Goal: Task Accomplishment & Management: Complete application form

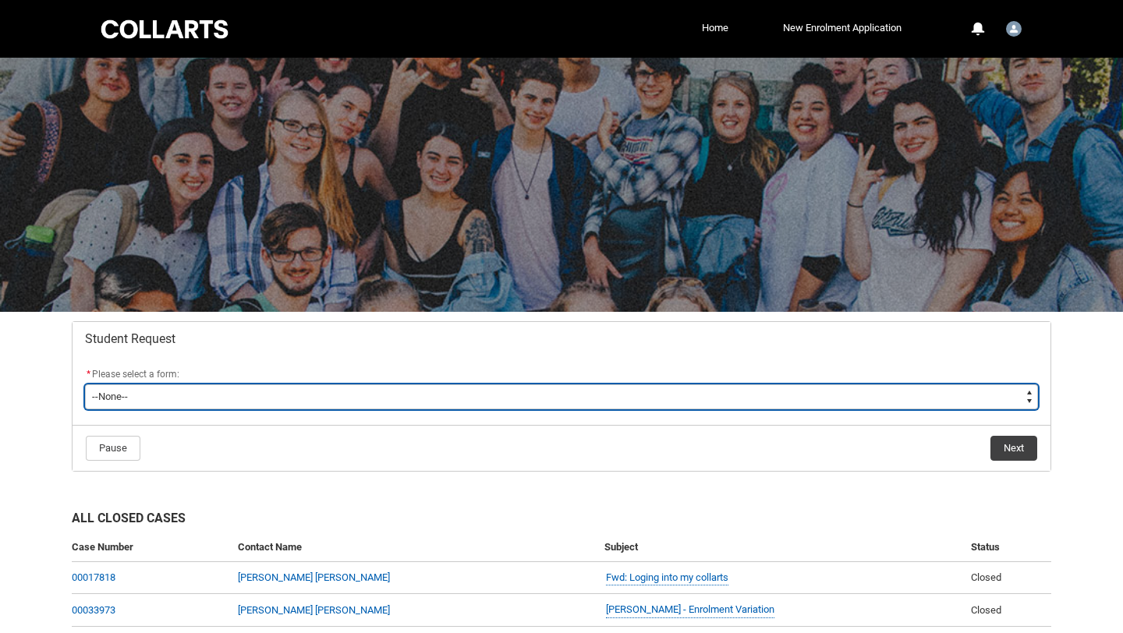
click at [559, 396] on select "--None-- Academic Transcript Application to Appeal Assignment Extension Change …" at bounding box center [561, 397] width 953 height 25
type lightning-select "Assignment_Extension_Choice"
select select "Assignment_Extension_Choice"
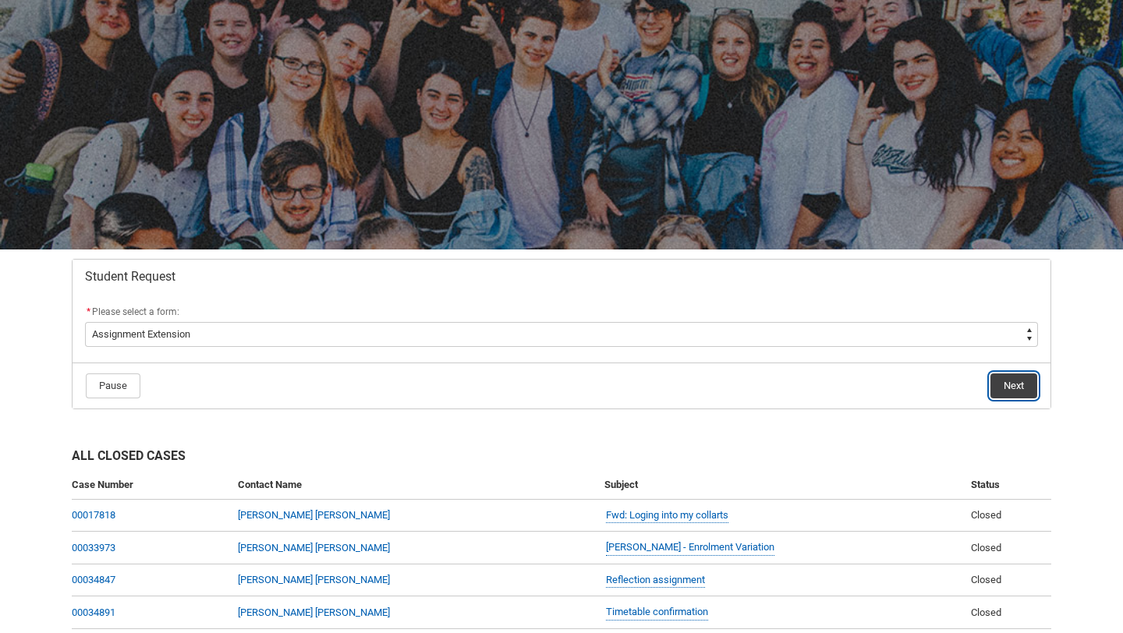
click at [1013, 378] on button "Next" at bounding box center [1014, 386] width 47 height 25
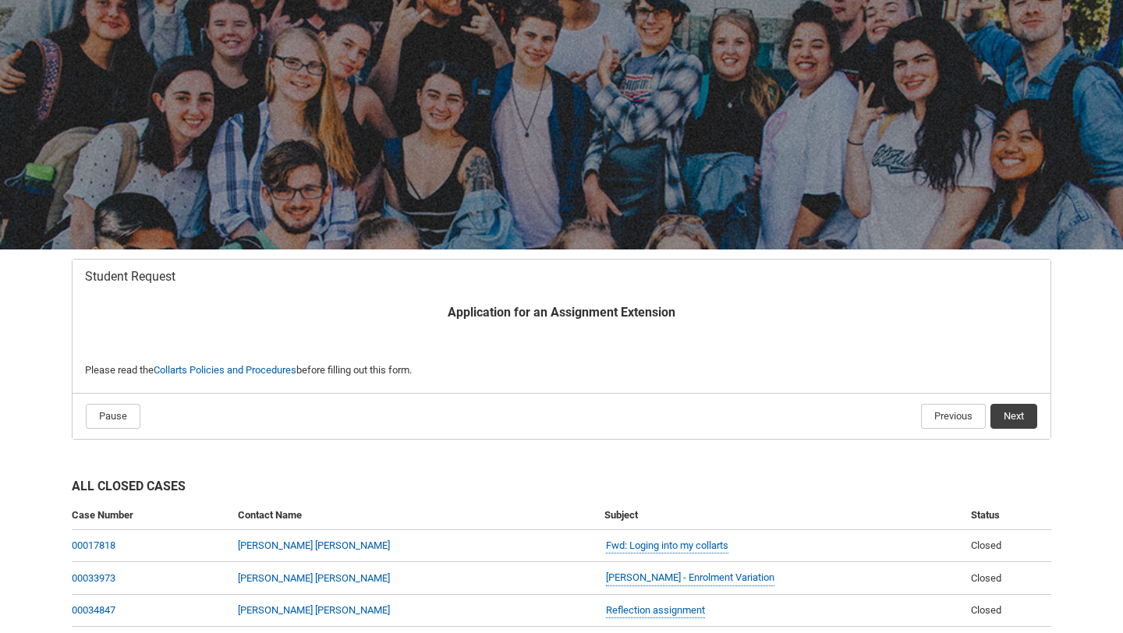
scroll to position [166, 0]
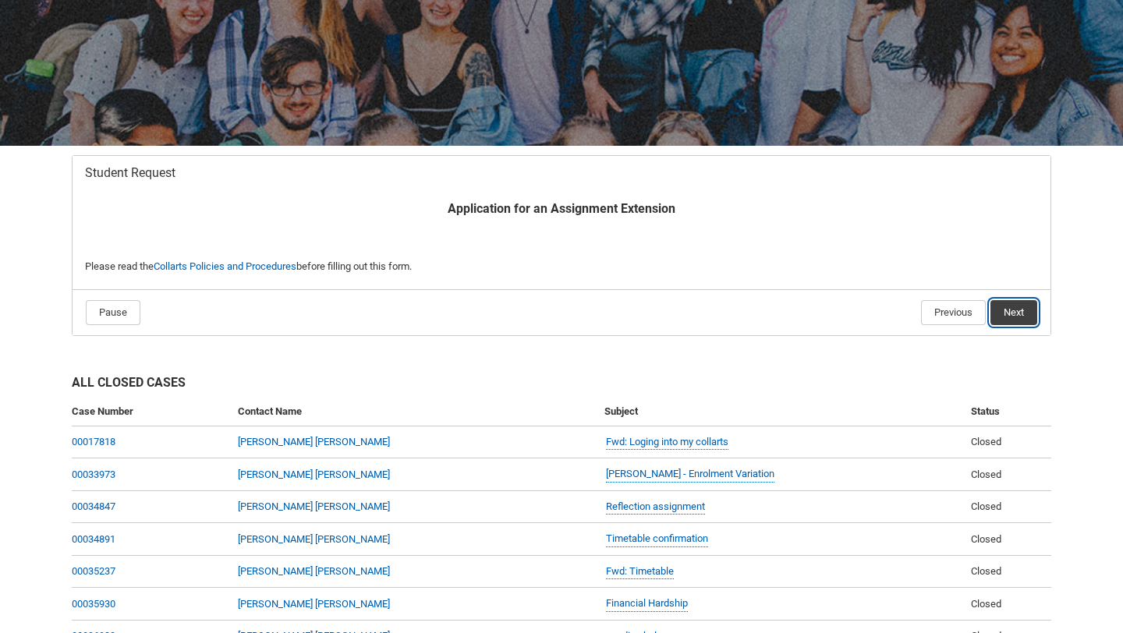
click at [1009, 312] on button "Next" at bounding box center [1014, 312] width 47 height 25
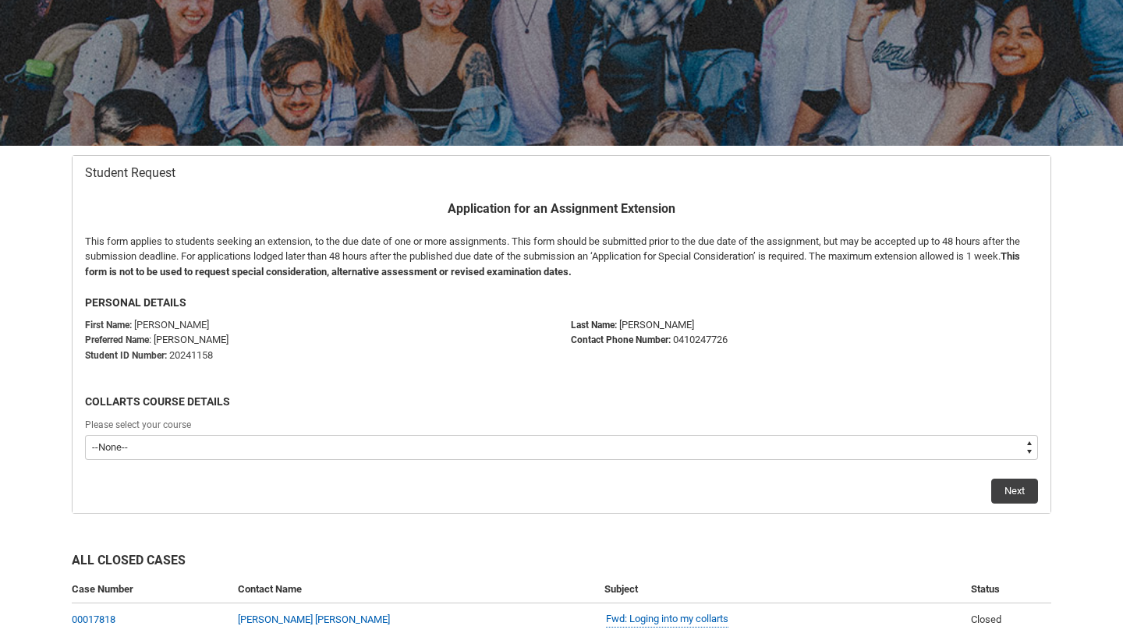
click at [317, 448] on select "--None-- Diploma of Digital and Social Media V2 Bachelor of Applied Business (F…" at bounding box center [561, 447] width 953 height 25
type lightning-select "recordPicklist_ProgramEnrollment.a0jOZ000003REBdYAO"
select select "recordPicklist_ProgramEnrollment.a0jOZ000003REBdYAO"
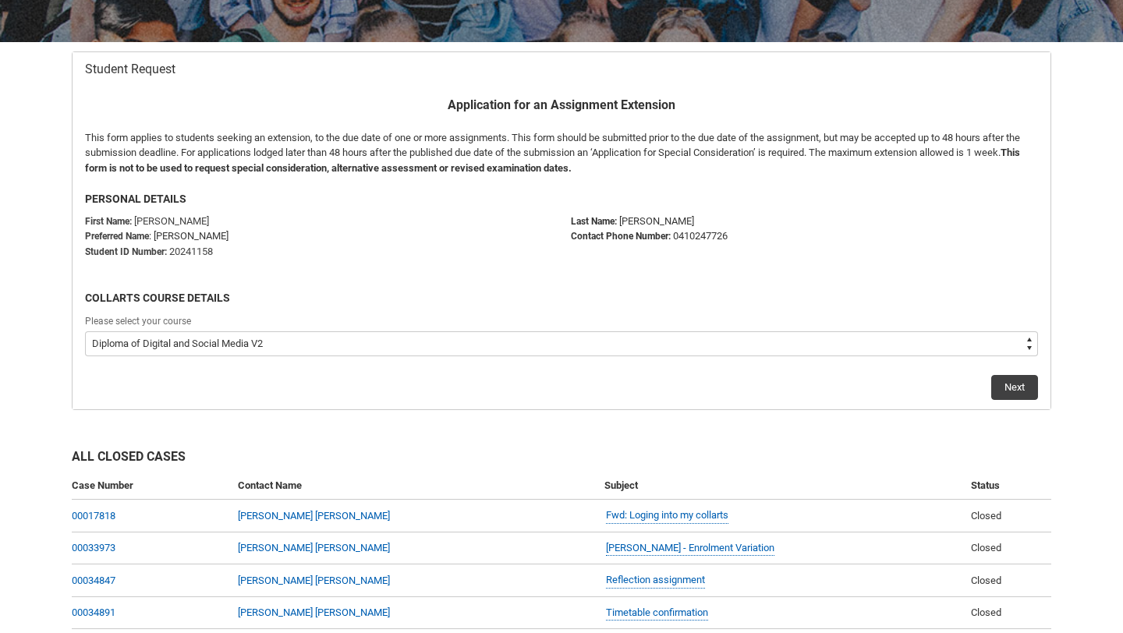
scroll to position [300, 0]
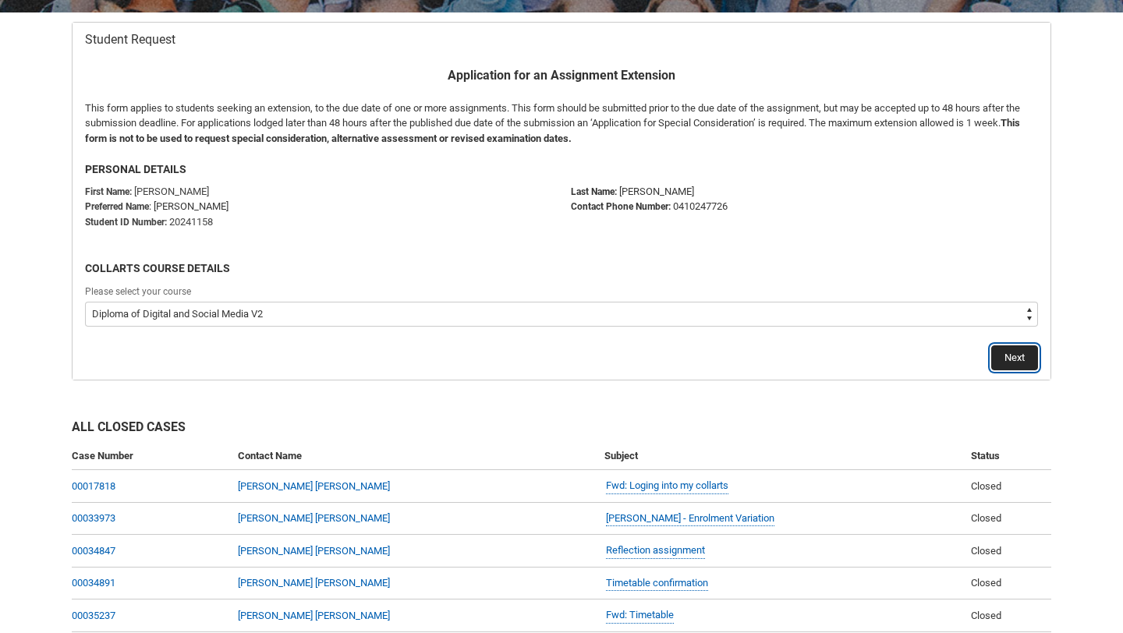
click at [999, 357] on button "Next" at bounding box center [1014, 358] width 47 height 25
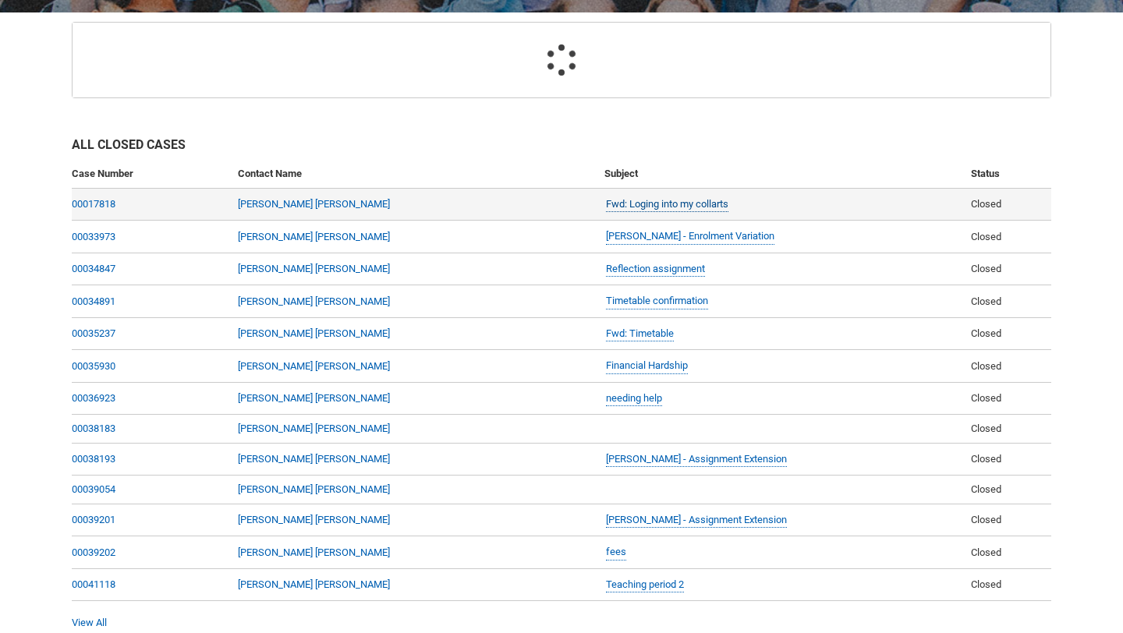
scroll to position [166, 0]
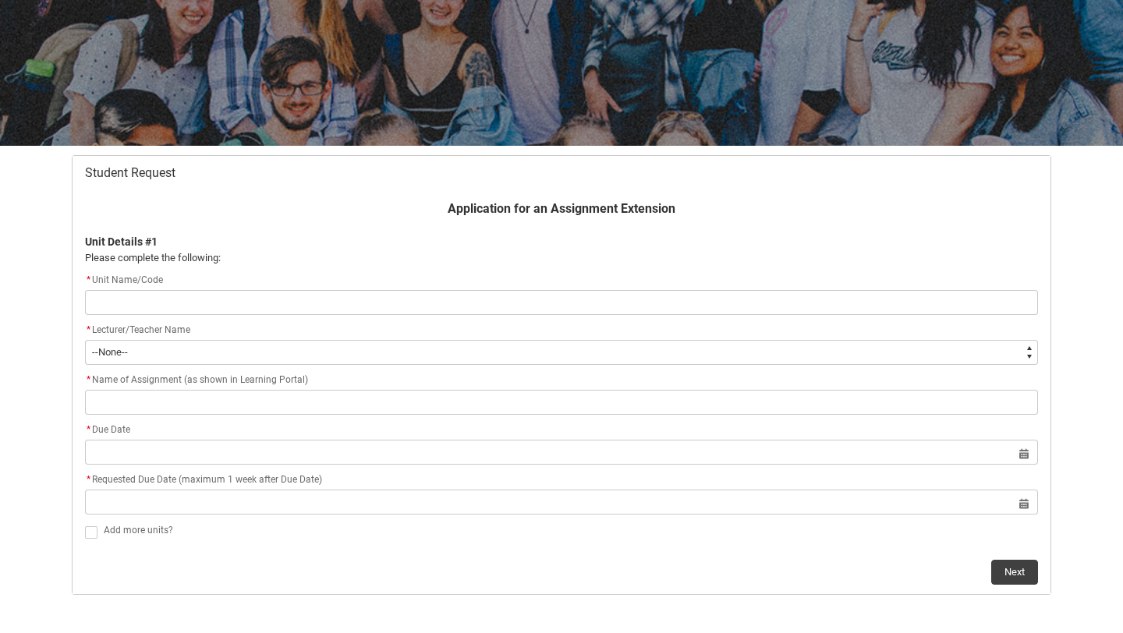
click at [441, 298] on input "Redu_Student_Request flow" at bounding box center [561, 302] width 953 height 25
type lightning-primitive-input-simple "CRFIFOS-D Industry Foundations"
type input "CRFIFOS-D Industry Foundations"
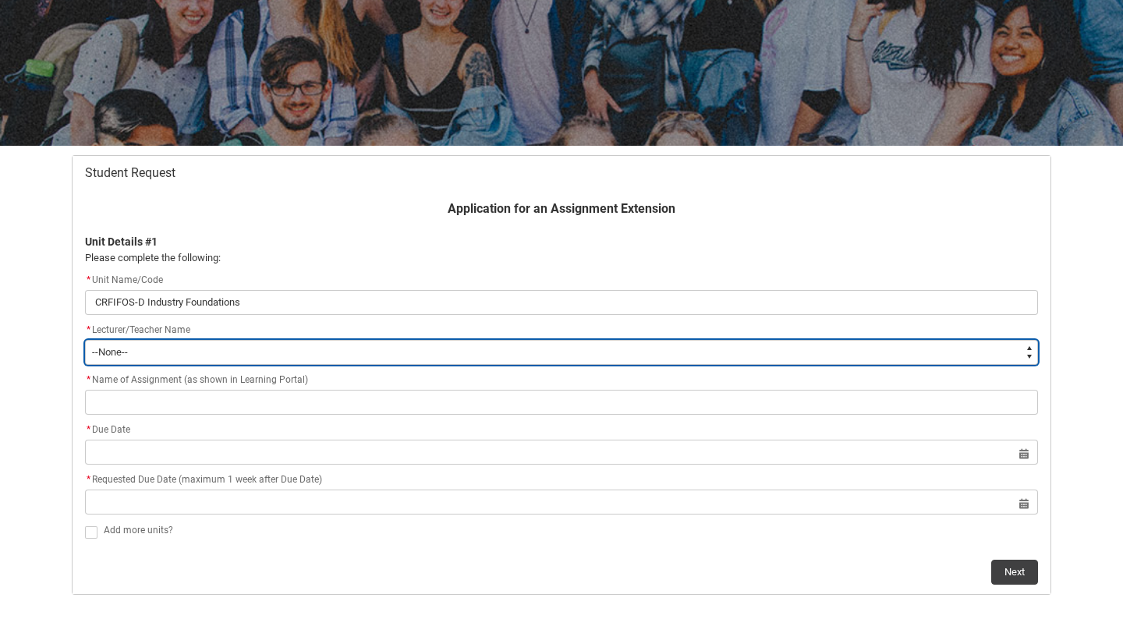
click at [280, 358] on select "--None-- [PERSON_NAME] [PERSON_NAME] [PERSON_NAME] [PERSON_NAME] [PERSON_NAME] …" at bounding box center [561, 352] width 953 height 25
type lightning-select "Faculty_NamefromAtoM.0035g00000b9AaAAAU"
select select "Faculty_NamefromAtoM.0035g00000b9AaAAAU"
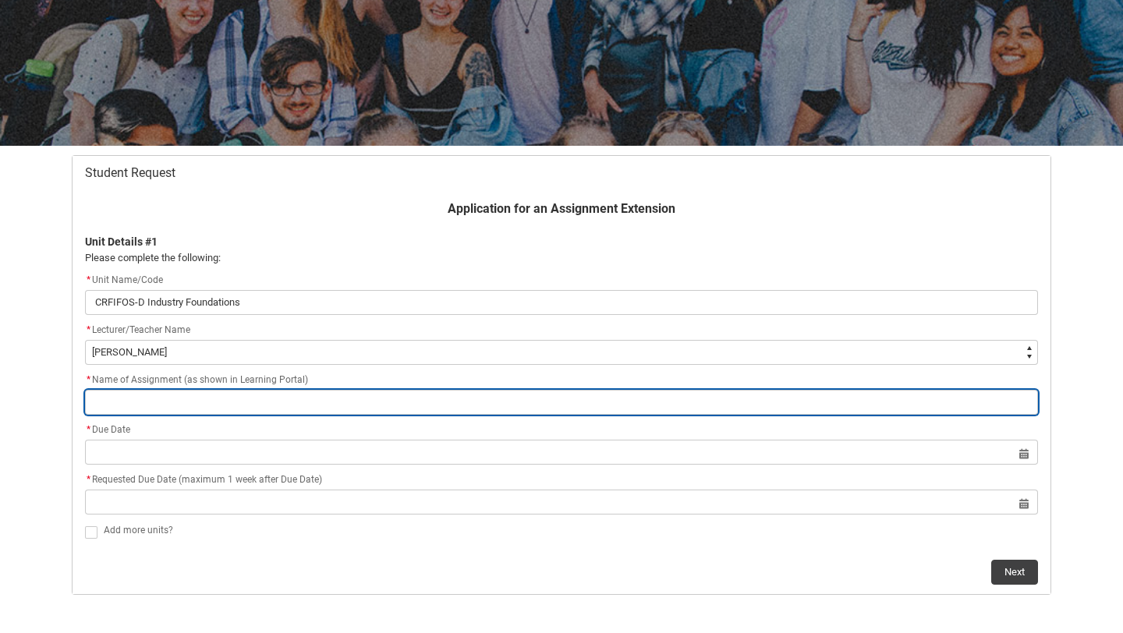
click at [282, 406] on input "Redu_Student_Request flow" at bounding box center [561, 402] width 953 height 25
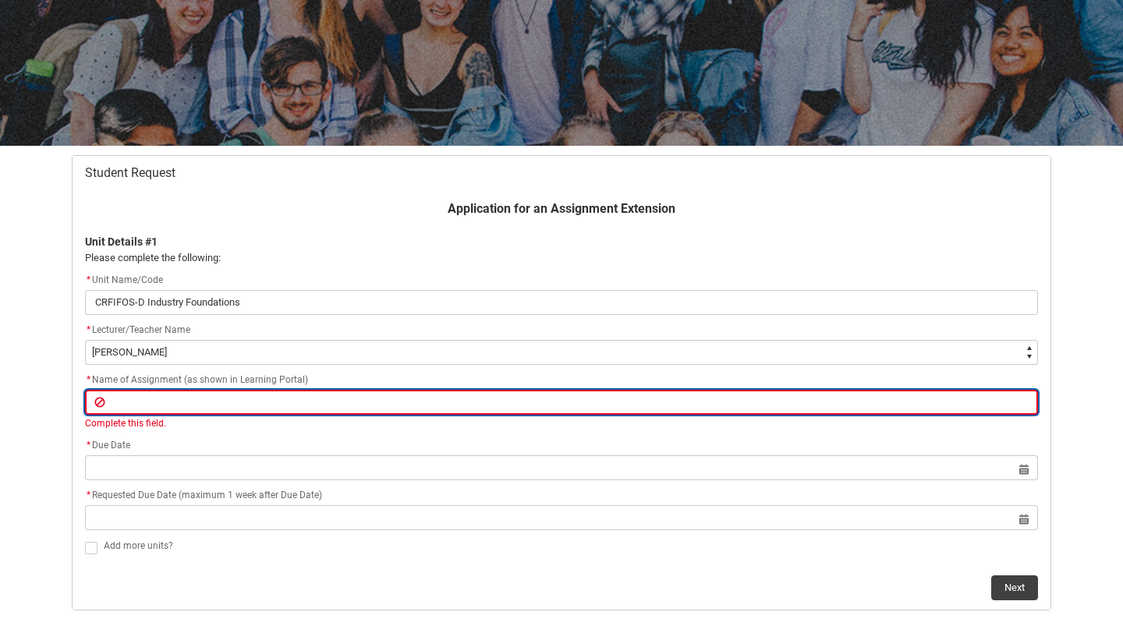
type lightning-primitive-input-simple "f"
type input "f"
type lightning-primitive-input-simple "fi"
type input "fi"
type lightning-primitive-input-simple "fin"
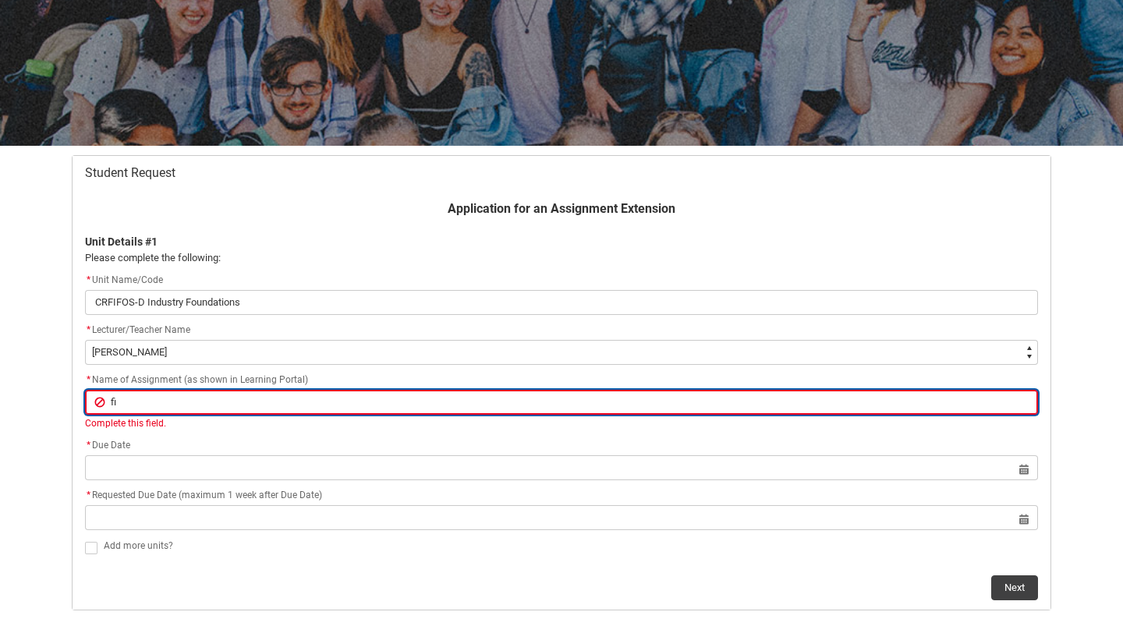
type input "fin"
type lightning-primitive-input-simple "fina"
type input "fina"
type lightning-primitive-input-simple "final"
type input "final"
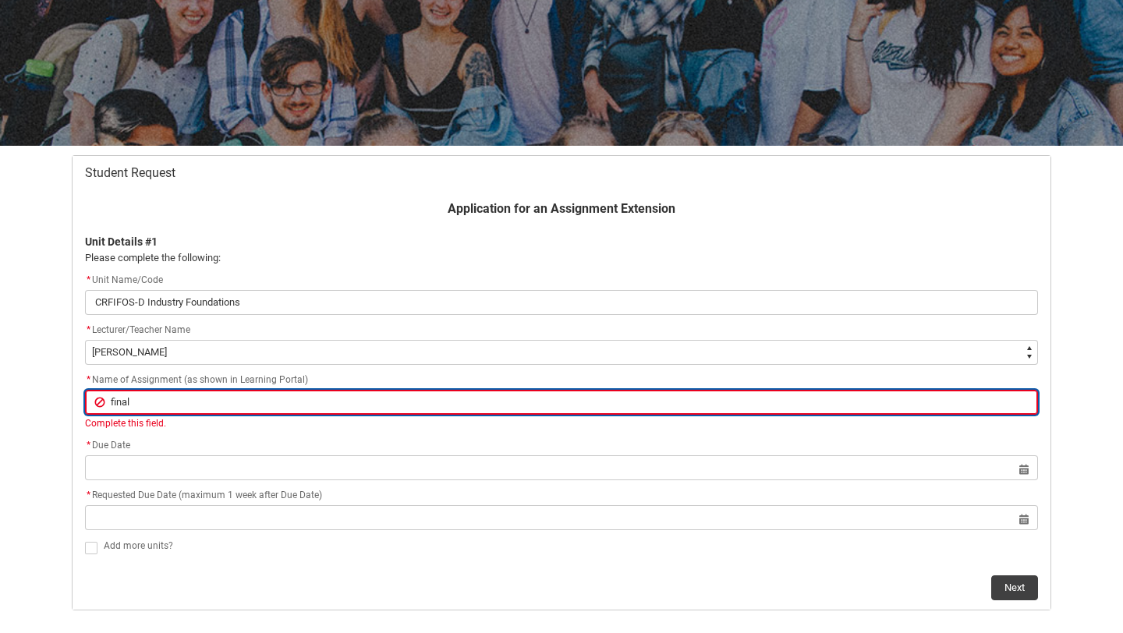
type lightning-primitive-input-simple "final"
type input "final"
type lightning-primitive-input-simple "final c"
type input "final c"
type lightning-primitive-input-simple "final cr"
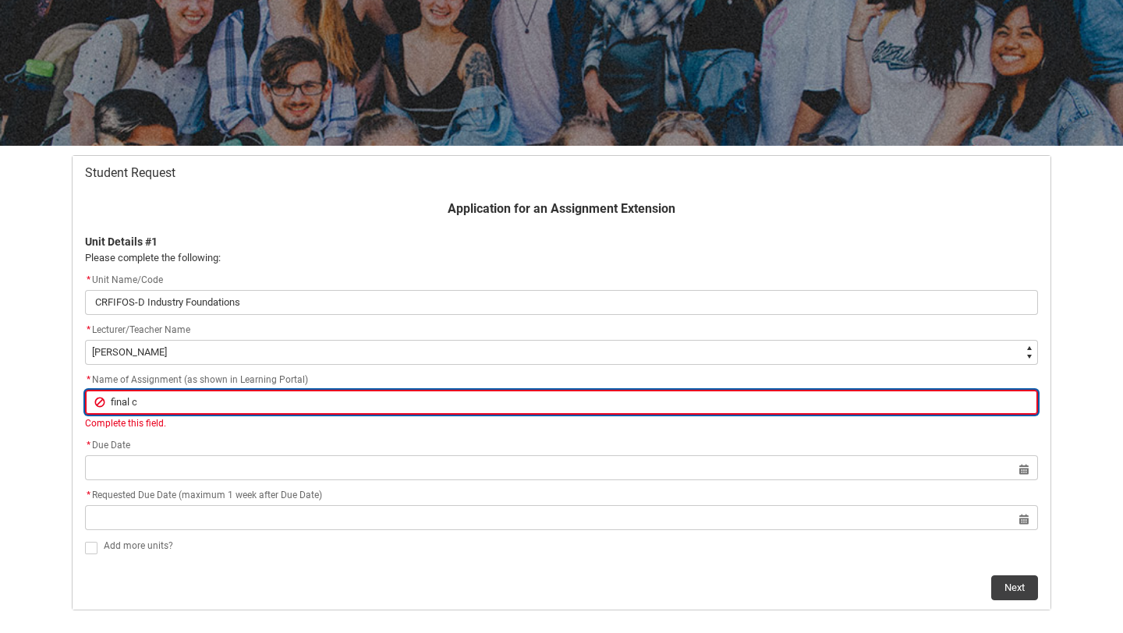
type input "final cr"
type lightning-primitive-input-simple "final cre"
type input "final cre"
type lightning-primitive-input-simple "final crea"
type input "final crea"
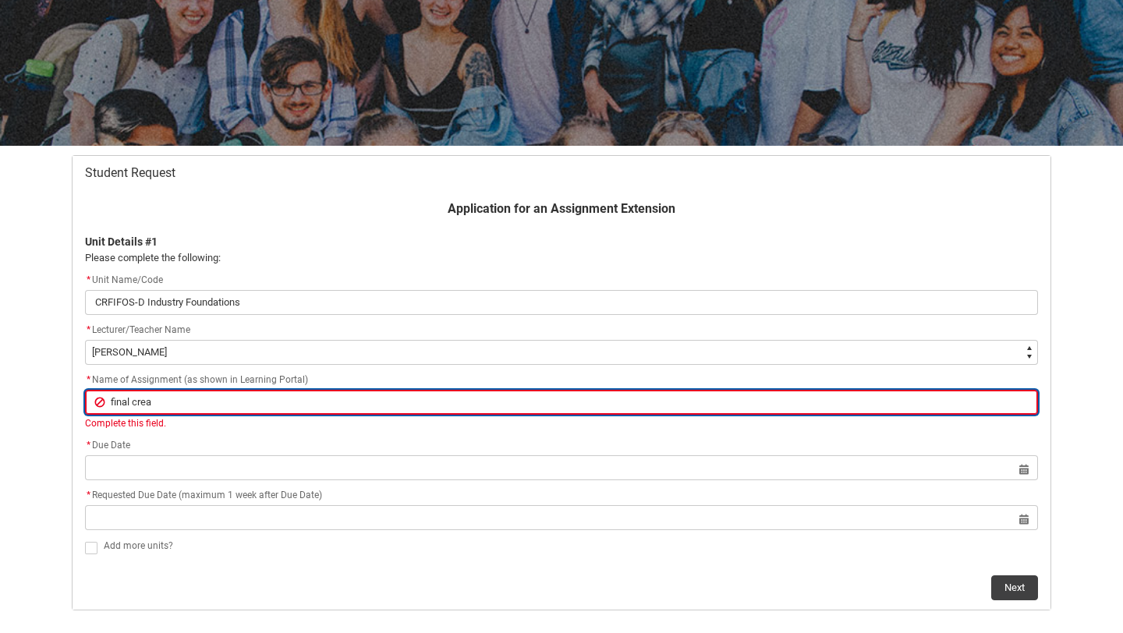
type lightning-primitive-input-simple "final creat"
type input "final creat"
type lightning-primitive-input-simple "final creati"
type input "final creati"
type lightning-primitive-input-simple "final creativ"
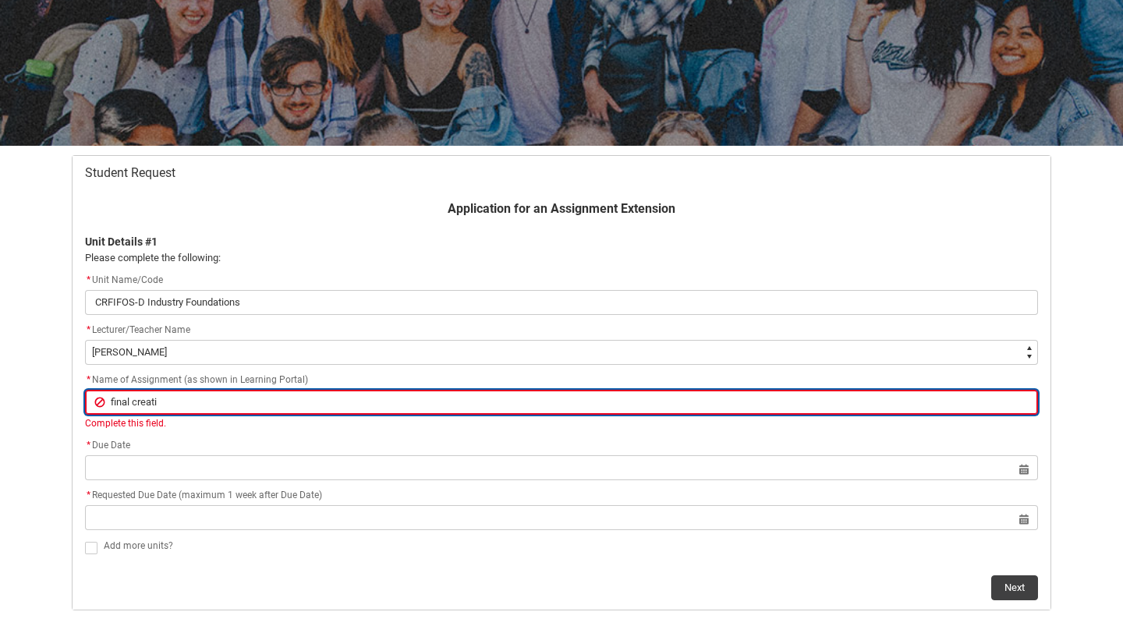
type input "final creativ"
type lightning-primitive-input-simple "final creative"
type input "final creative"
type lightning-primitive-input-simple "final creative"
type input "final creative"
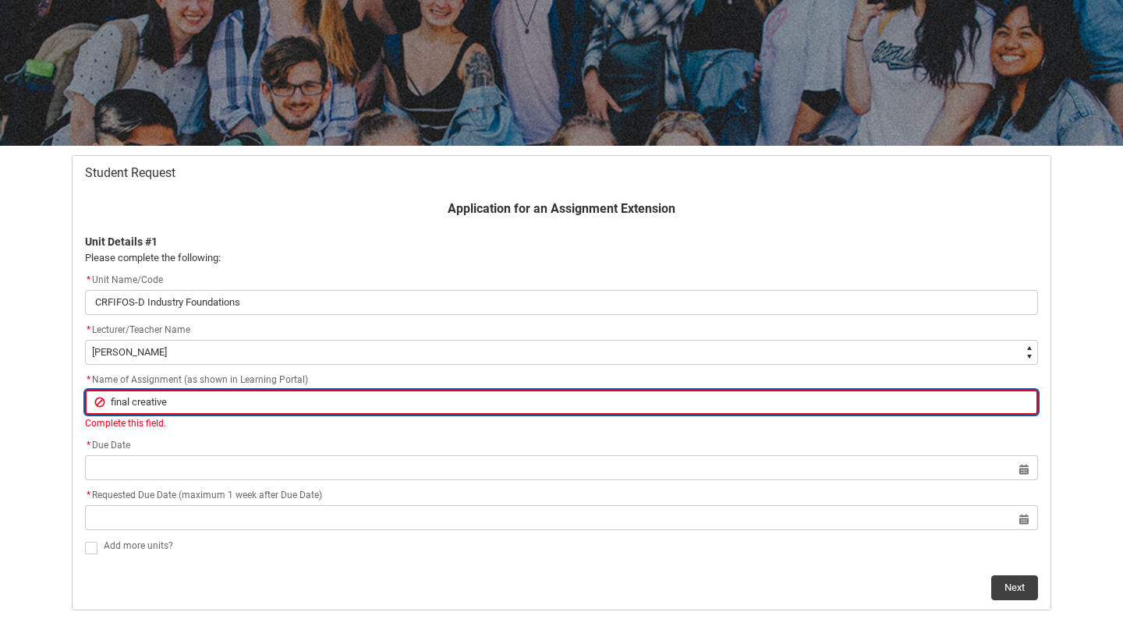
type lightning-primitive-input-simple "final creative e"
type input "final creative e"
type lightning-primitive-input-simple "final creative ex"
type input "final creative ex"
type lightning-primitive-input-simple "final creative exp"
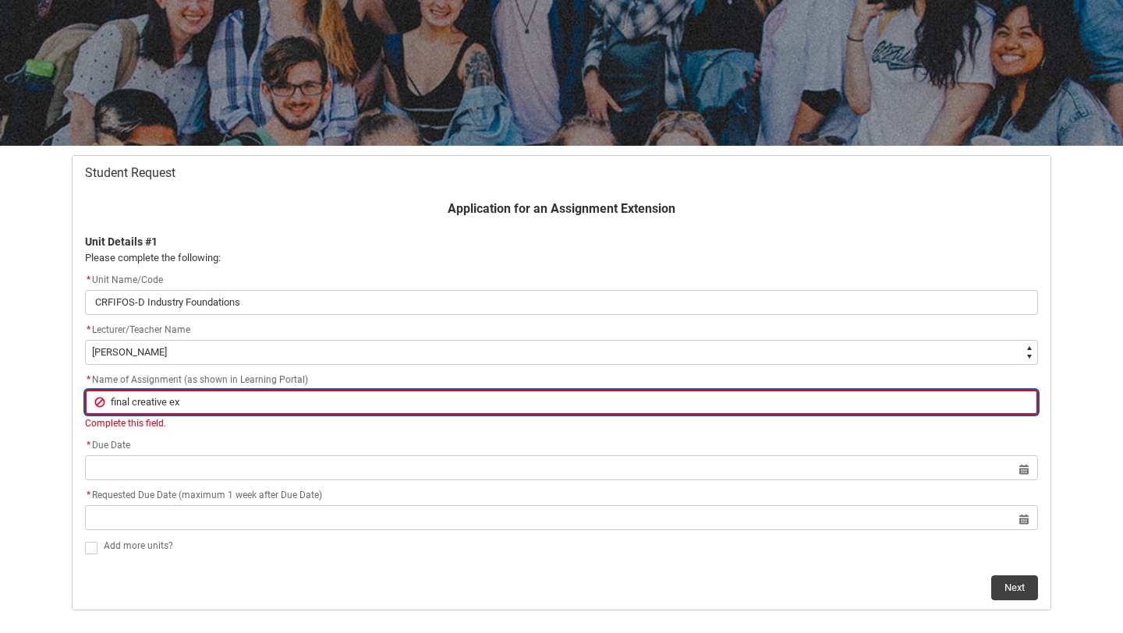
type input "final creative exp"
type lightning-primitive-input-simple "final creative expe"
type input "final creative expe"
type lightning-primitive-input-simple "final creative exper"
type input "final creative exper"
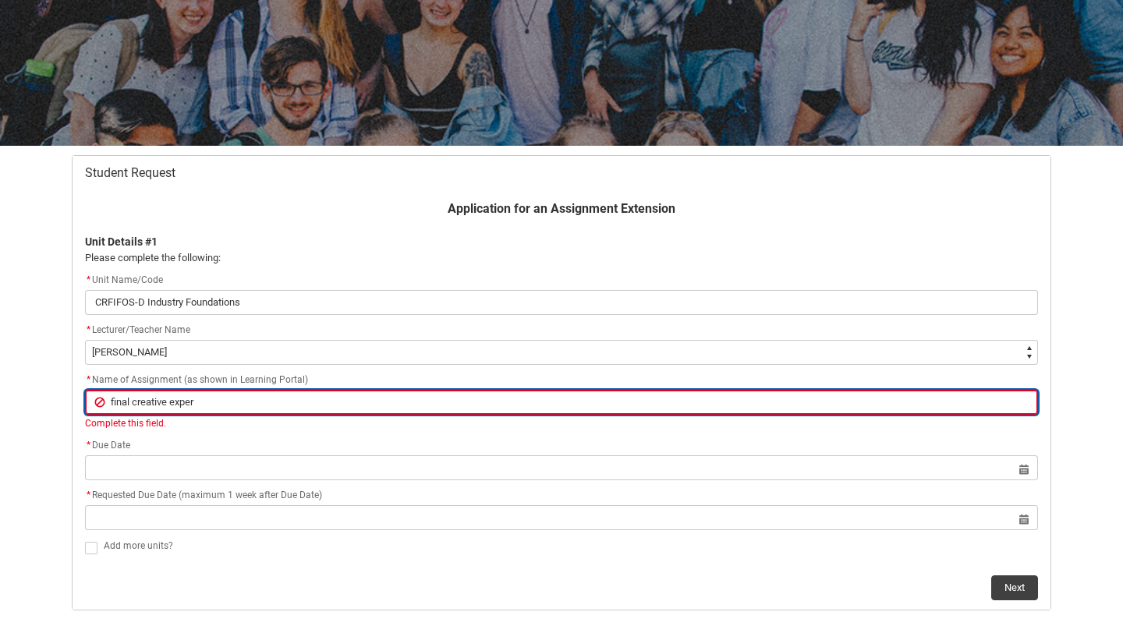
type lightning-primitive-input-simple "final creative experi"
type input "final creative experi"
type lightning-primitive-input-simple "final creative experim"
type input "final creative experim"
type lightning-primitive-input-simple "final creative experime"
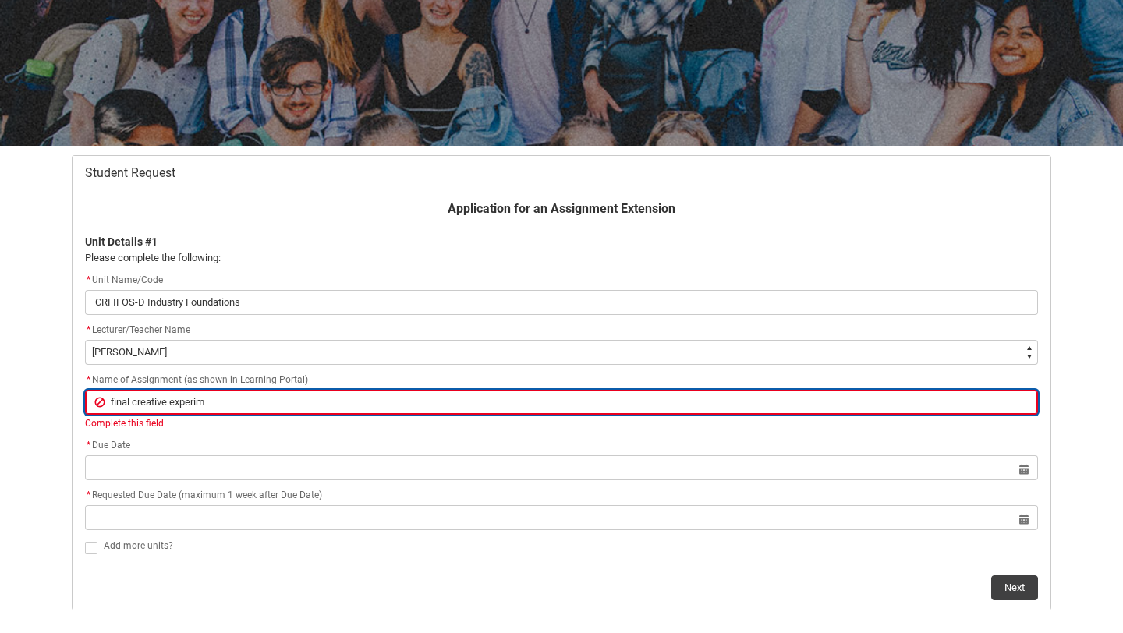
type input "final creative experime"
type lightning-primitive-input-simple "final creative experimen"
type input "final creative experimen"
type lightning-primitive-input-simple "final creative experiment"
type input "final creative experiment"
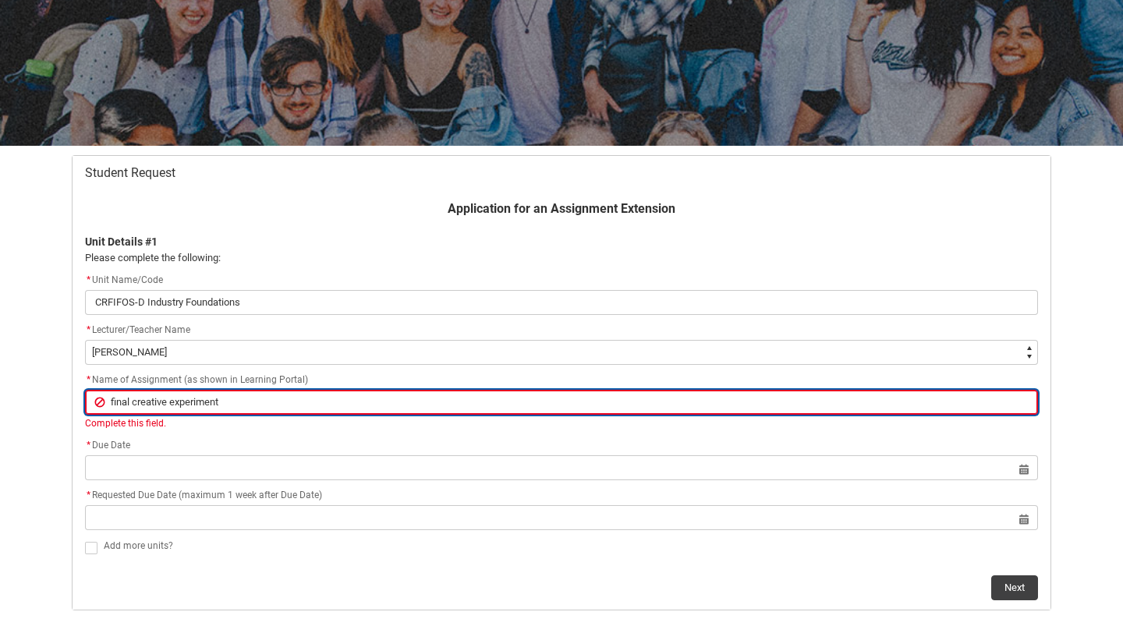
type lightning-primitive-input-simple "final creative experiment"
type input "final creative experiment"
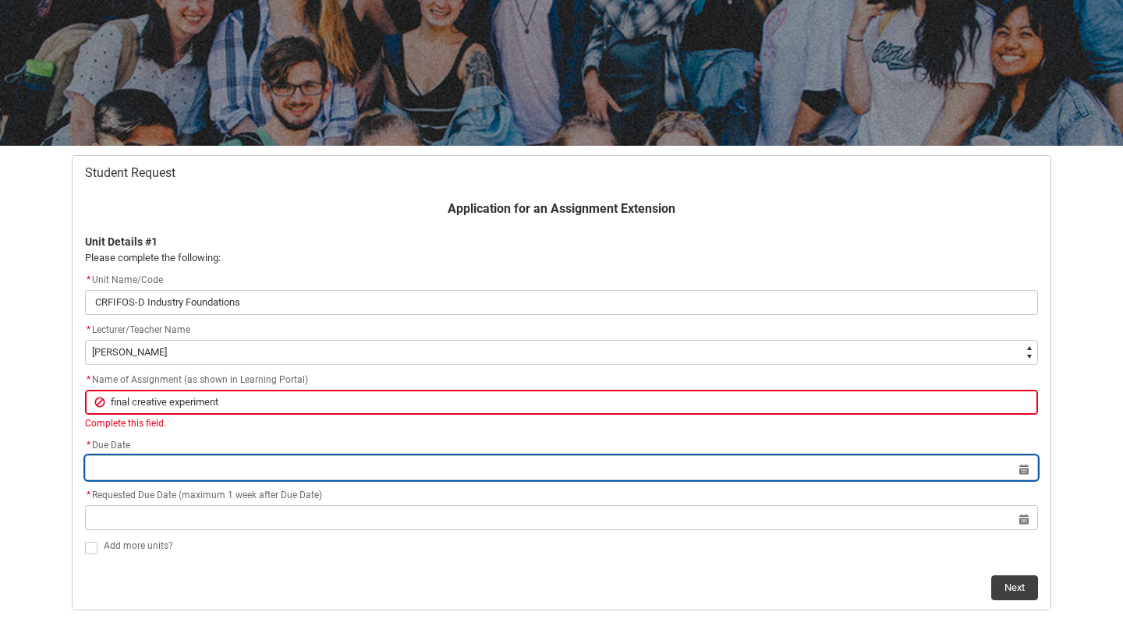
click at [123, 457] on input "Redu_Student_Request flow" at bounding box center [561, 468] width 953 height 25
select select "2025"
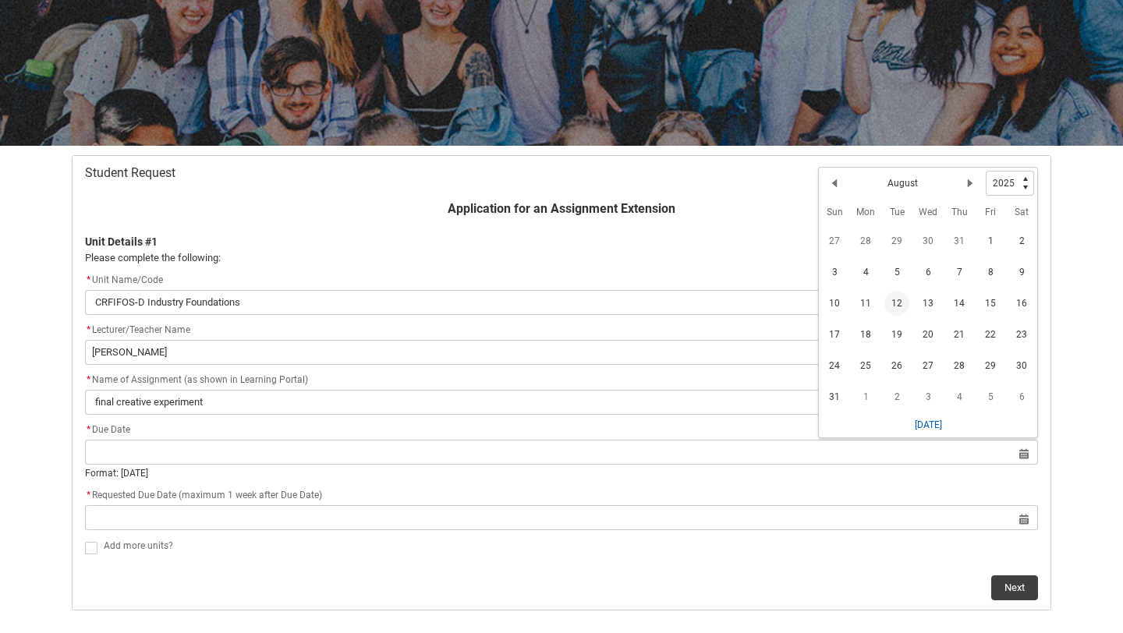
click at [894, 305] on span "12" at bounding box center [897, 303] width 25 height 25
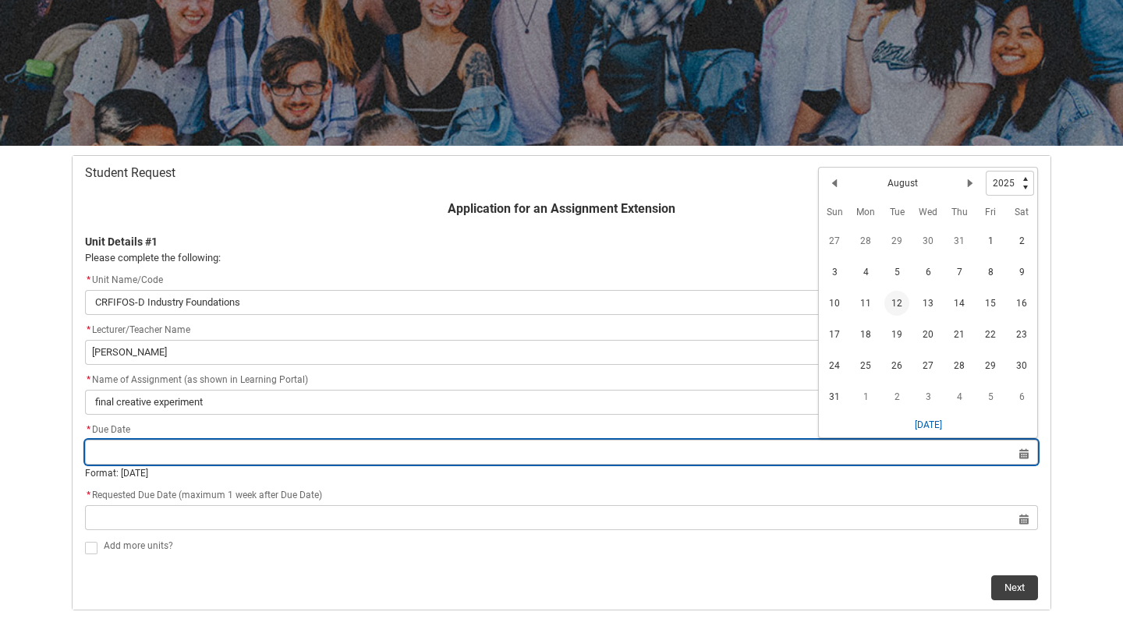
type lightning-datepicker "[DATE]"
type lightning-input "[DATE]"
type input "[DATE]"
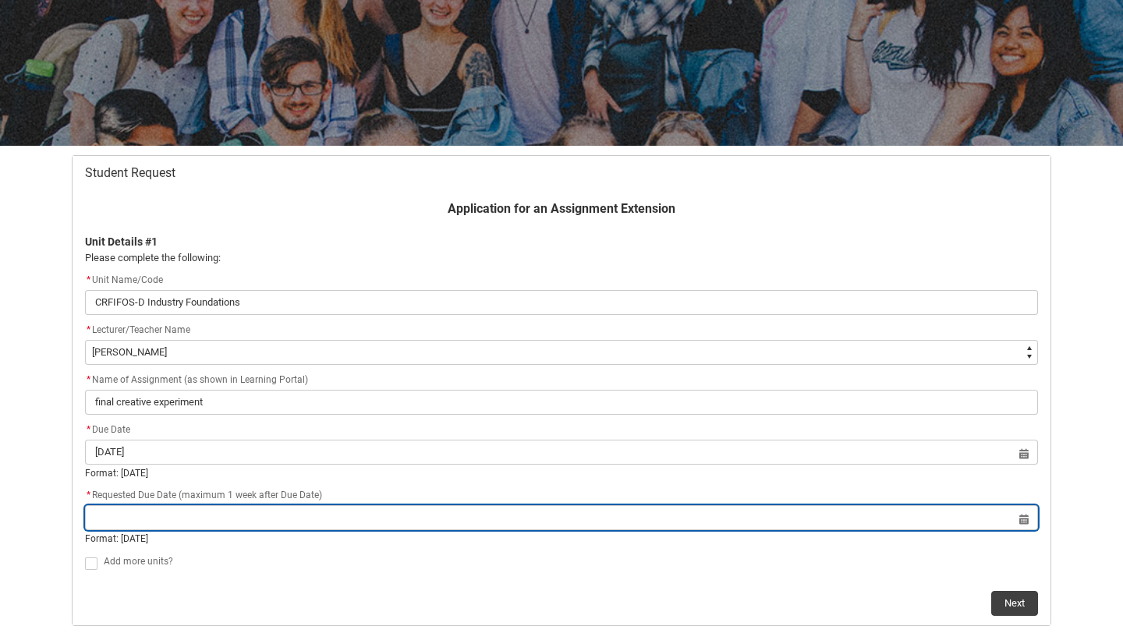
click at [298, 514] on input "Redu_Student_Request flow" at bounding box center [561, 517] width 953 height 25
select select "2025"
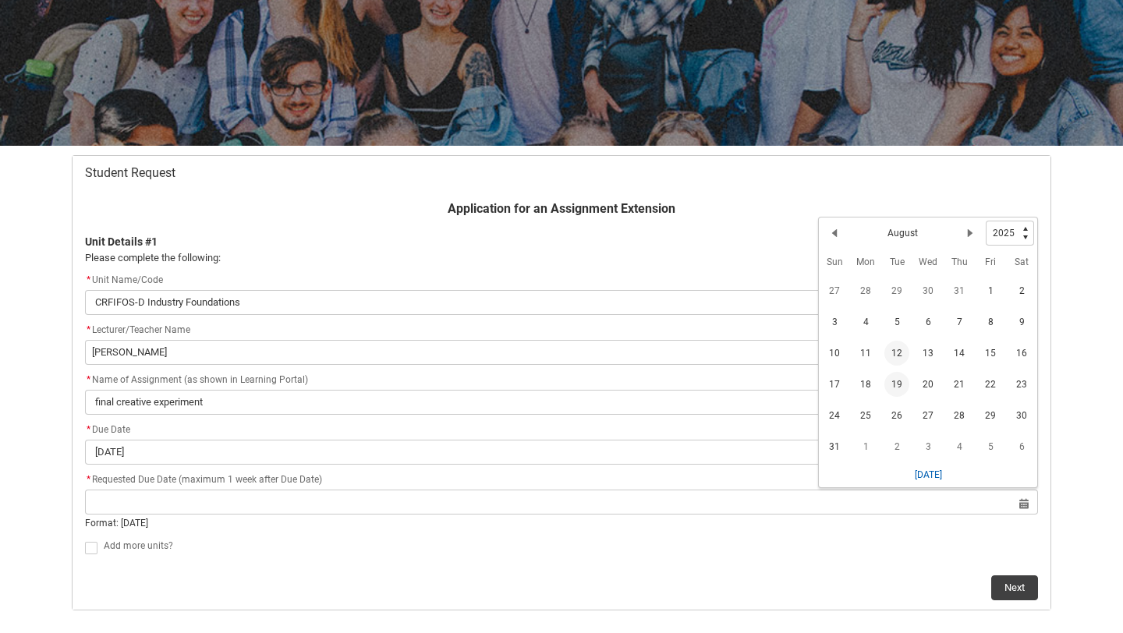
click at [903, 388] on span "19" at bounding box center [897, 384] width 25 height 25
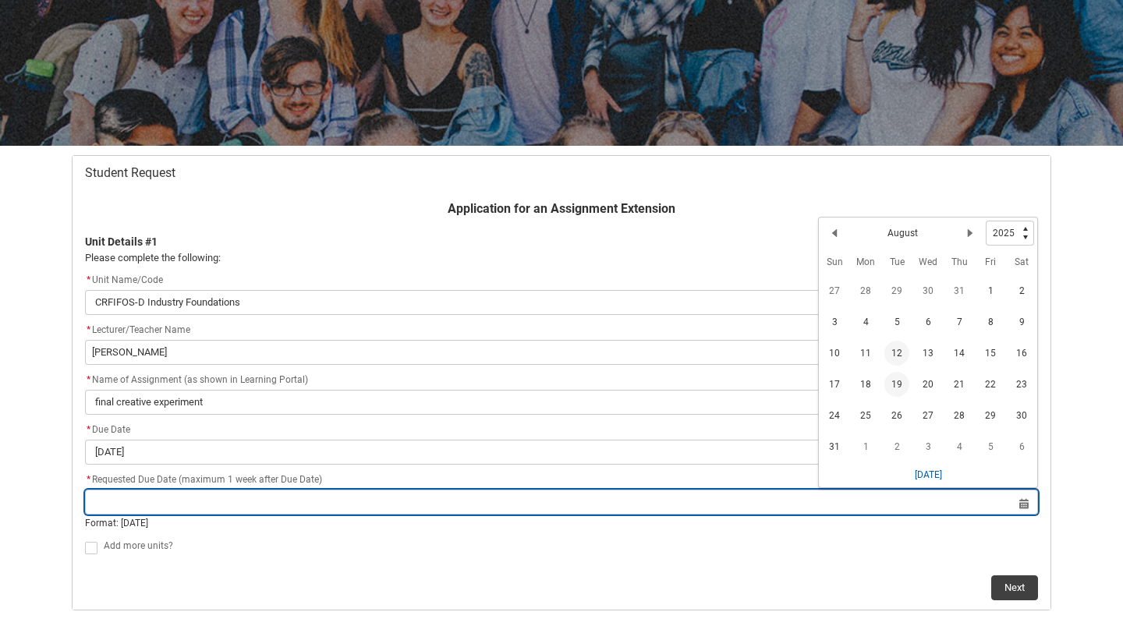
type lightning-datepicker "[DATE]"
type lightning-input "[DATE]"
type input "[DATE]"
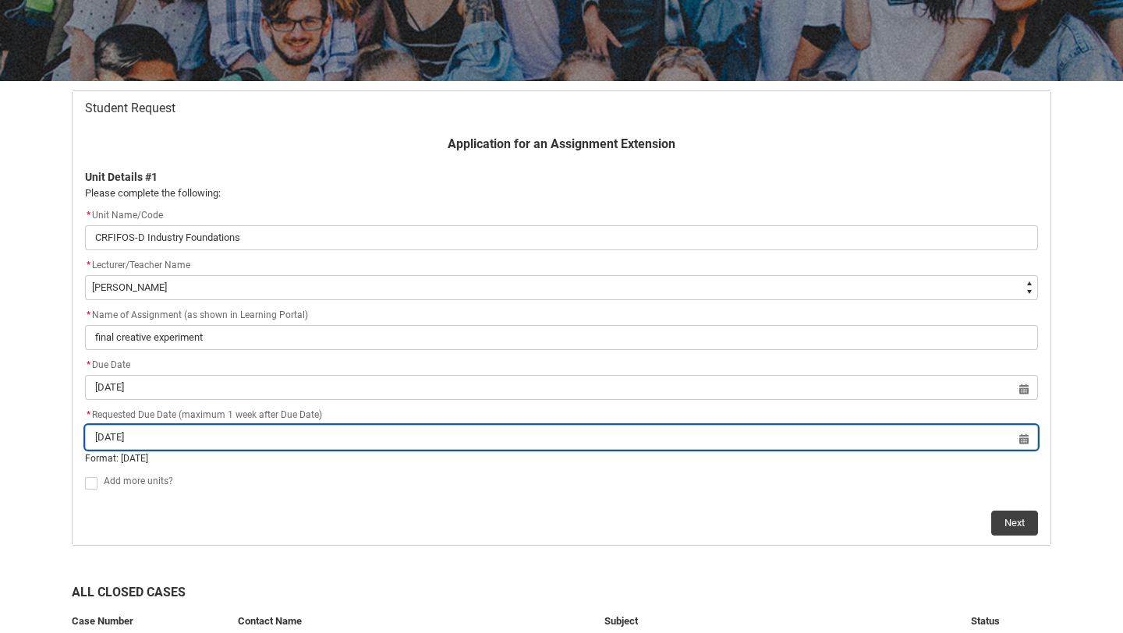
scroll to position [250, 0]
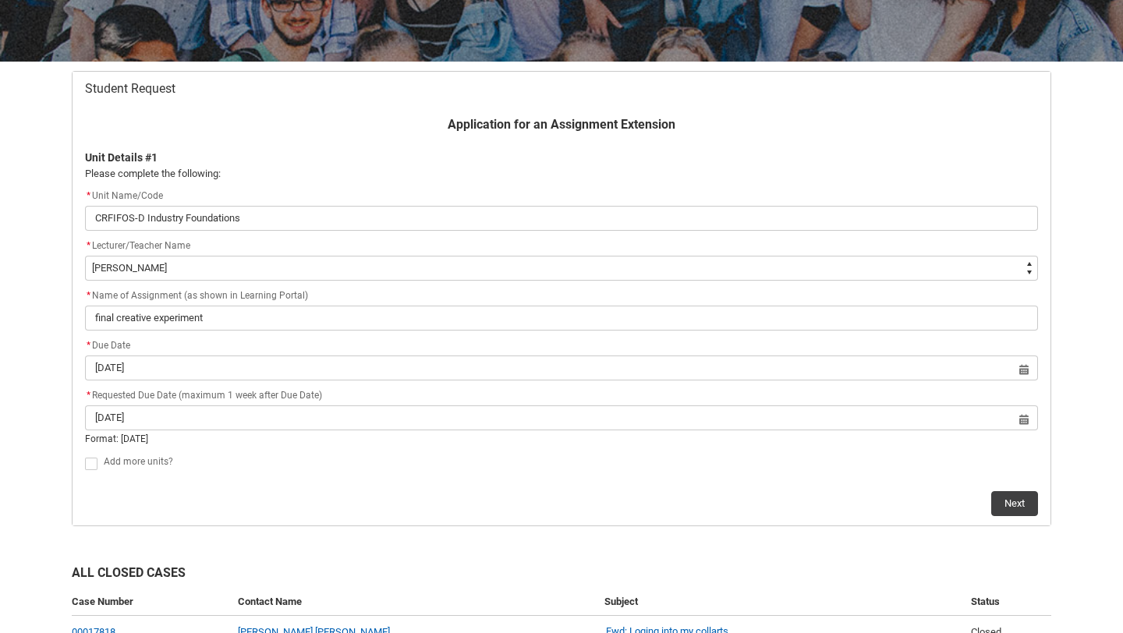
click at [126, 465] on span "Add more units?" at bounding box center [138, 461] width 69 height 11
checkbox input "true"
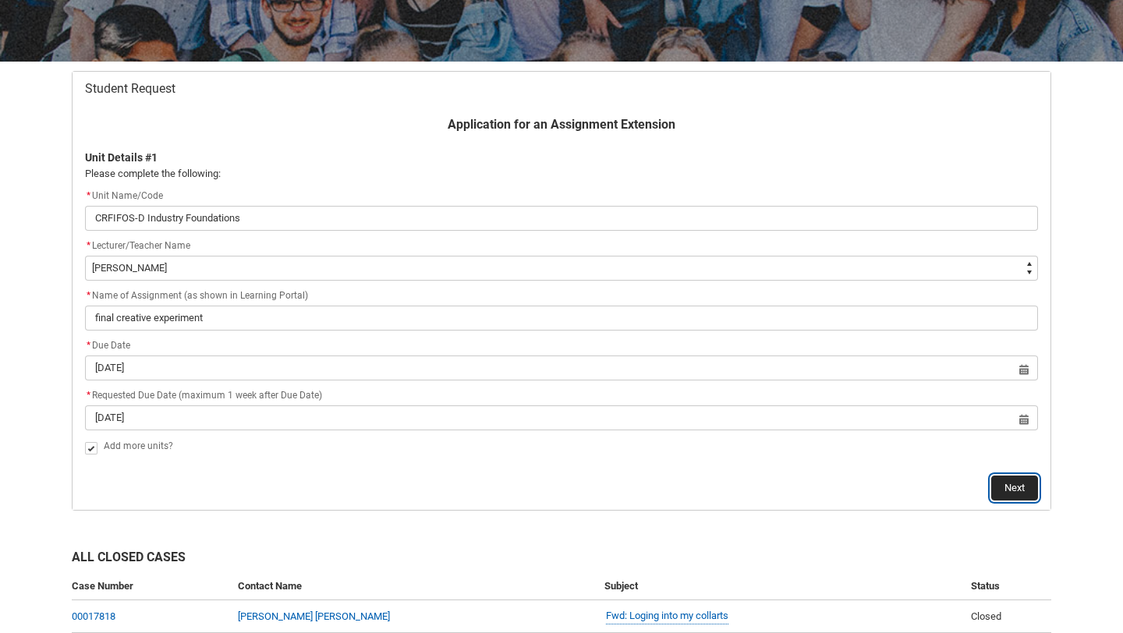
click at [1014, 484] on button "Next" at bounding box center [1014, 488] width 47 height 25
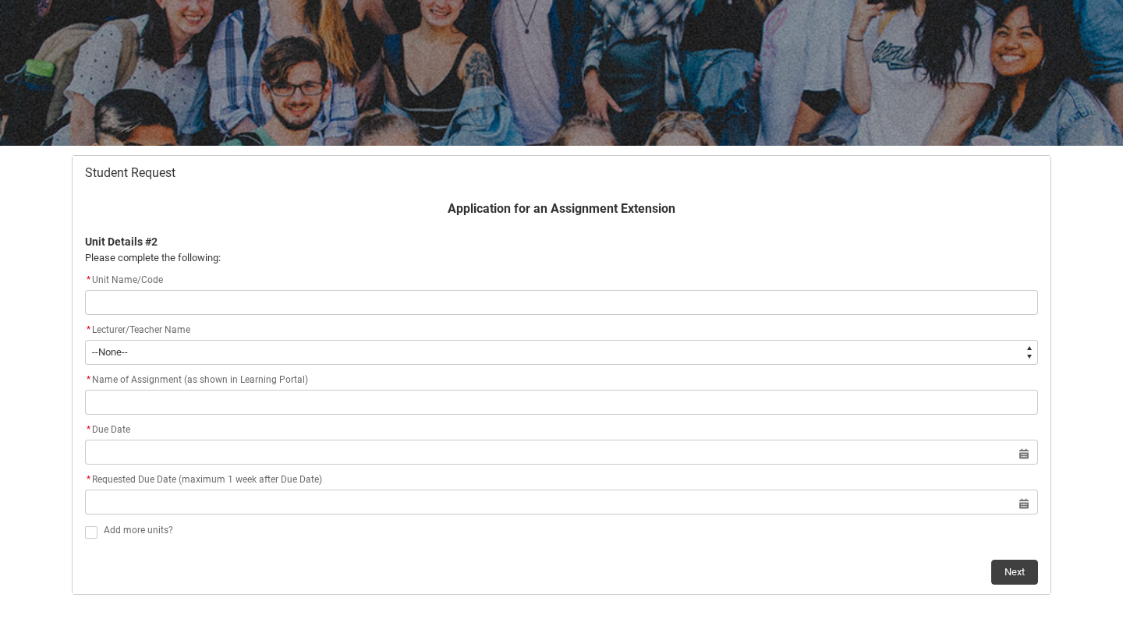
click at [353, 305] on input "Redu_Student_Request flow" at bounding box center [561, 302] width 953 height 25
type lightning-primitive-input-simple "DSMPD1 Digital Photography"
type input "DSMPD1 Digital Photography"
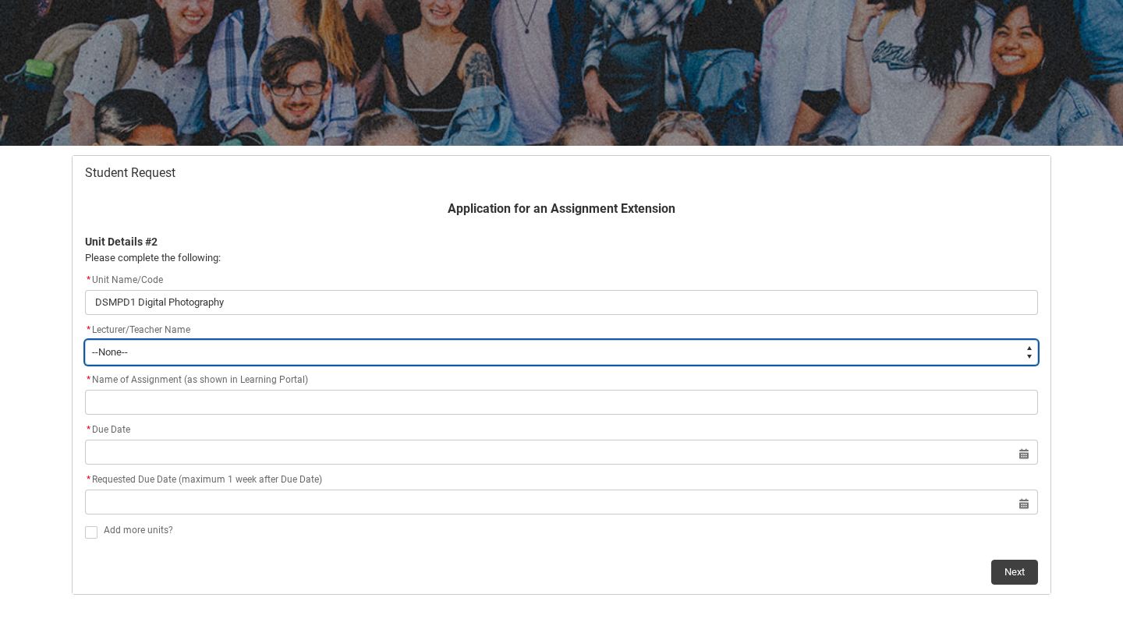
click at [226, 354] on select "--None-- [PERSON_NAME] [PERSON_NAME] [PERSON_NAME] [PERSON_NAME] [PERSON_NAME] …" at bounding box center [561, 352] width 953 height 25
type lightning-select "Faculty_NamefromAtoM.003I7000002F9lWIAS"
select select "Faculty_NamefromAtoM.003I7000002F9lWIAS"
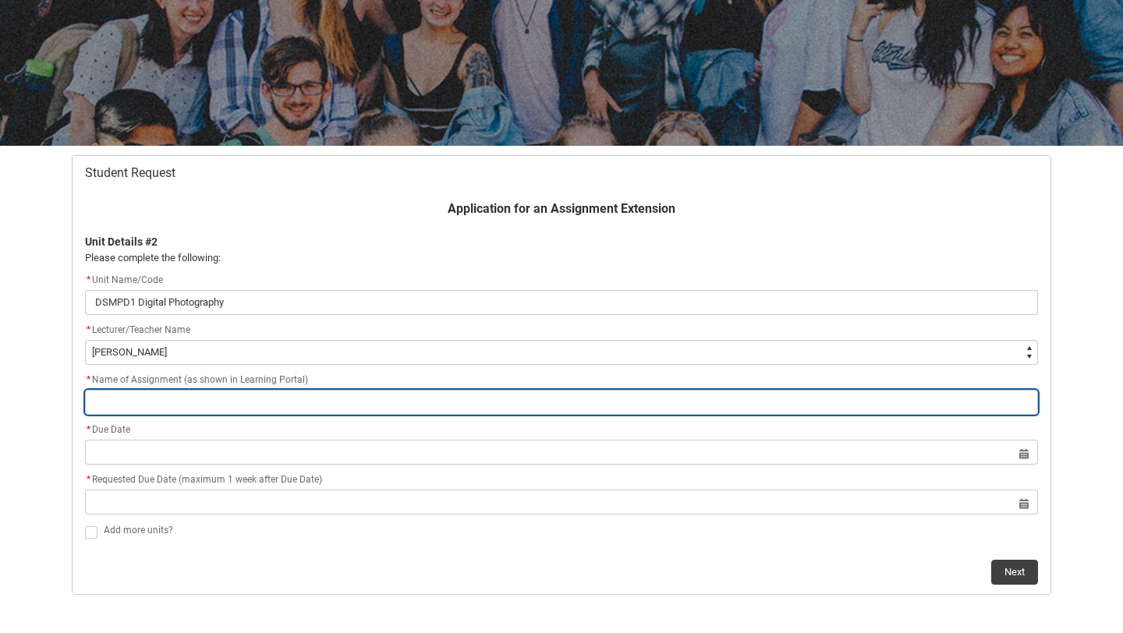
click at [243, 410] on input "Redu_Student_Request flow" at bounding box center [561, 402] width 953 height 25
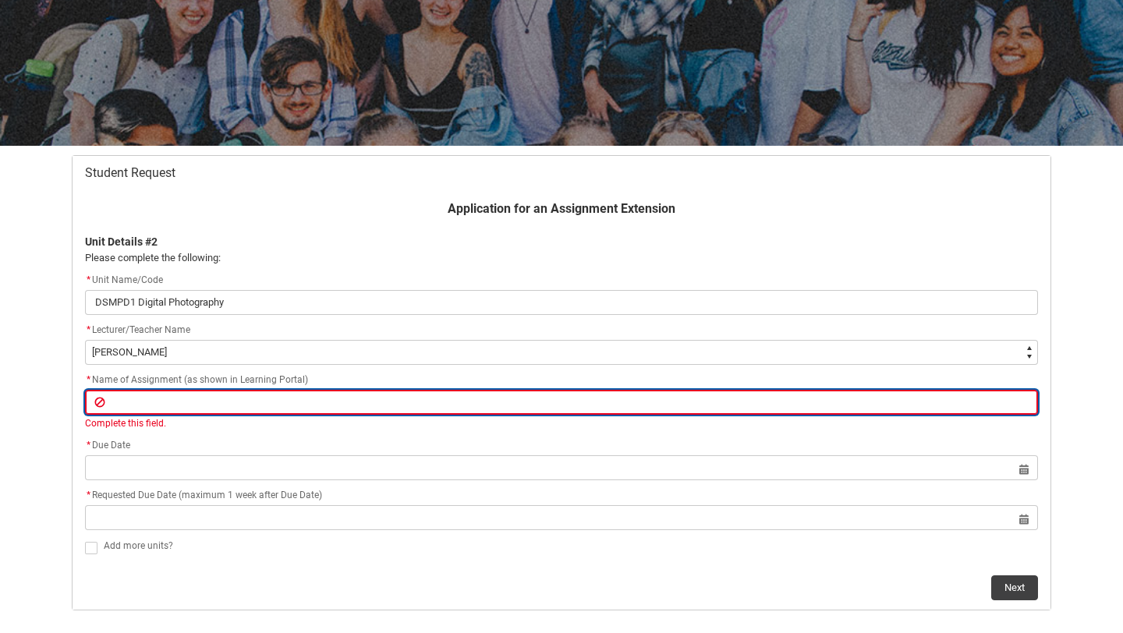
click at [220, 397] on input "Redu_Student_Request flow" at bounding box center [561, 402] width 953 height 25
type lightning-primitive-input-simple "a"
type input "a"
type lightning-primitive-input-simple "ad"
type input "ad"
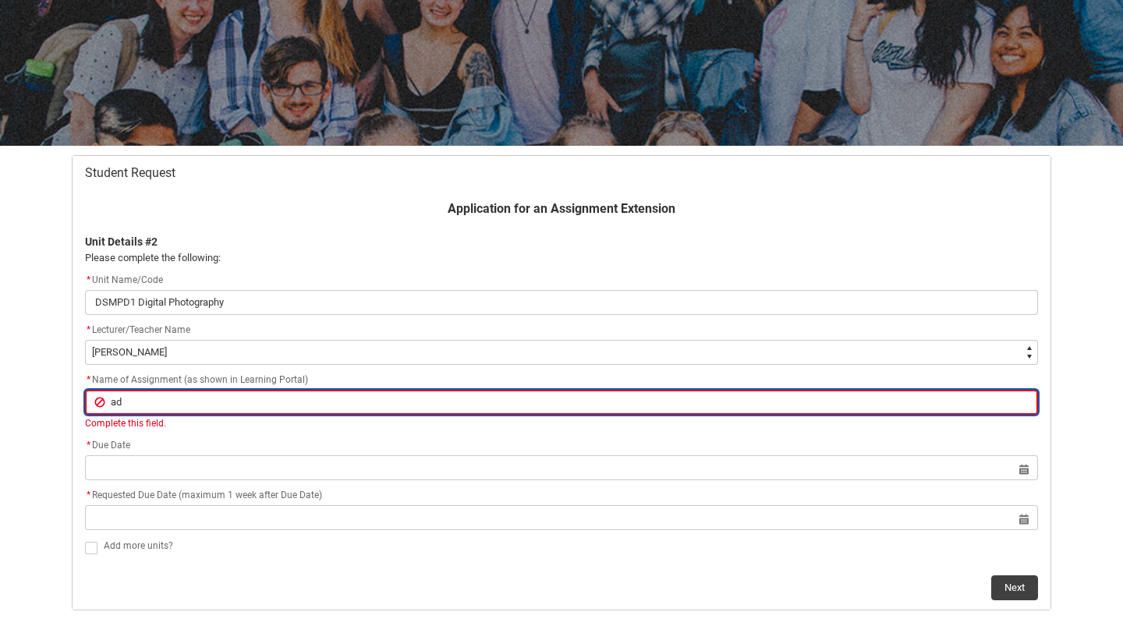
type lightning-primitive-input-simple "adv"
type input "adv"
type lightning-primitive-input-simple "adve"
type input "adve"
type lightning-primitive-input-simple "adver"
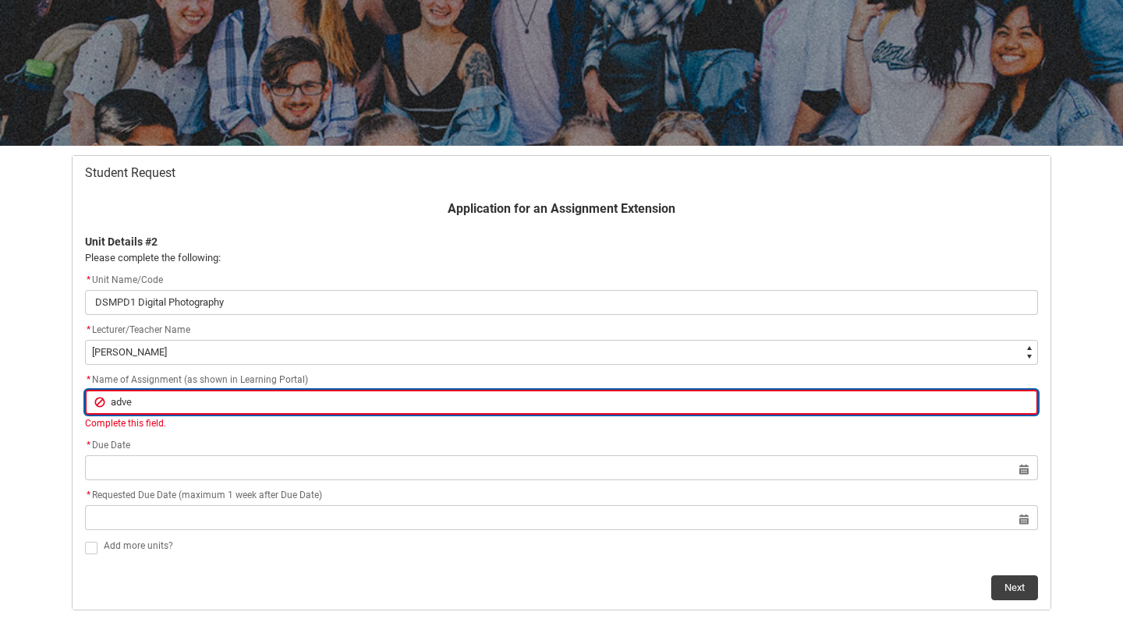
type input "adver"
type lightning-primitive-input-simple "advert"
type input "advert"
type lightning-primitive-input-simple "adverti"
type input "adverti"
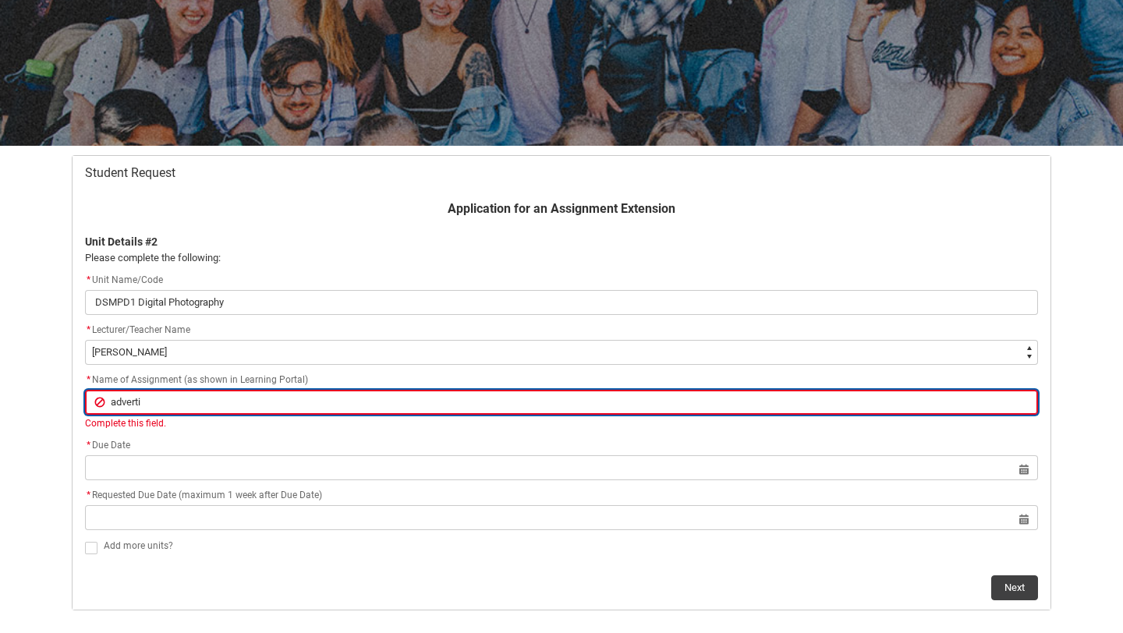
type lightning-primitive-input-simple "advertis"
type input "advertis"
type lightning-primitive-input-simple "advertisi"
type input "advertisi"
type lightning-primitive-input-simple "advertisin"
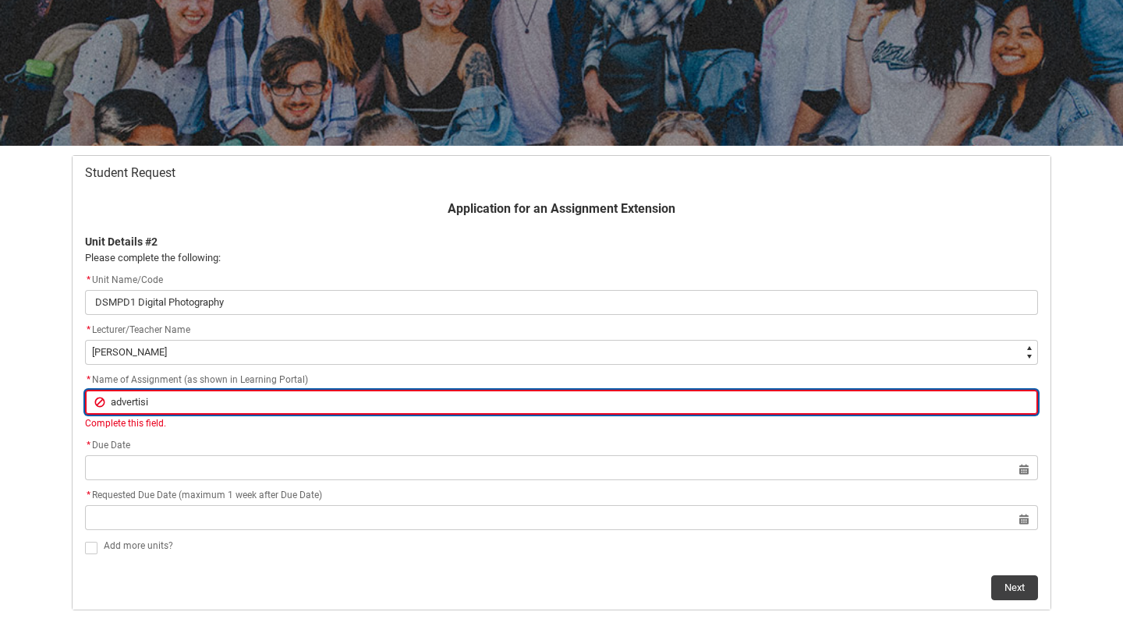
type input "advertisin"
type lightning-primitive-input-simple "advertising"
type input "advertising"
type lightning-primitive-input-simple "advertising"
type input "advertising"
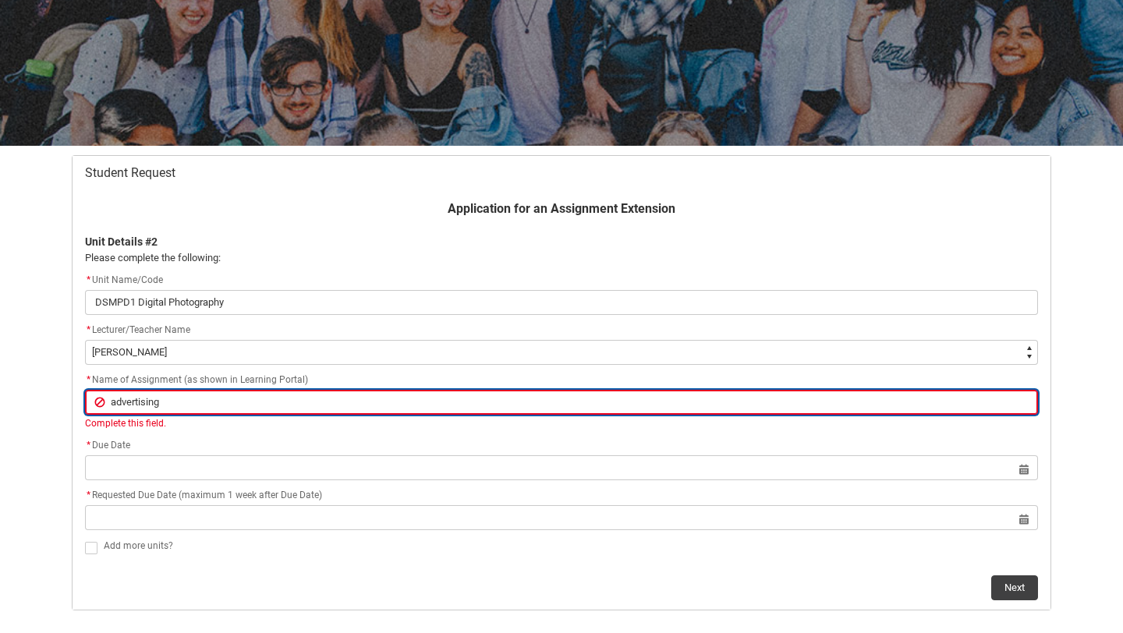
type lightning-primitive-input-simple "advertising p"
type input "advertising p"
type lightning-primitive-input-simple "advertising ph"
type input "advertising ph"
type lightning-primitive-input-simple "advertising pho"
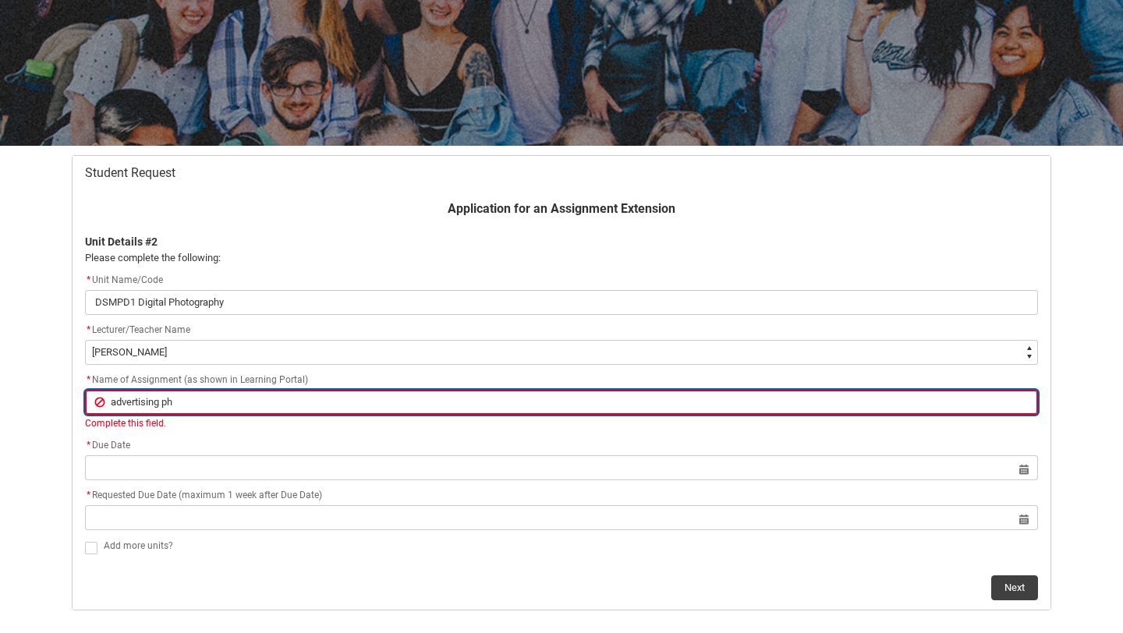
type input "advertising pho"
type lightning-primitive-input-simple "advertising phot"
type input "advertising phot"
type lightning-primitive-input-simple "advertising photo"
type input "advertising photo"
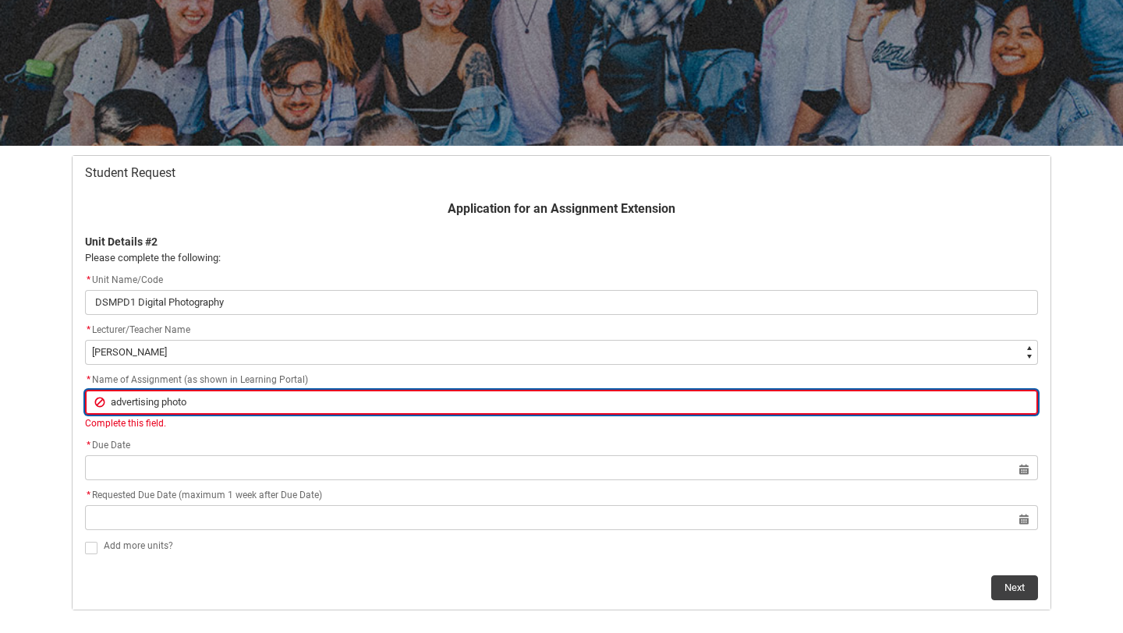
type lightning-primitive-input-simple "advertising photo"
type input "advertising photo"
type lightning-primitive-input-simple "advertising photo s"
type input "advertising photo s"
type lightning-primitive-input-simple "advertising photo se"
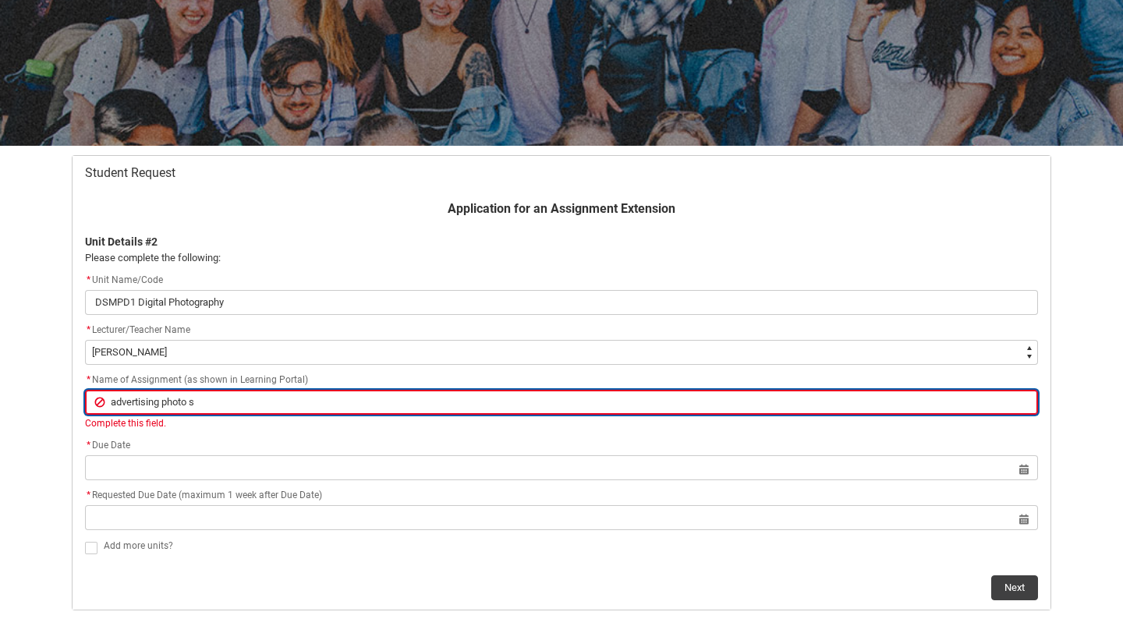
type input "advertising photo se"
type lightning-primitive-input-simple "advertising photo ser"
type input "advertising photo ser"
type lightning-primitive-input-simple "advertising photo seri"
type input "advertising photo seri"
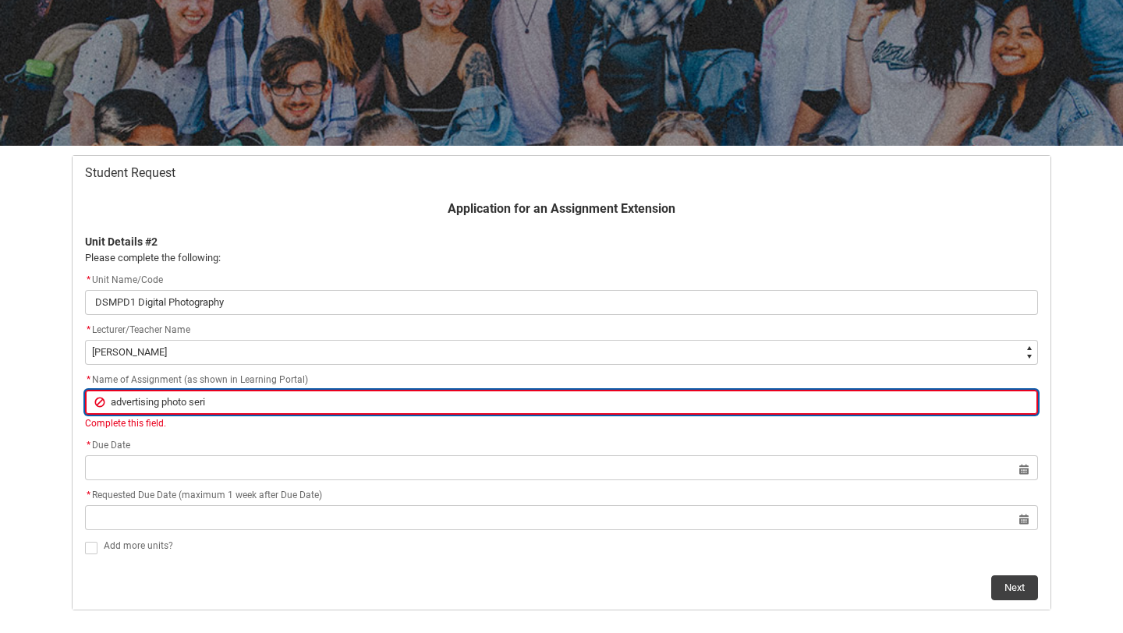
type lightning-primitive-input-simple "advertising photo serie"
type input "advertising photo serie"
type lightning-primitive-input-simple "advertising photo series"
type input "advertising photo series"
type lightning-primitive-input-simple "advertising photo series"
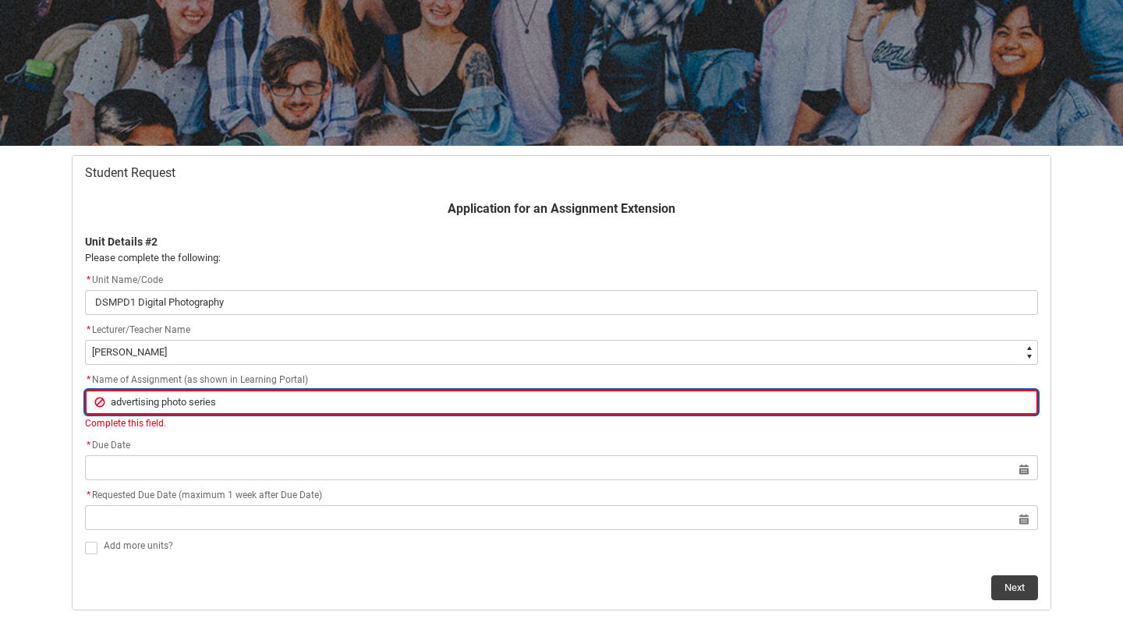
type input "advertising photo series"
click at [109, 399] on input "advertising photo series" at bounding box center [561, 402] width 953 height 25
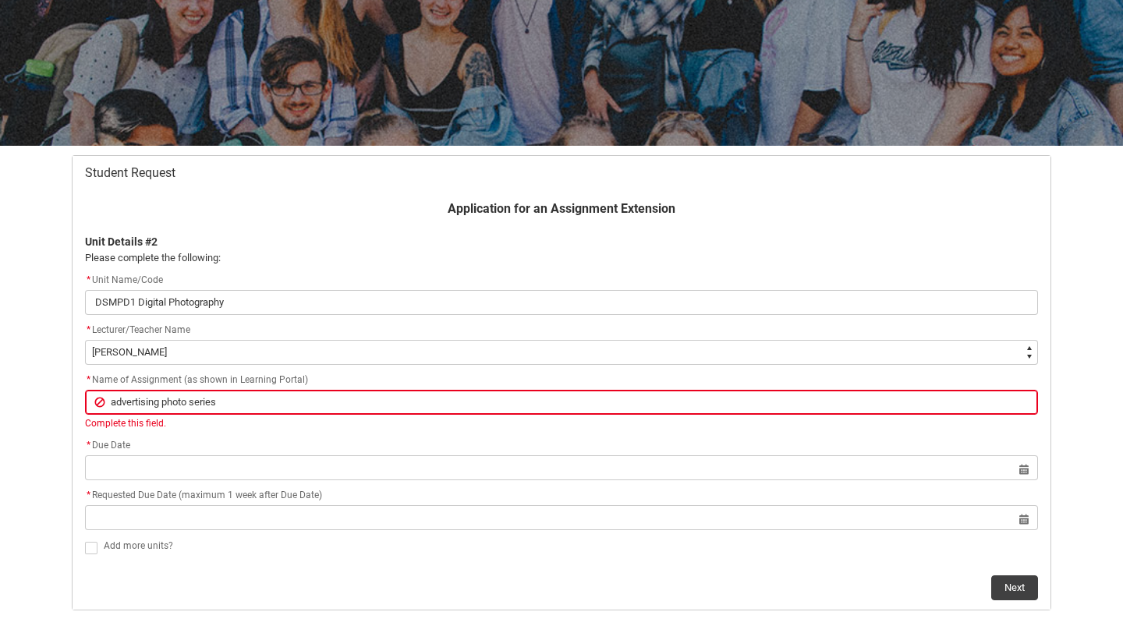
click at [183, 481] on div "Application for an Assignment Extension Unit Details #2 Please complete the fol…" at bounding box center [562, 400] width 972 height 401
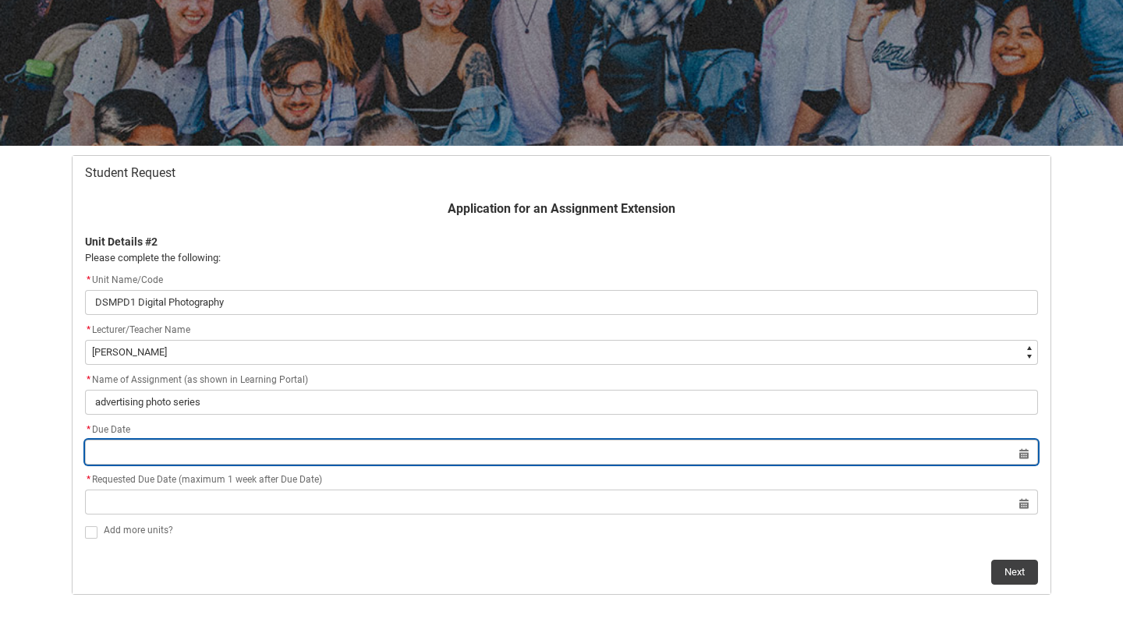
click at [188, 452] on input "Redu_Student_Request flow" at bounding box center [561, 452] width 953 height 25
select select "2025"
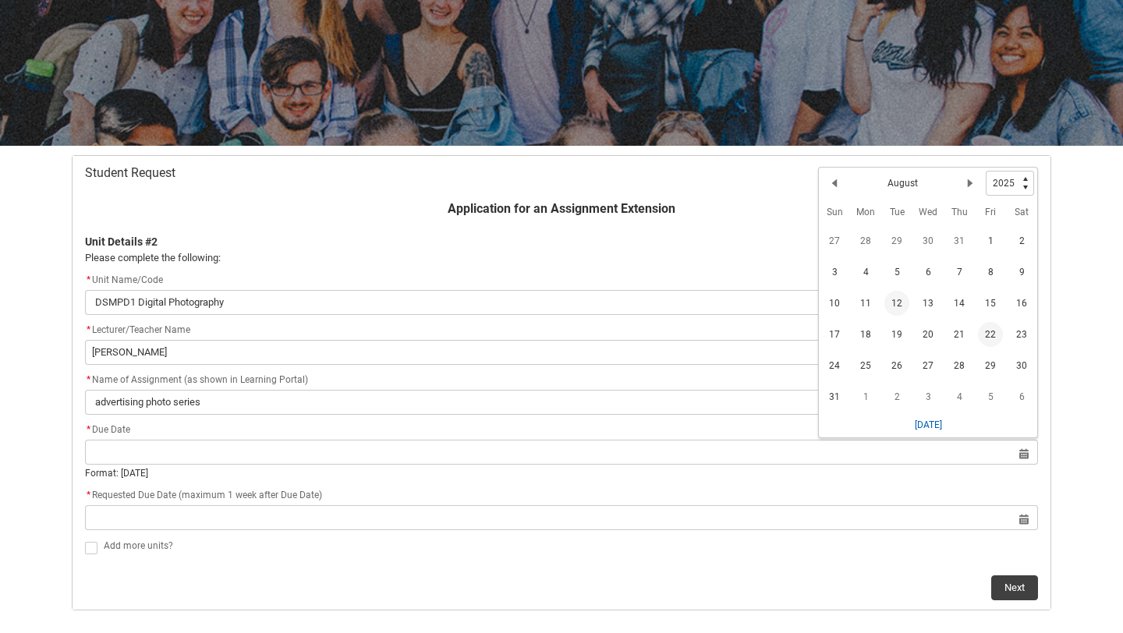
click at [997, 332] on span "22" at bounding box center [990, 334] width 25 height 25
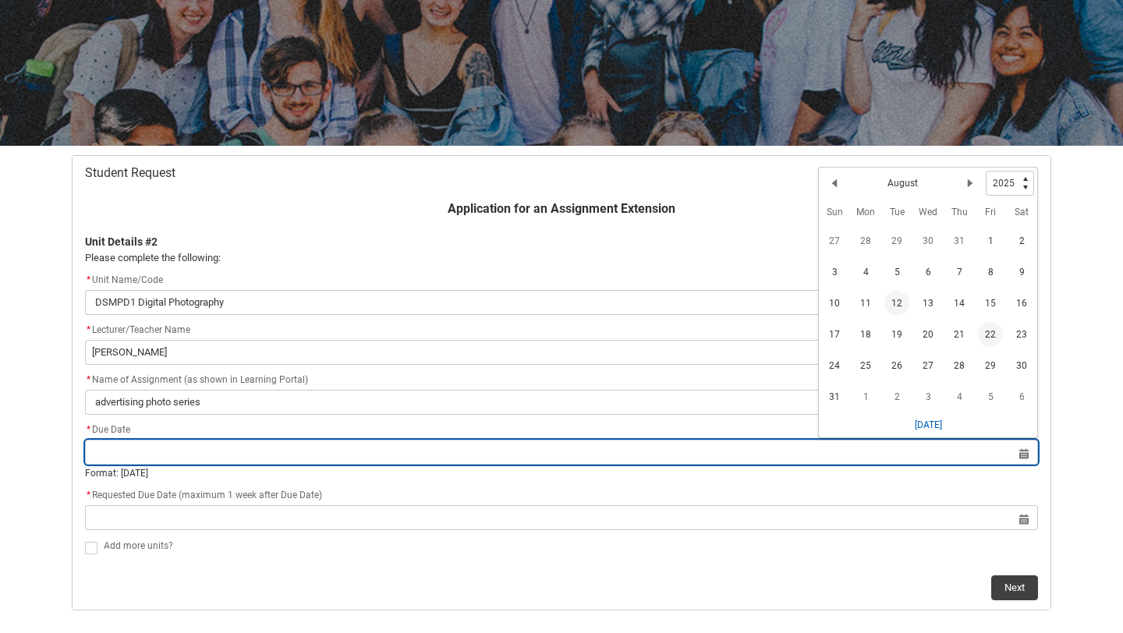
type lightning-datepicker "[DATE]"
type lightning-input "[DATE]"
type input "[DATE]"
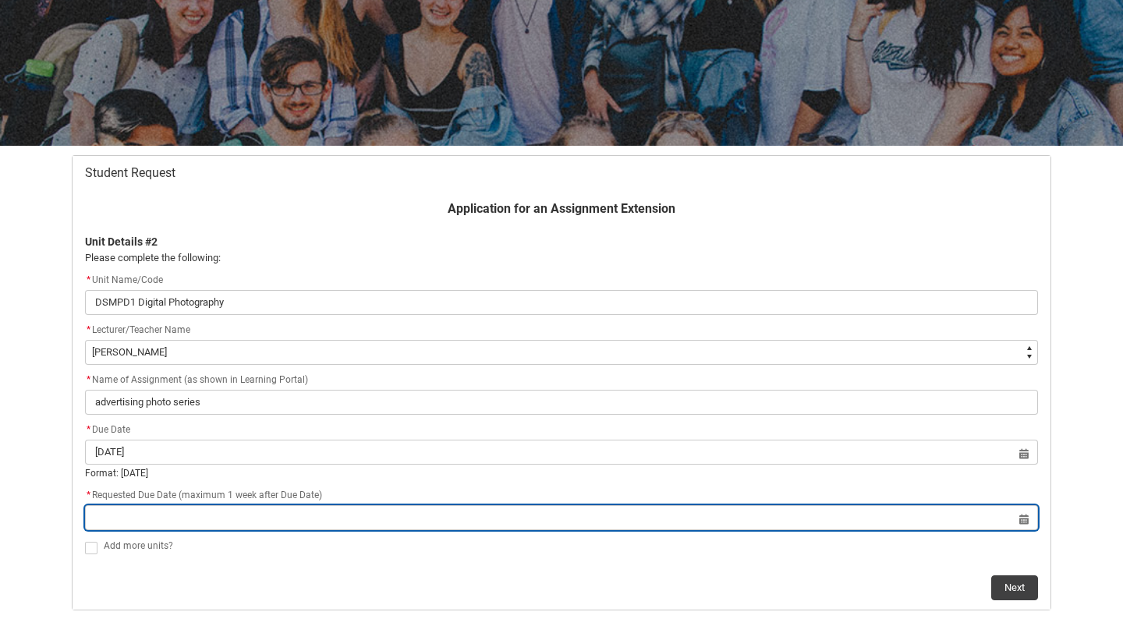
click at [458, 520] on input "Redu_Student_Request flow" at bounding box center [561, 517] width 953 height 25
select select "2025"
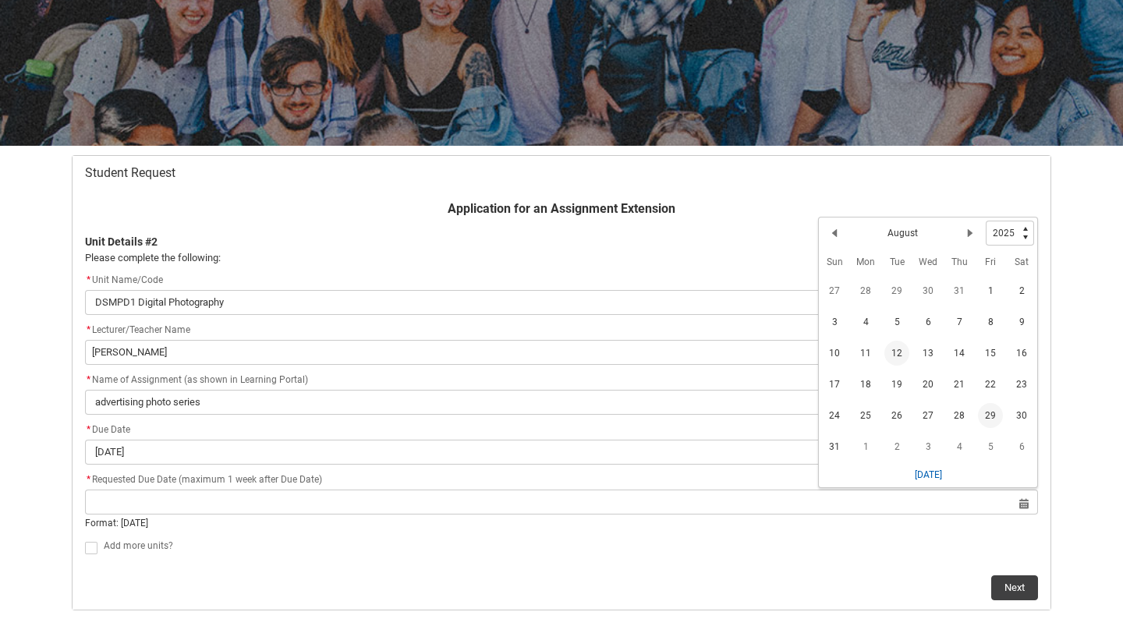
click at [995, 418] on span "29" at bounding box center [990, 415] width 25 height 25
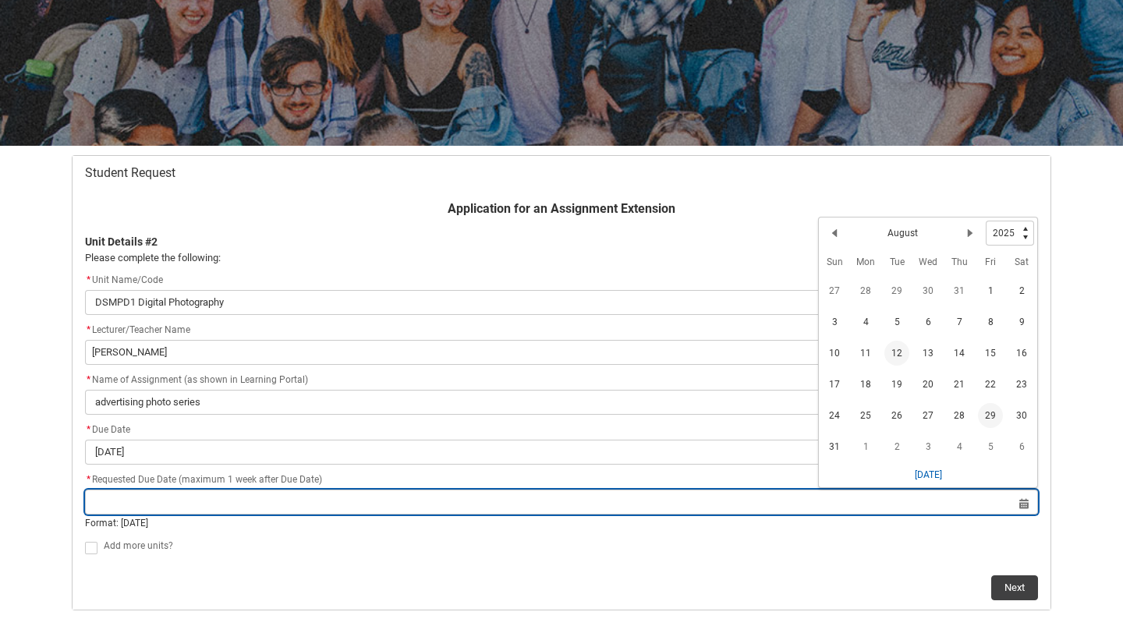
type lightning-datepicker "[DATE]"
type lightning-input "[DATE]"
type input "[DATE]"
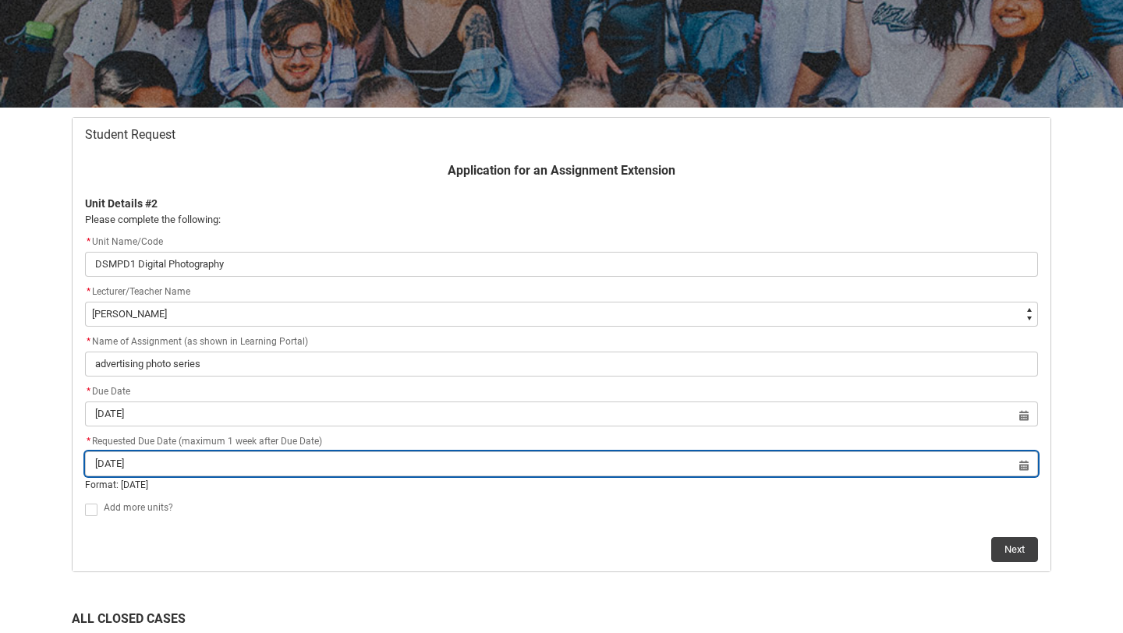
scroll to position [209, 0]
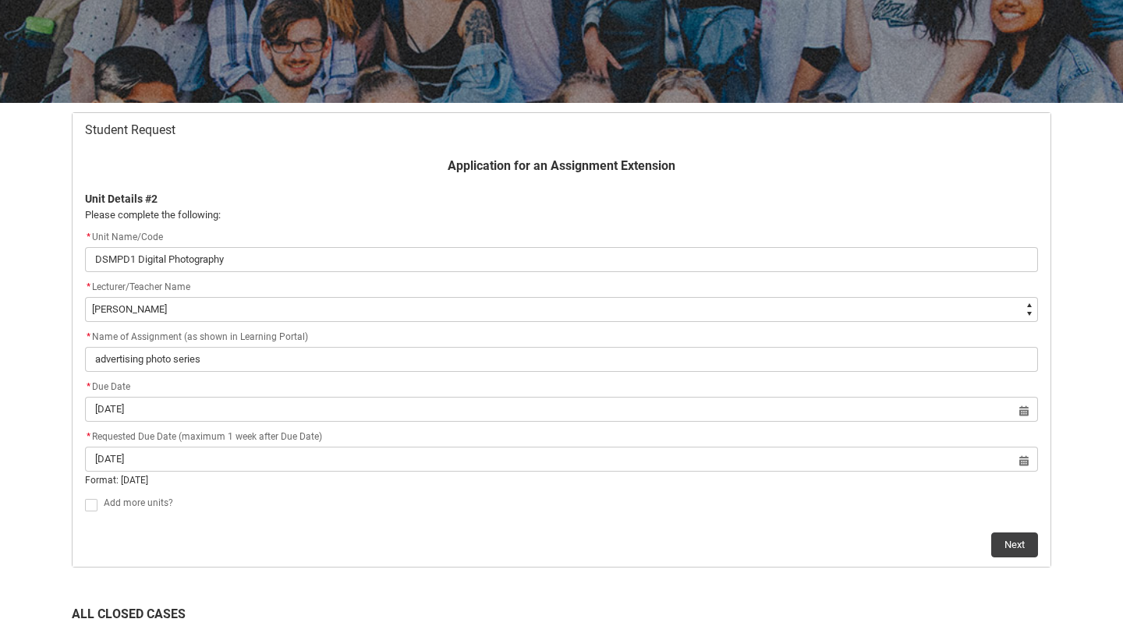
click at [93, 502] on span "Redu_Student_Request flow" at bounding box center [91, 505] width 12 height 12
click at [85, 497] on input "Redu_Student_Request flow" at bounding box center [84, 496] width 1 height 1
type lightning-input "true"
checkbox input "true"
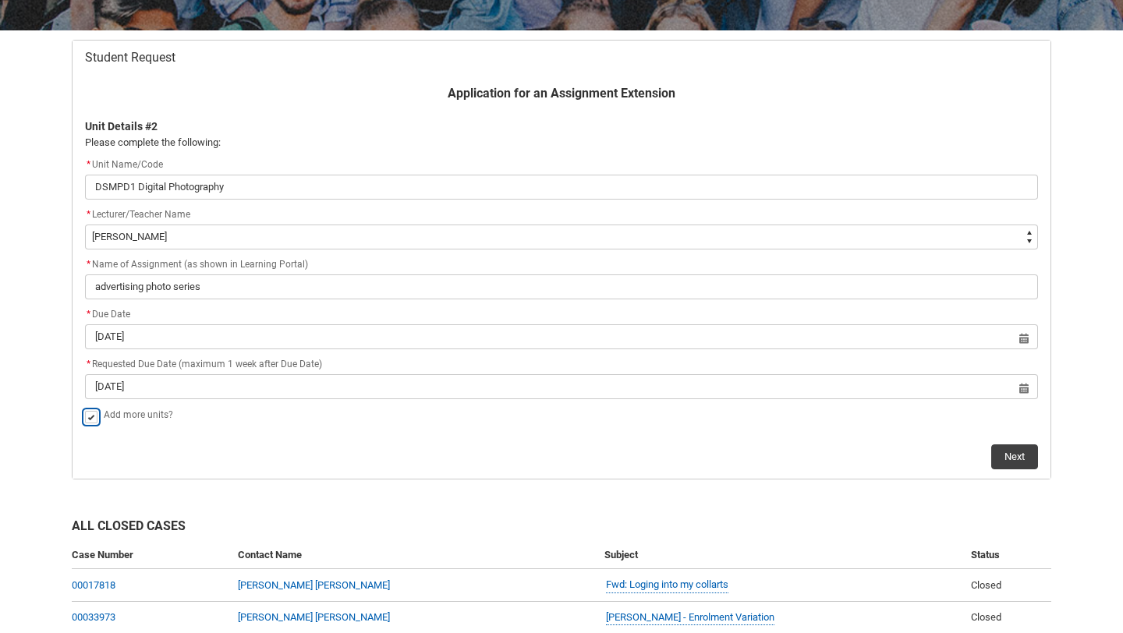
scroll to position [351, 0]
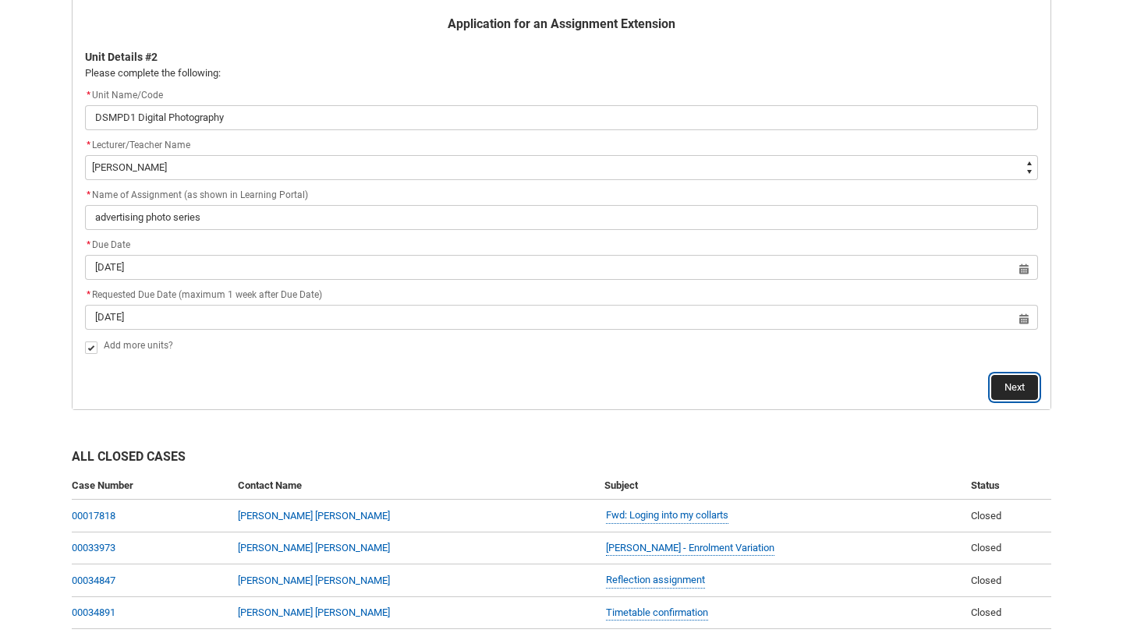
click at [1012, 387] on button "Next" at bounding box center [1014, 387] width 47 height 25
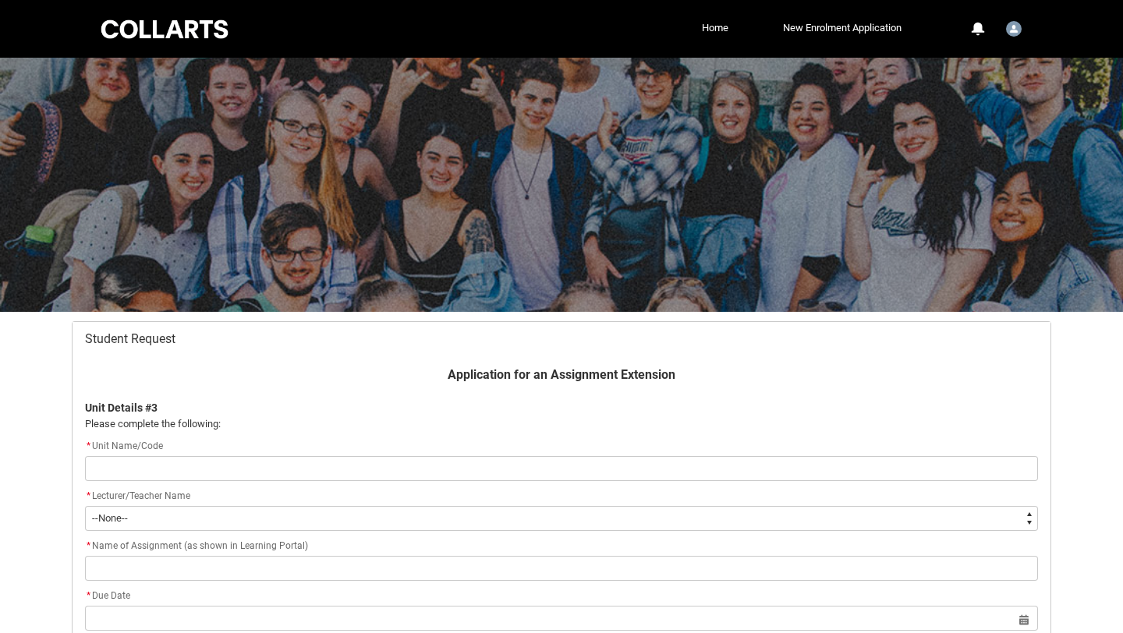
scroll to position [166, 0]
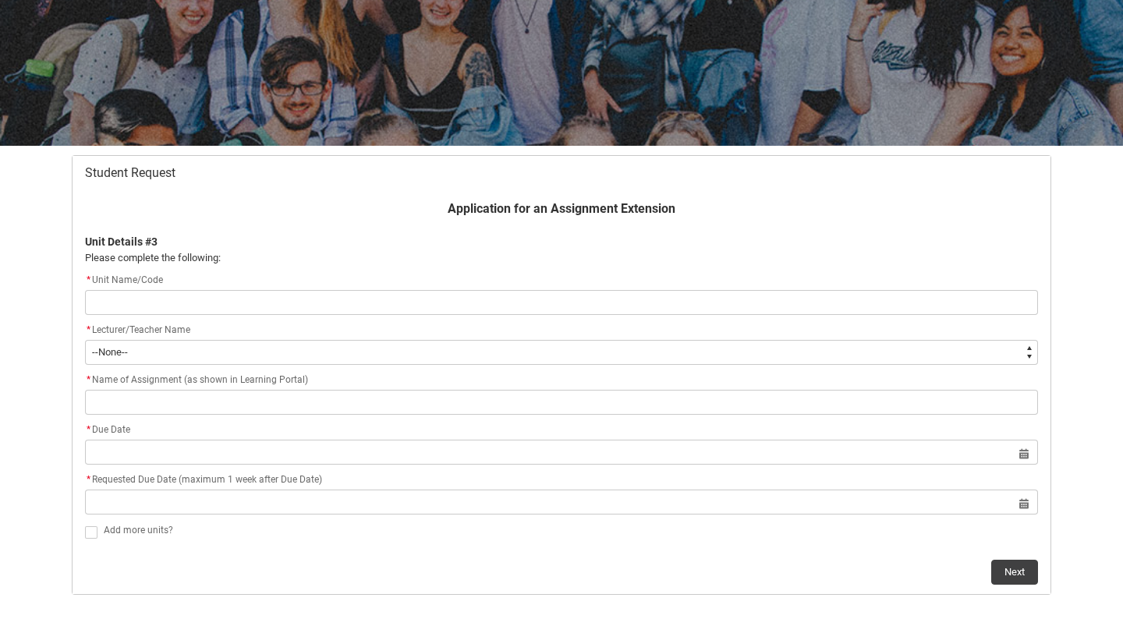
click at [212, 299] on input "Redu_Student_Request flow" at bounding box center [561, 302] width 953 height 25
type lightning-primitive-input-simple "Design Principles SHDPEC"
type input "Design Principles SHDPEC"
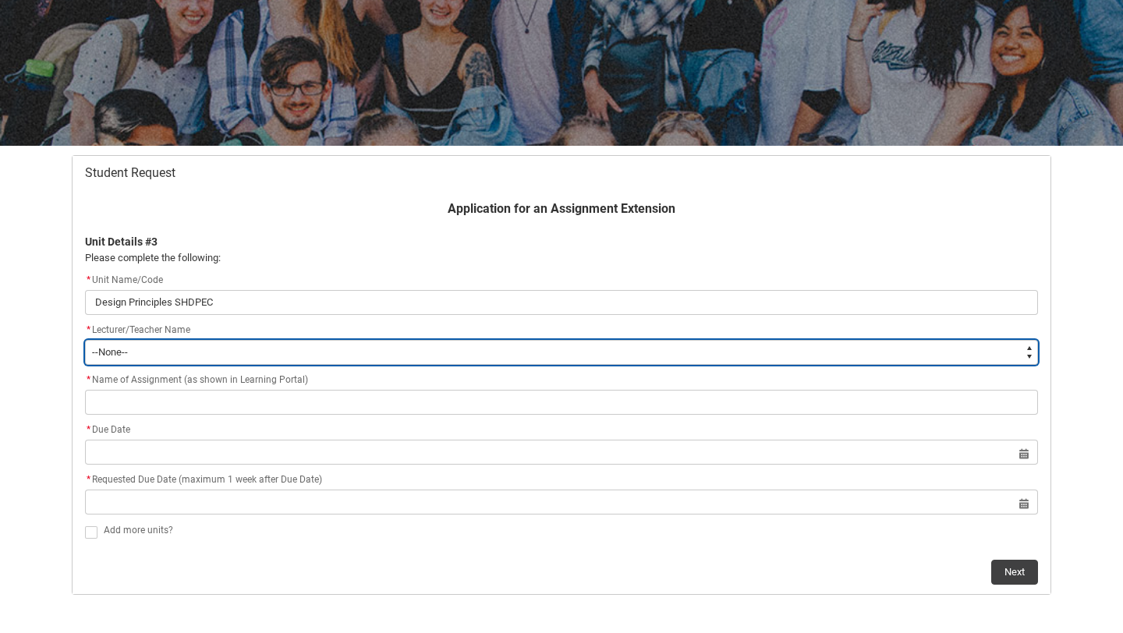
click at [179, 347] on select "--None-- [PERSON_NAME] [PERSON_NAME] [PERSON_NAME] [PERSON_NAME] [PERSON_NAME] …" at bounding box center [561, 352] width 953 height 25
type lightning-select "Faculty_NamefromAtoM.003OZ000008z0hhYAA"
select select "Faculty_NamefromAtoM.003OZ000008z0hhYAA"
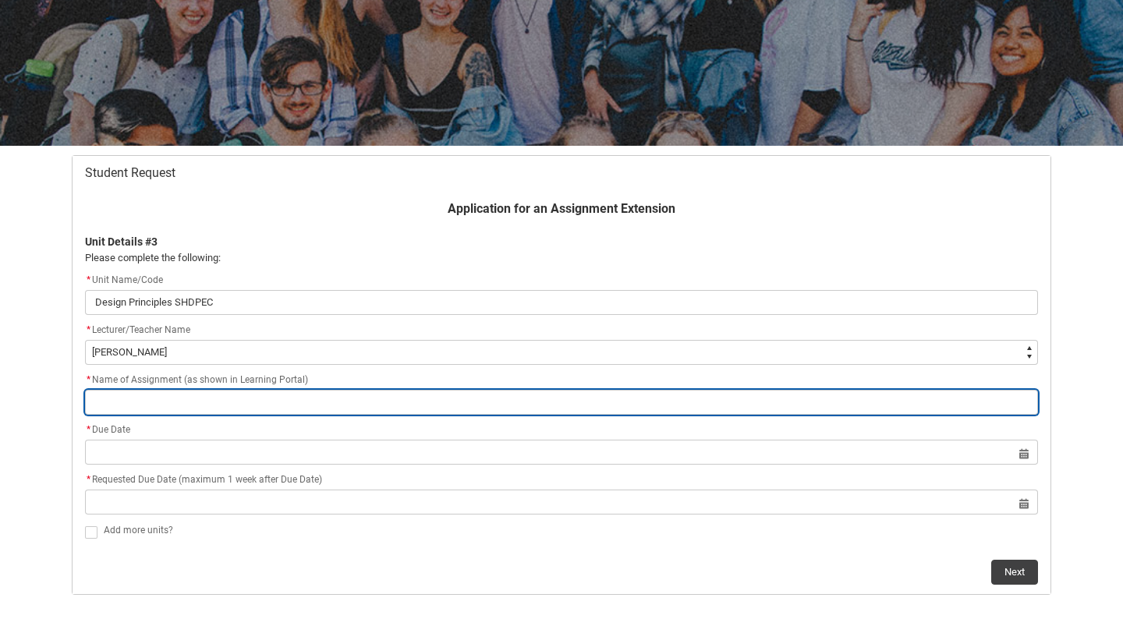
click at [177, 403] on input "Redu_Student_Request flow" at bounding box center [561, 402] width 953 height 25
type lightning-primitive-input-simple "m"
type input "m"
type lightning-primitive-input-simple "ma"
type input "ma"
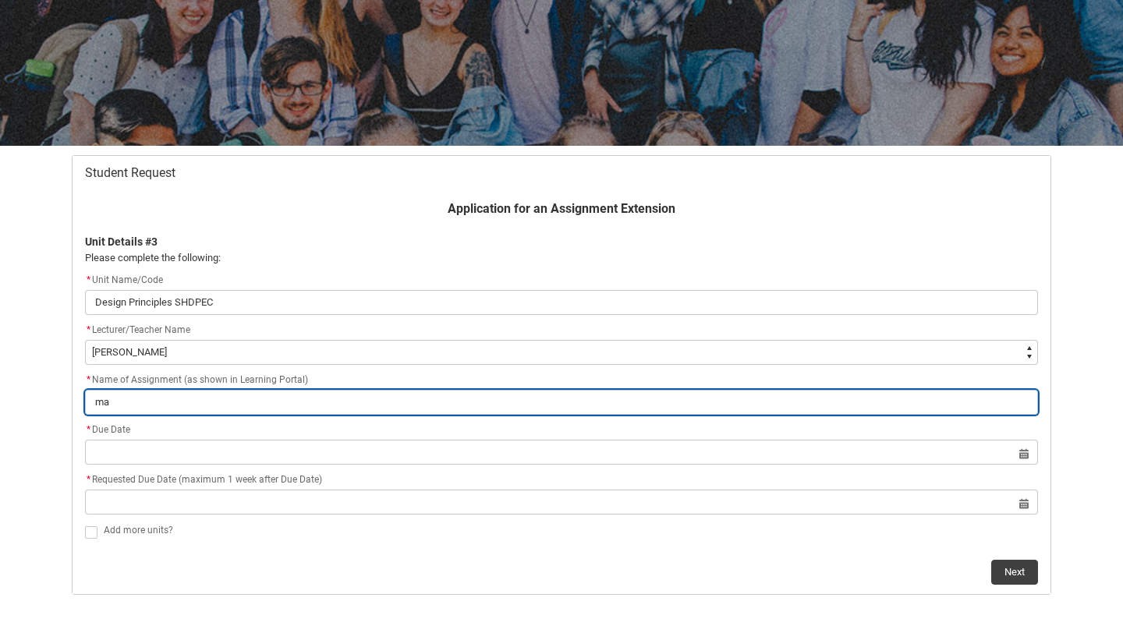
type lightning-primitive-input-simple "maj"
type input "maj"
type lightning-primitive-input-simple "majp"
type input "majp"
type lightning-primitive-input-simple "majpr"
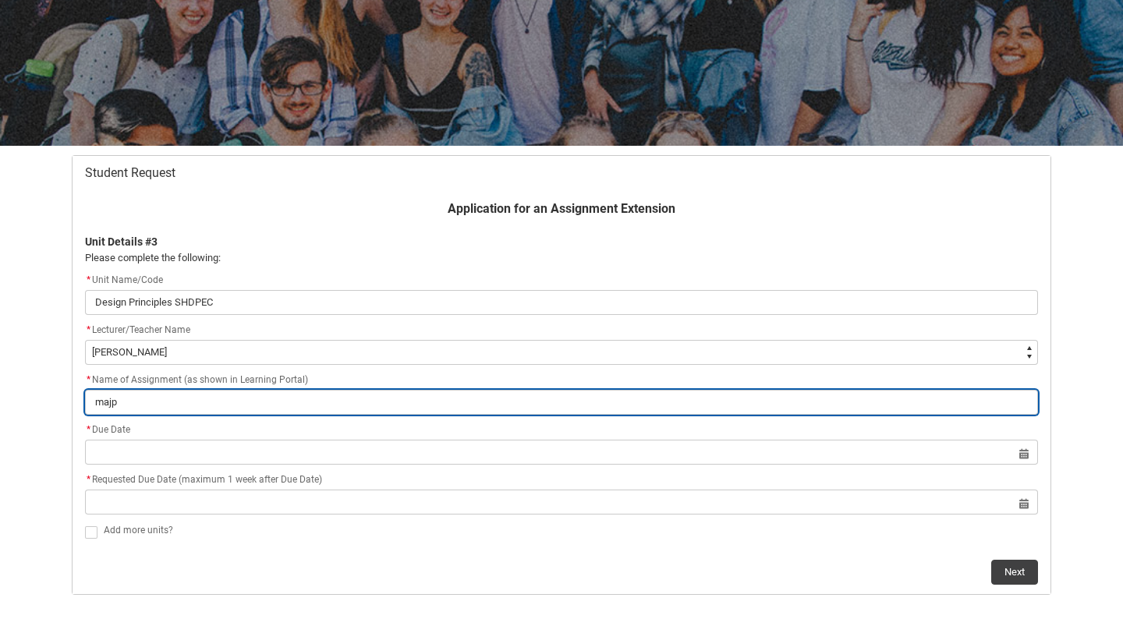
type input "majpr"
type lightning-primitive-input-simple "majpr"
type input "majpr"
type lightning-primitive-input-simple "majpr \"
type input "majpr \"
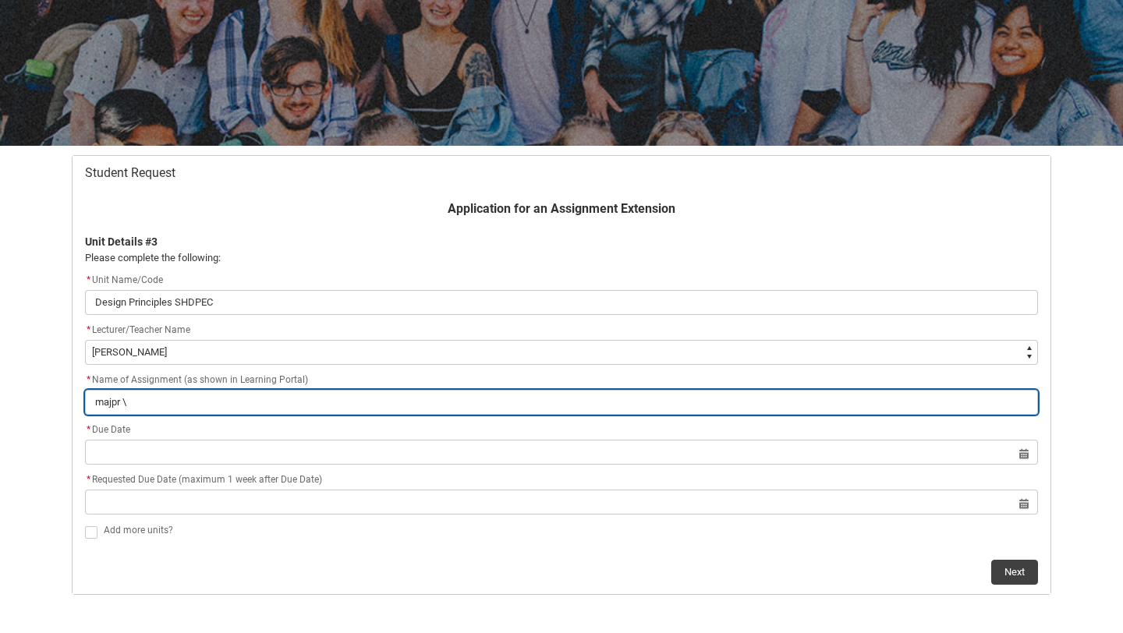
type lightning-primitive-input-simple "majpr"
type input "majpr"
type lightning-primitive-input-simple "majpr"
type input "majpr"
type lightning-primitive-input-simple "majp"
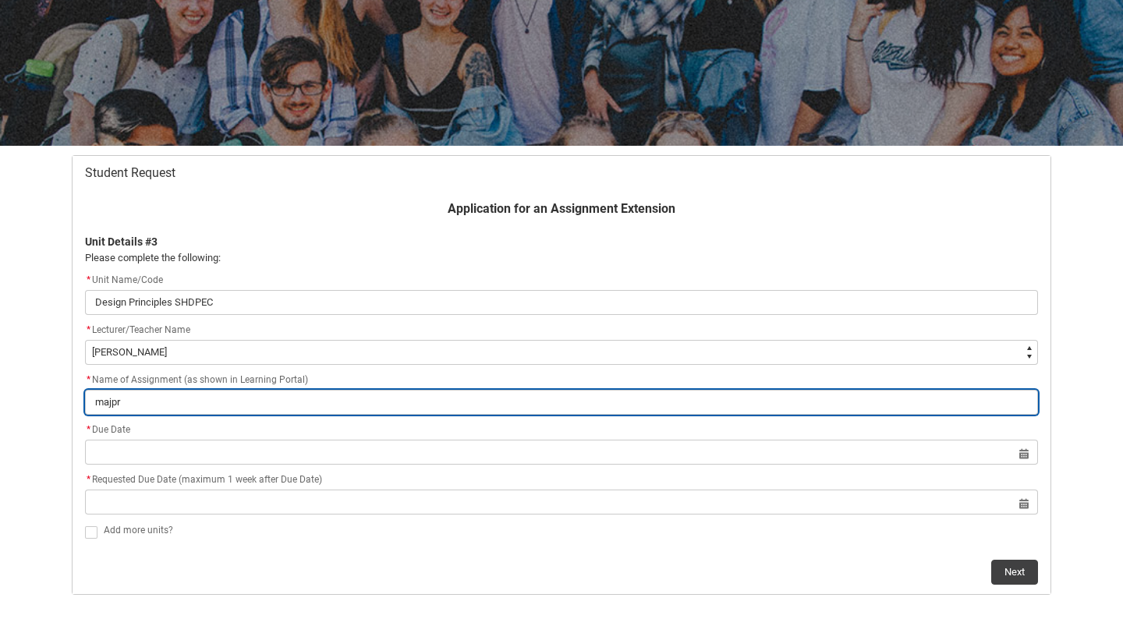
type input "majp"
type lightning-primitive-input-simple "maj"
type input "maj"
type lightning-primitive-input-simple "ma"
type input "ma"
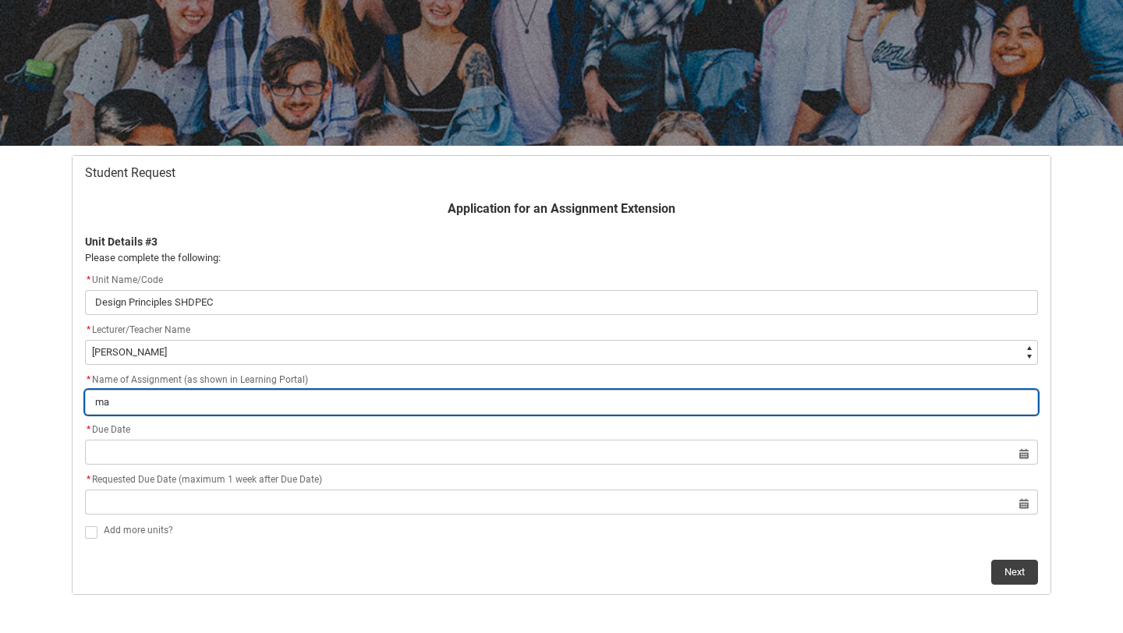
type lightning-primitive-input-simple "maj"
type input "maj"
type lightning-primitive-input-simple "majo"
type input "majo"
type lightning-primitive-input-simple "major"
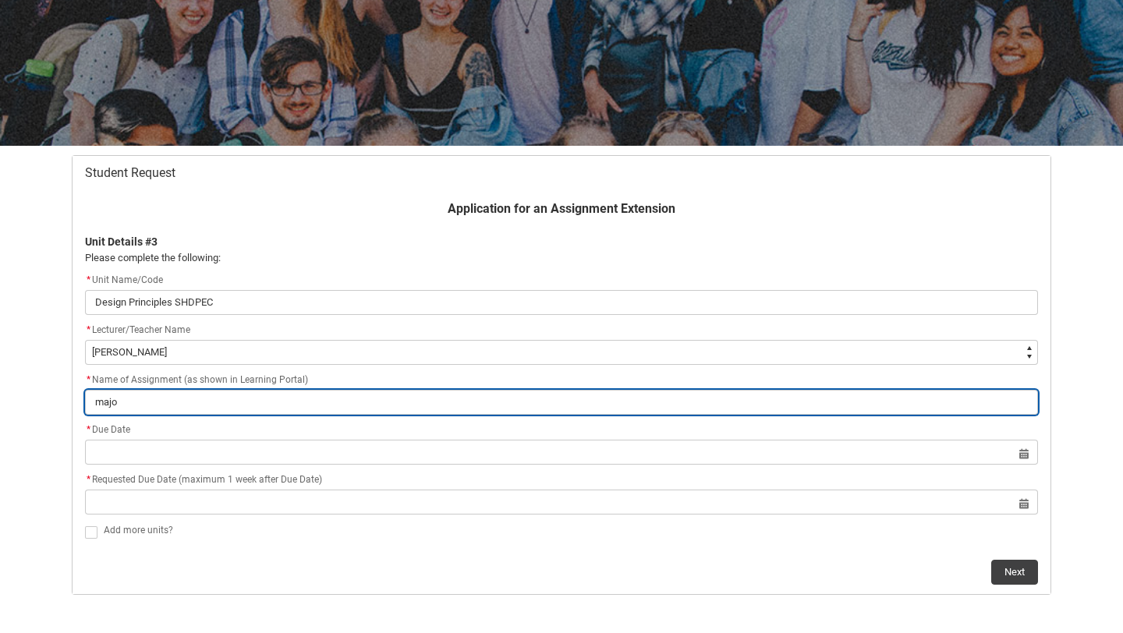
type input "major"
type lightning-primitive-input-simple "major"
type input "major"
type lightning-primitive-input-simple "major p"
type input "major p"
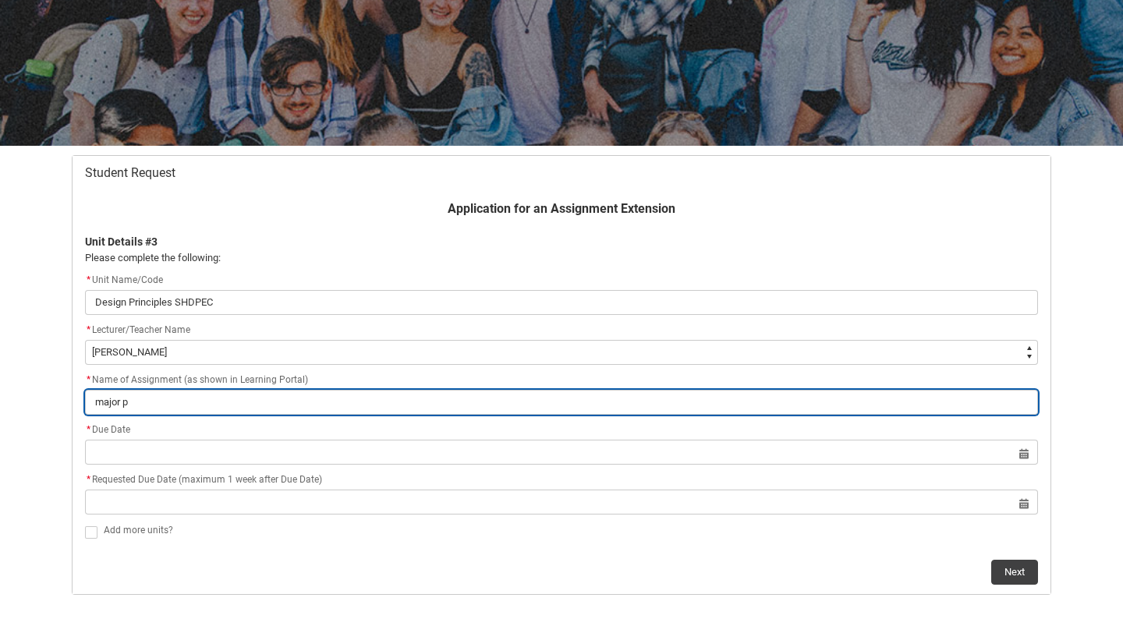
type lightning-primitive-input-simple "major pr"
type input "major pr"
type lightning-primitive-input-simple "major pro"
type input "major pro"
type lightning-primitive-input-simple "major proj"
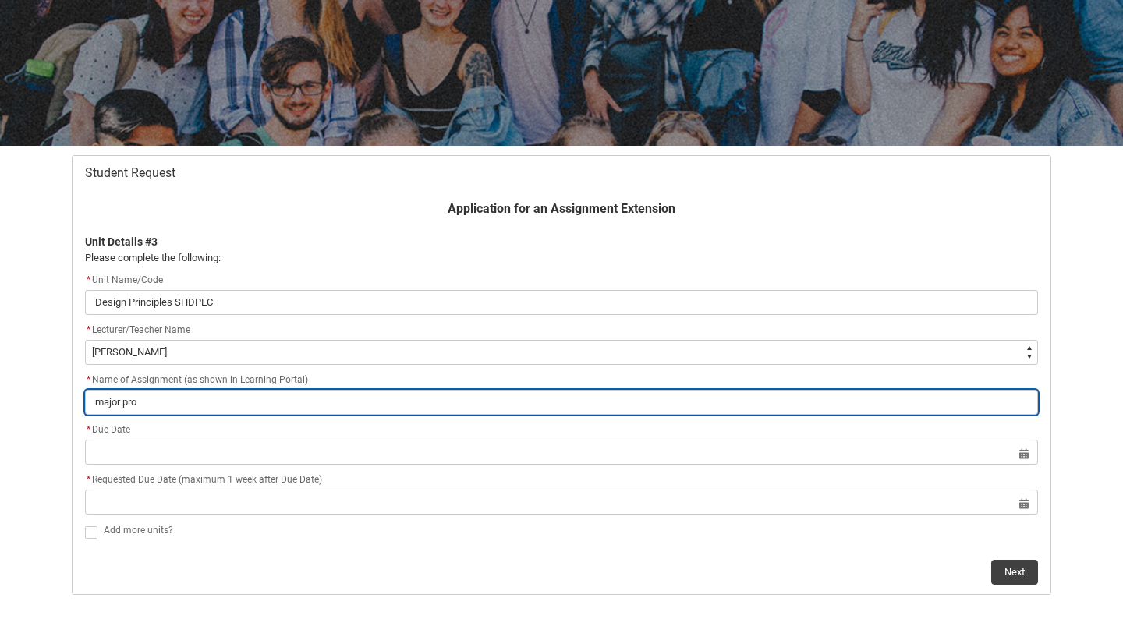
type input "major proj"
type lightning-primitive-input-simple "major proje"
type input "major proje"
type lightning-primitive-input-simple "major projec"
type input "major projec"
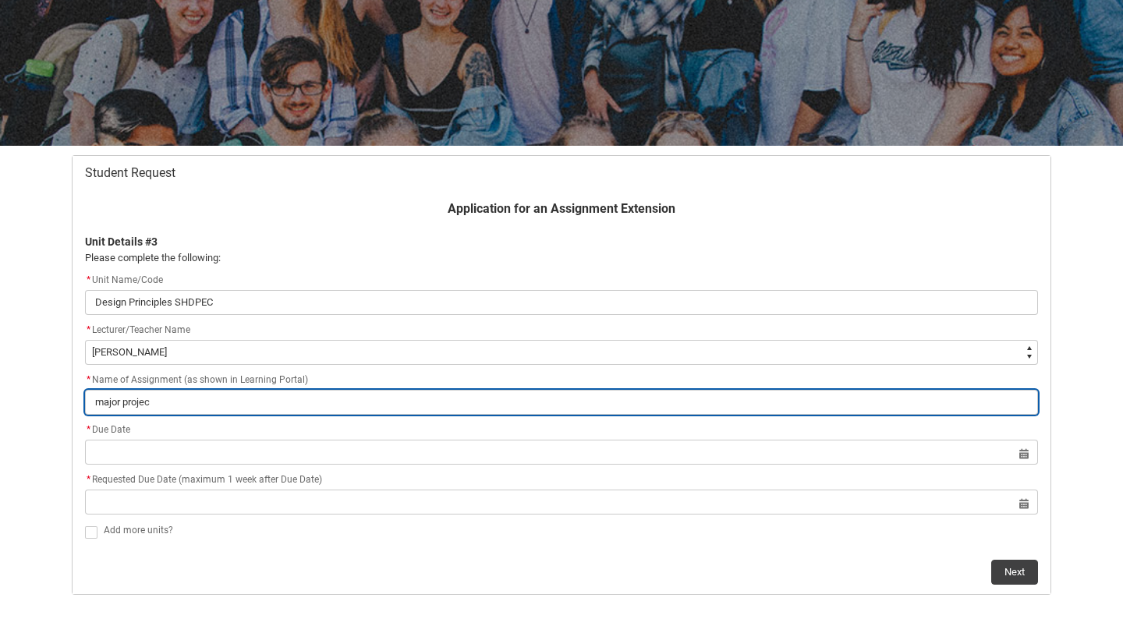
type lightning-primitive-input-simple "major project"
type input "major project"
type lightning-primitive-input-simple "major project"
type input "major project"
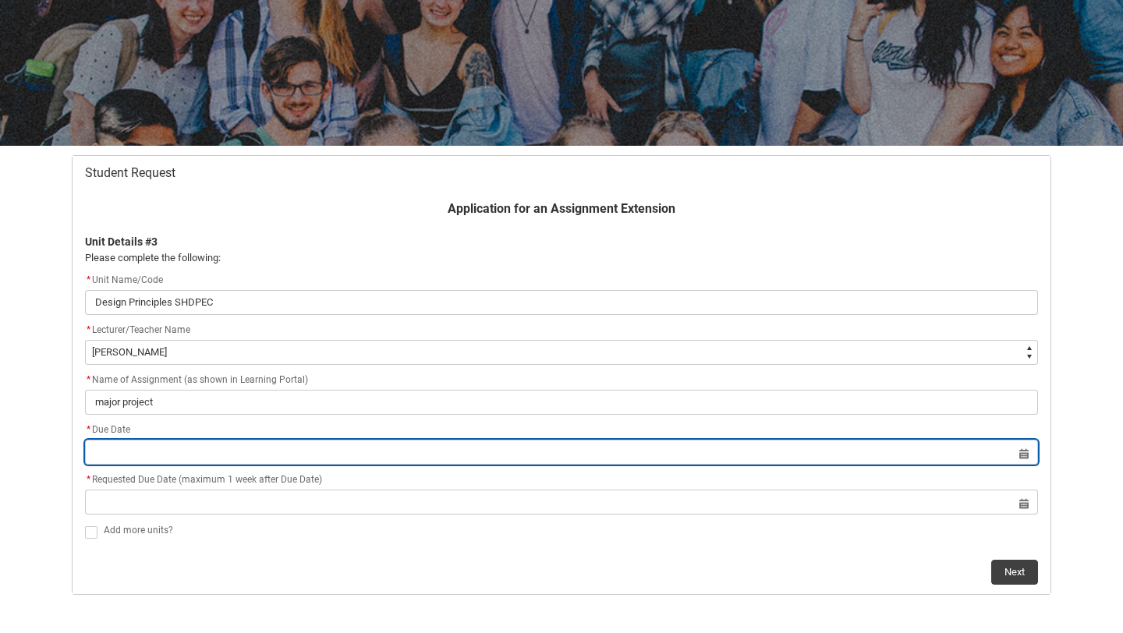
click at [137, 461] on input "Redu_Student_Request flow" at bounding box center [561, 452] width 953 height 25
select select "2025"
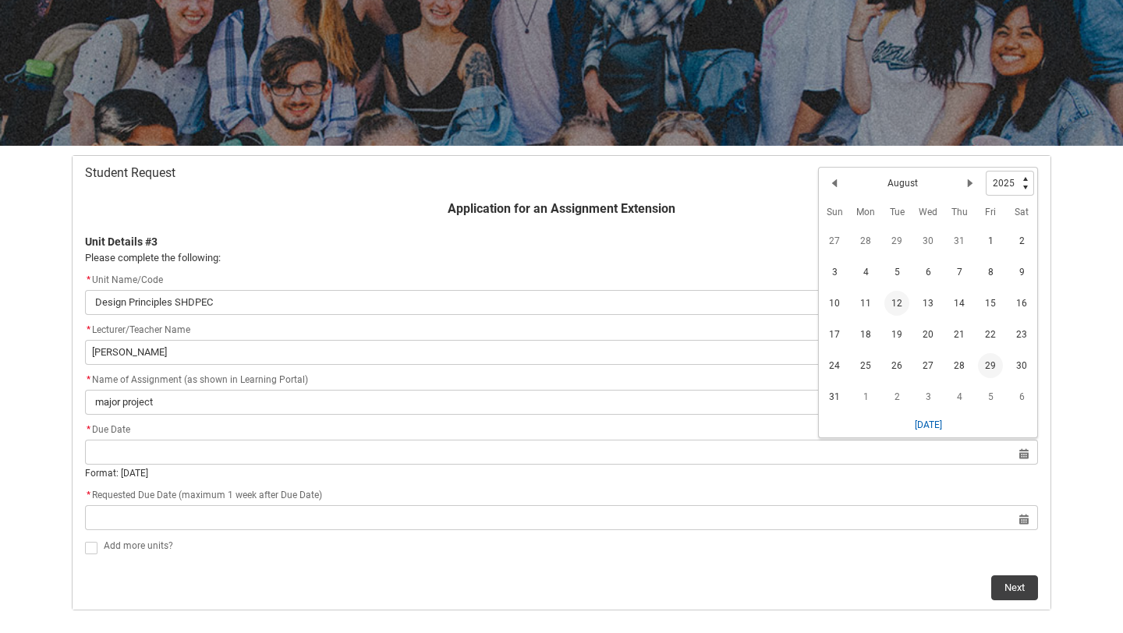
click at [995, 362] on span "29" at bounding box center [990, 365] width 25 height 25
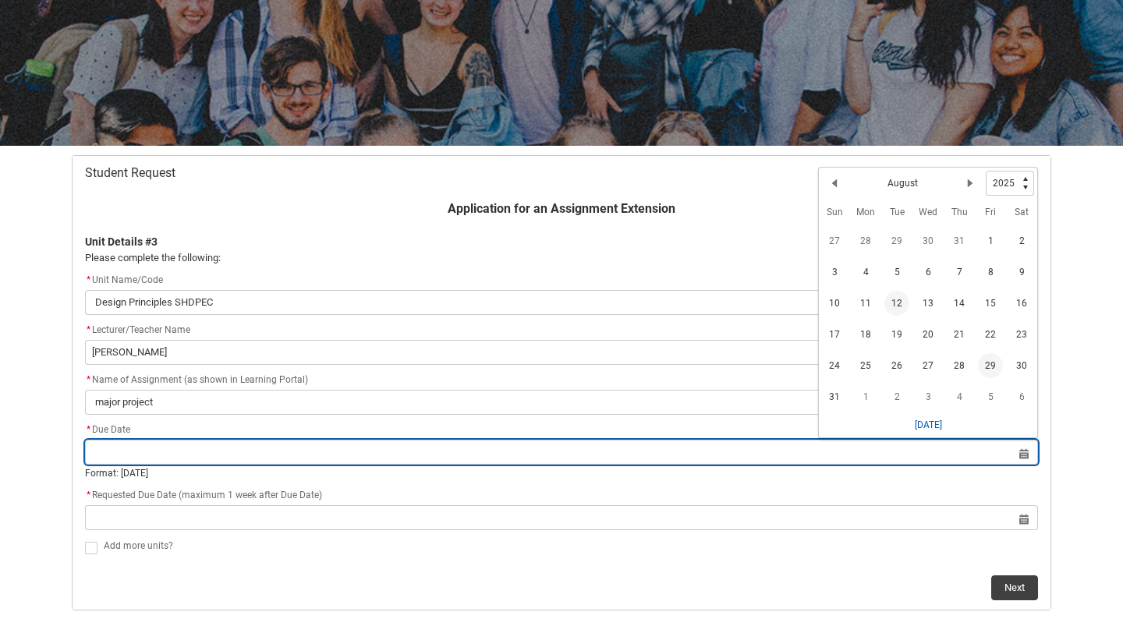
type lightning-datepicker "[DATE]"
type lightning-input "[DATE]"
type input "[DATE]"
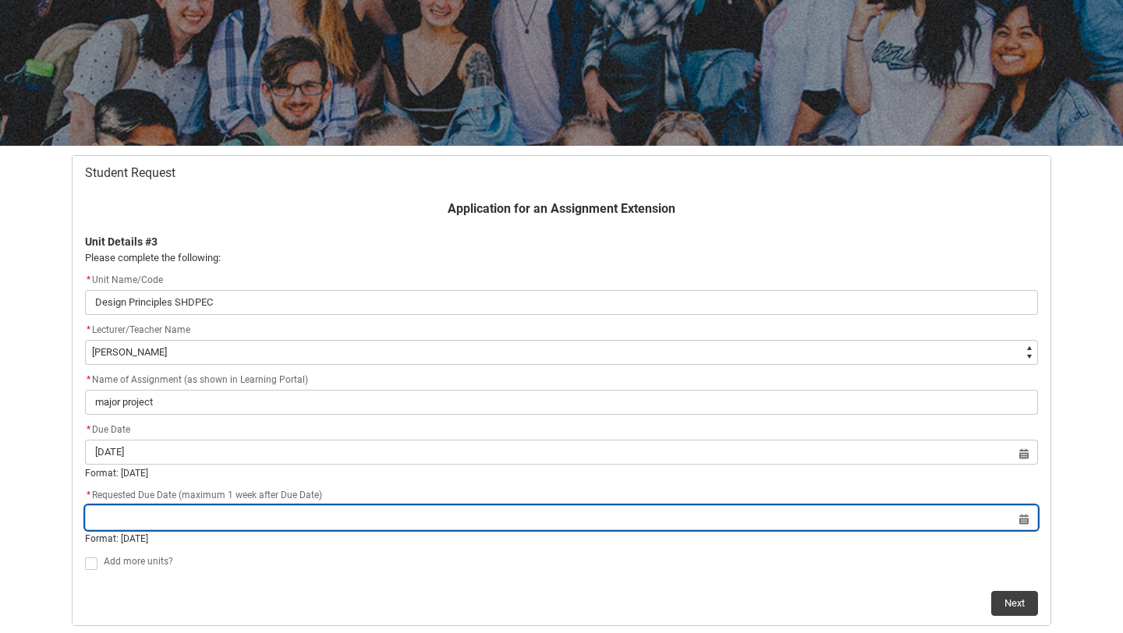
click at [517, 524] on input "Redu_Student_Request flow" at bounding box center [561, 517] width 953 height 25
select select "2025"
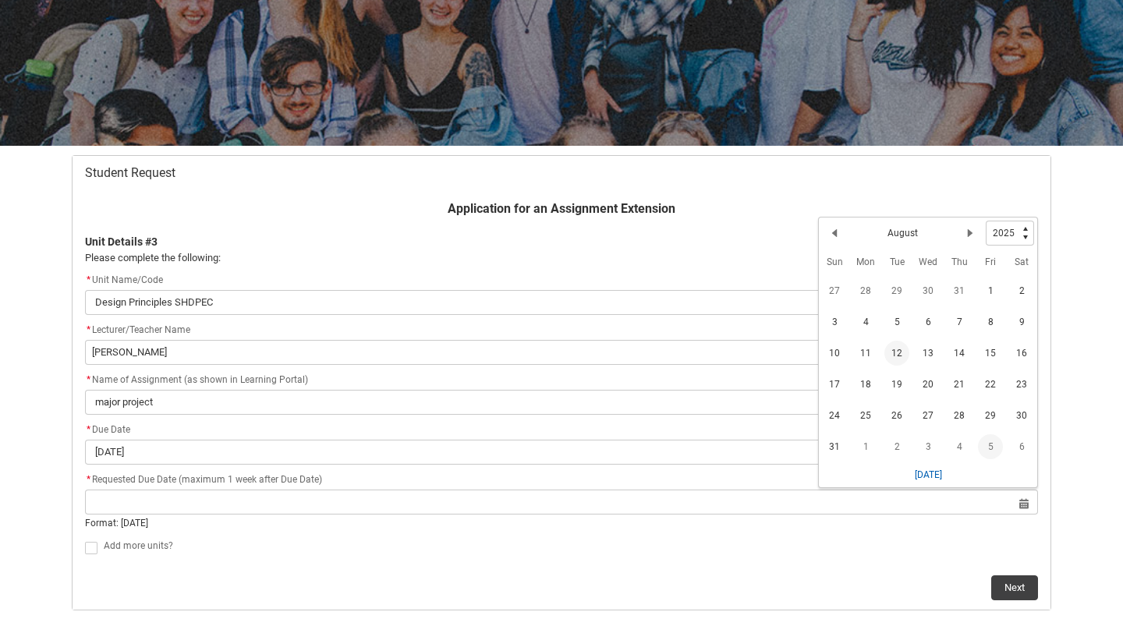
click at [995, 444] on span "5" at bounding box center [990, 447] width 25 height 25
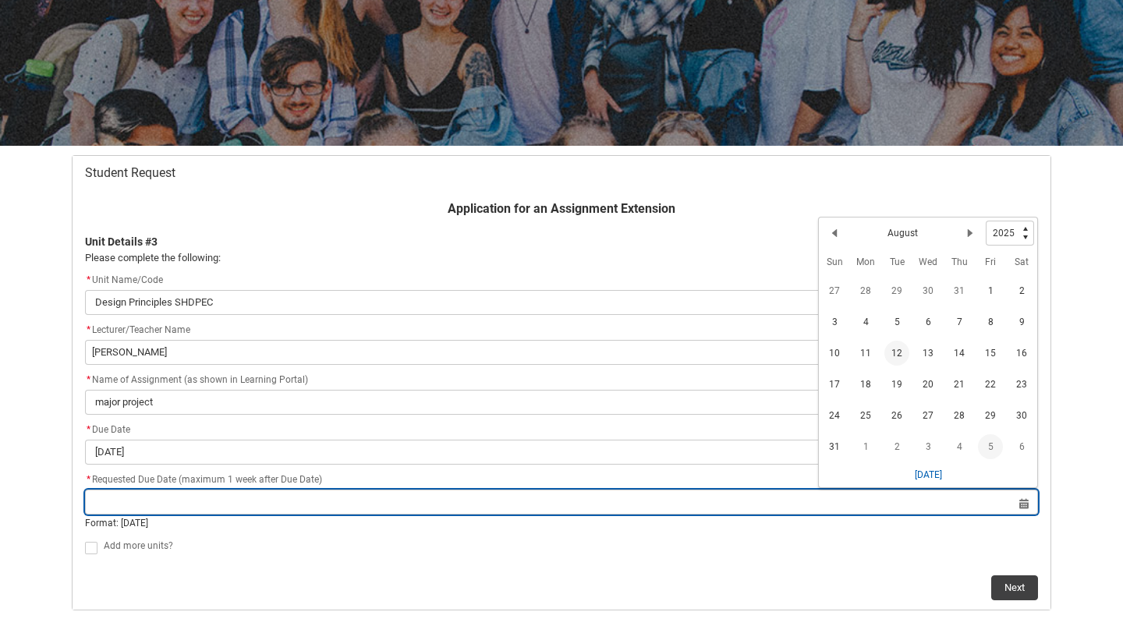
type lightning-datepicker "[DATE]"
type lightning-input "[DATE]"
type input "[DATE]"
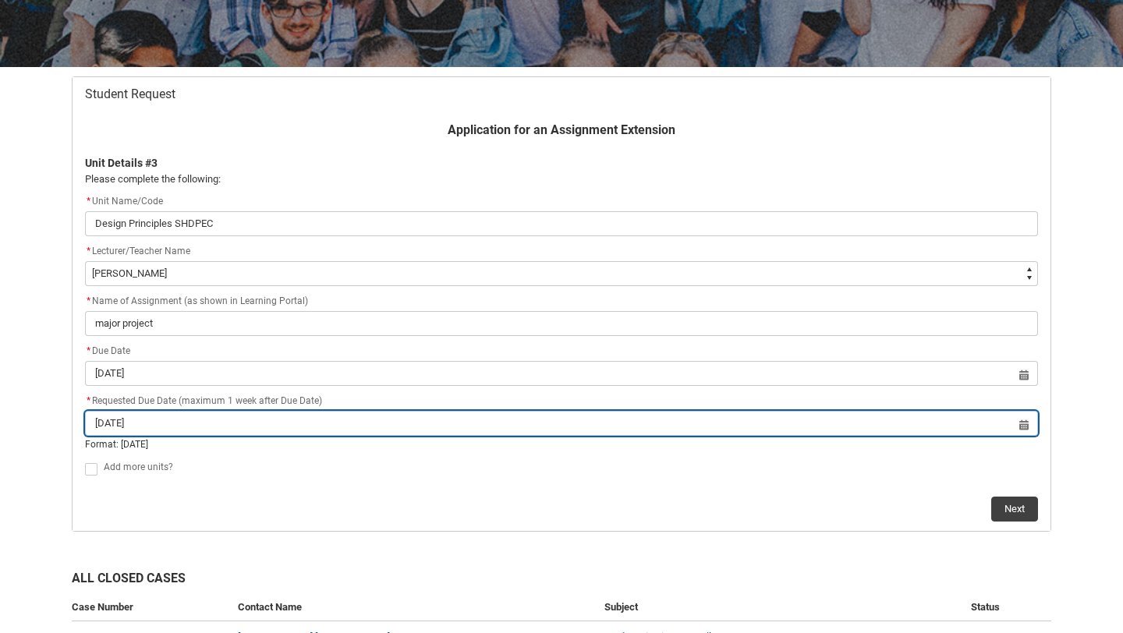
scroll to position [237, 0]
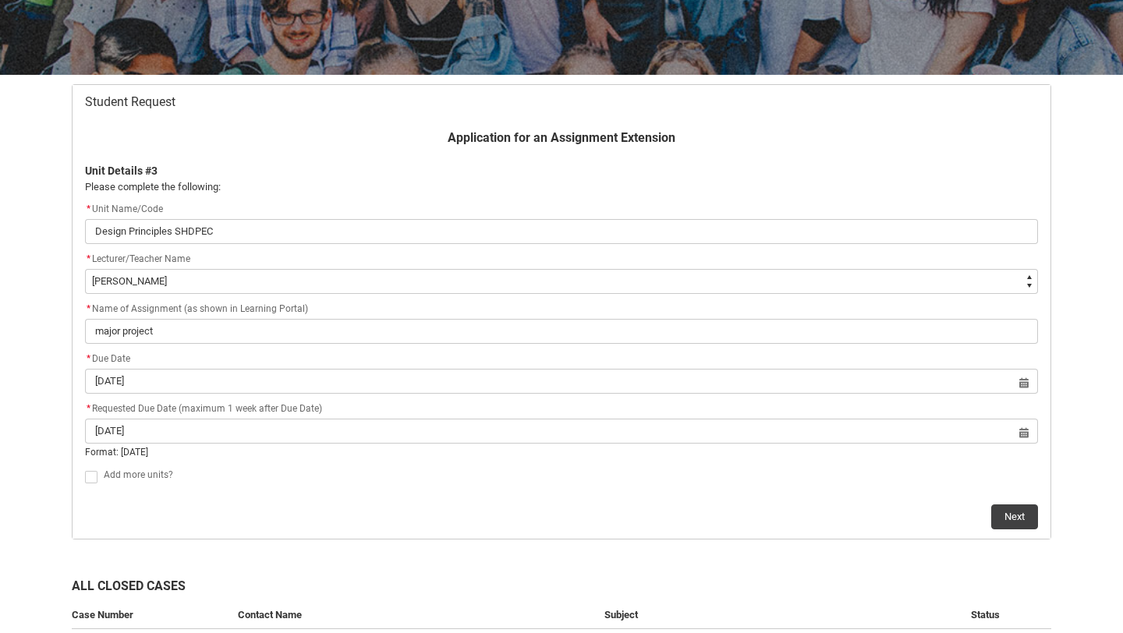
click at [96, 481] on span "Redu_Student_Request flow" at bounding box center [91, 477] width 12 height 12
click at [85, 469] on input "Redu_Student_Request flow" at bounding box center [84, 468] width 1 height 1
type lightning-input "true"
checkbox input "true"
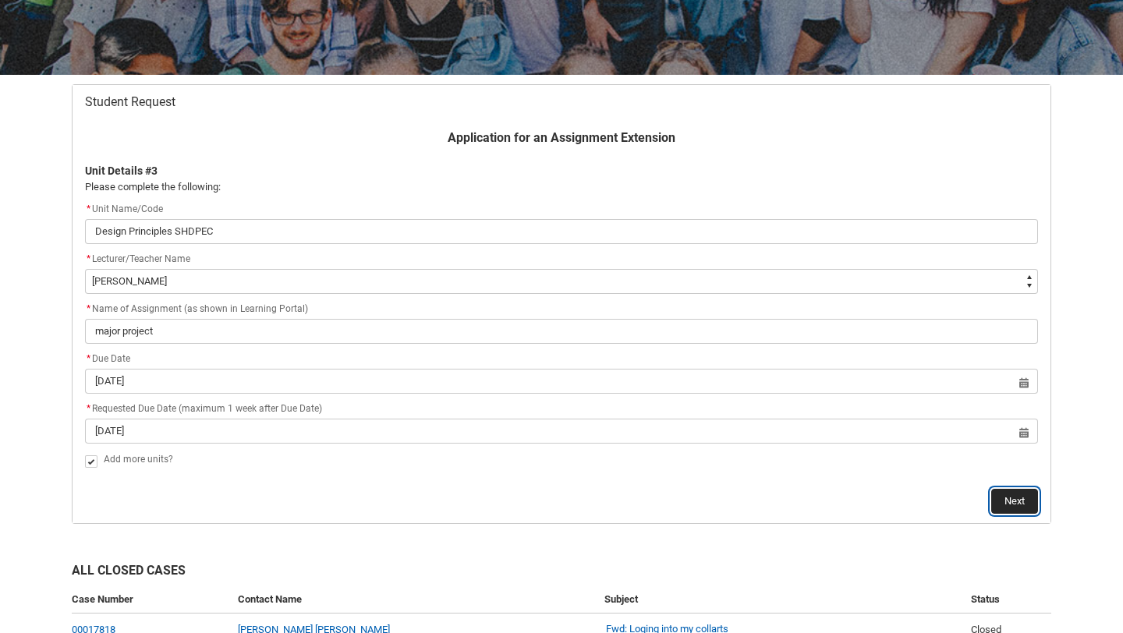
click at [1009, 498] on button "Next" at bounding box center [1014, 501] width 47 height 25
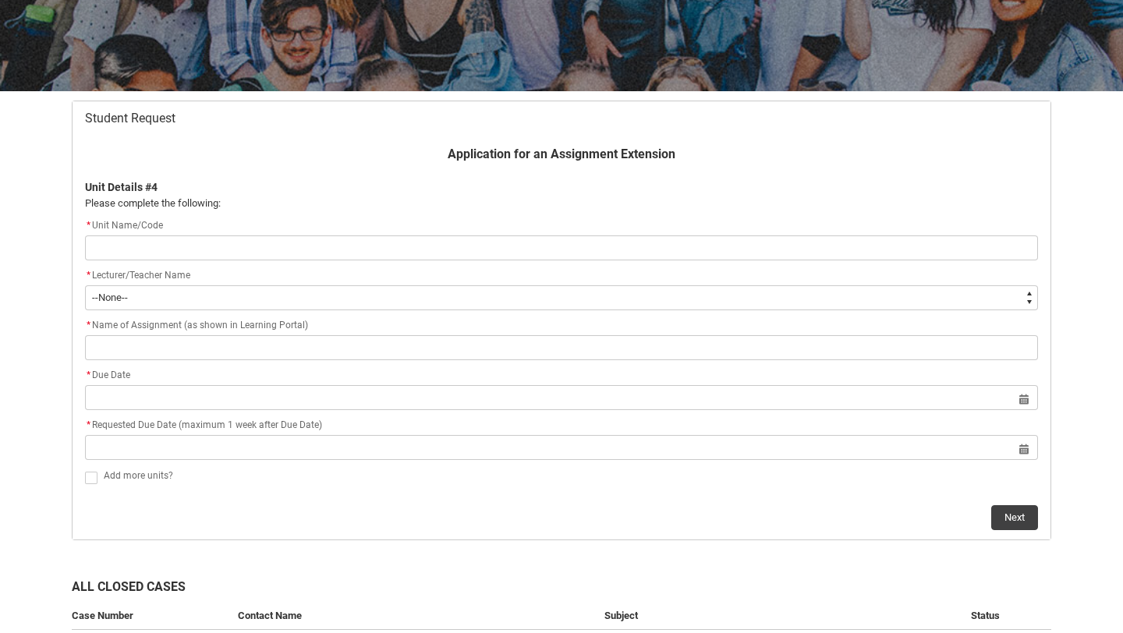
scroll to position [166, 0]
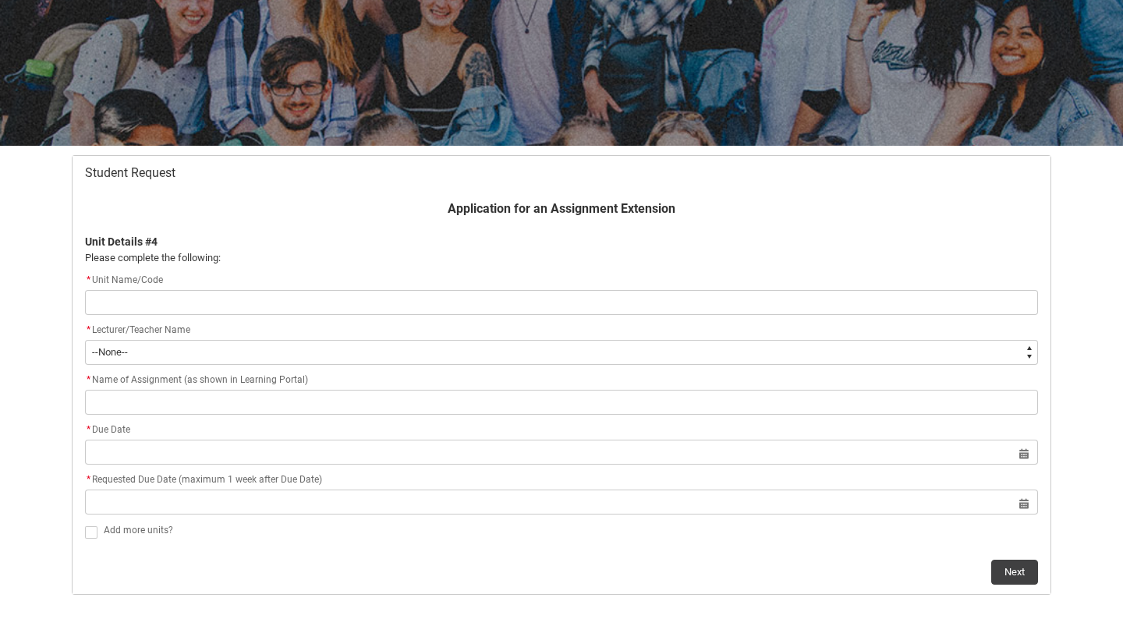
click at [203, 292] on input "Redu_Student_Request flow" at bounding box center [561, 302] width 953 height 25
type lightning-primitive-input-simple "CRFIFOS-D Industry Foundations"
type input "CRFIFOS-D Industry Foundations"
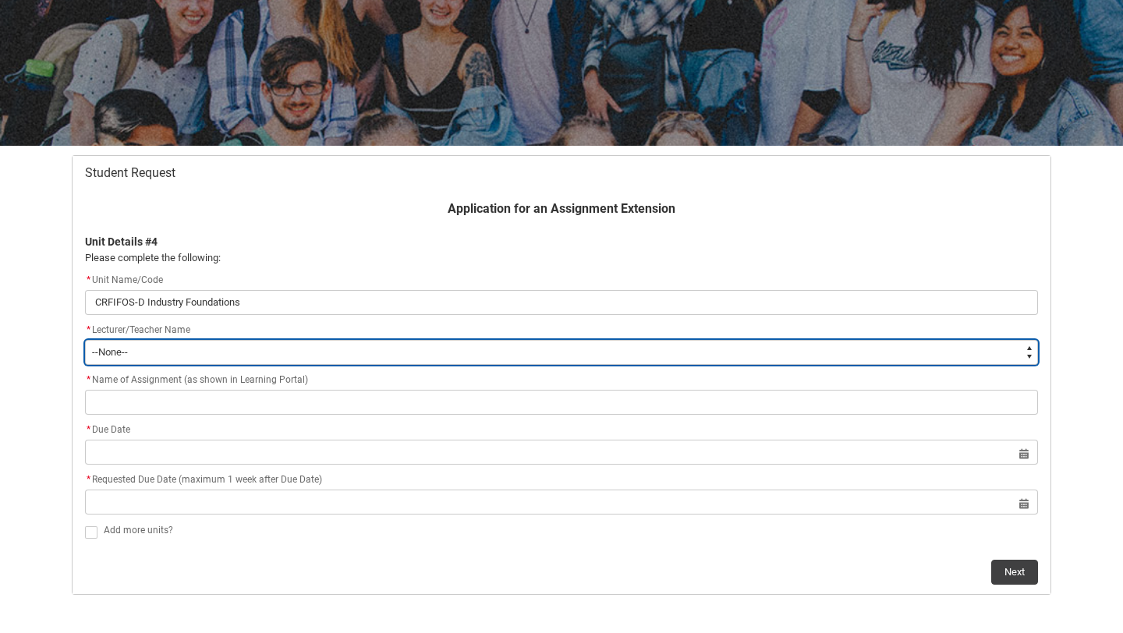
click at [198, 358] on select "--None-- [PERSON_NAME] [PERSON_NAME] [PERSON_NAME] [PERSON_NAME] [PERSON_NAME] …" at bounding box center [561, 352] width 953 height 25
type lightning-select "Faculty_NamefromAtoM.0035g00000b9AaAAAU"
select select "Faculty_NamefromAtoM.0035g00000b9AaAAAU"
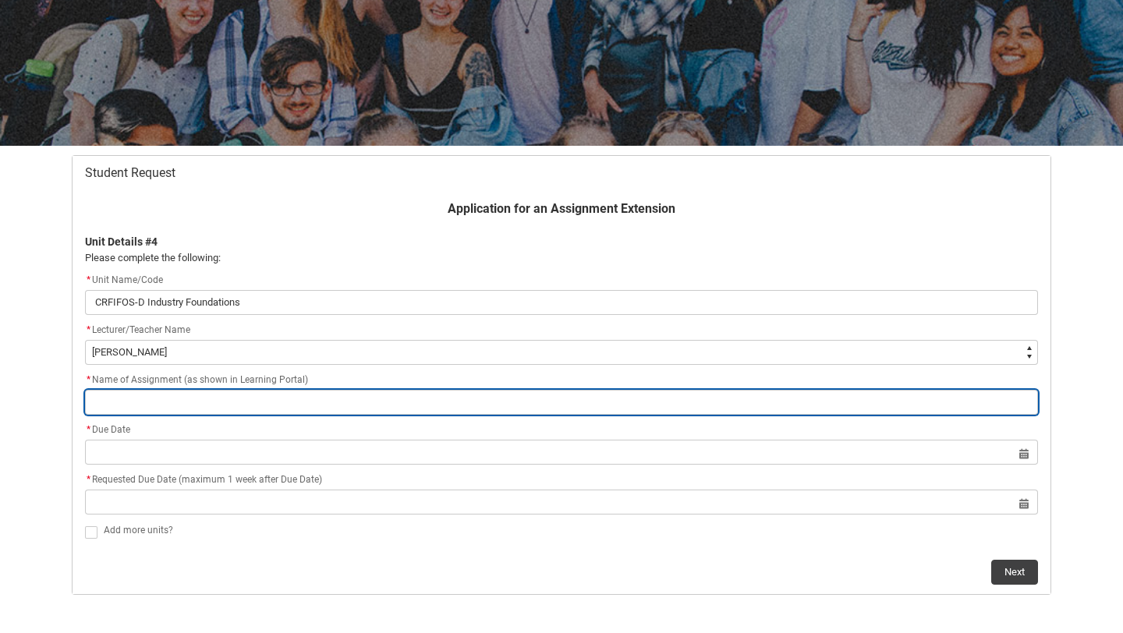
click at [168, 396] on input "Redu_Student_Request flow" at bounding box center [561, 402] width 953 height 25
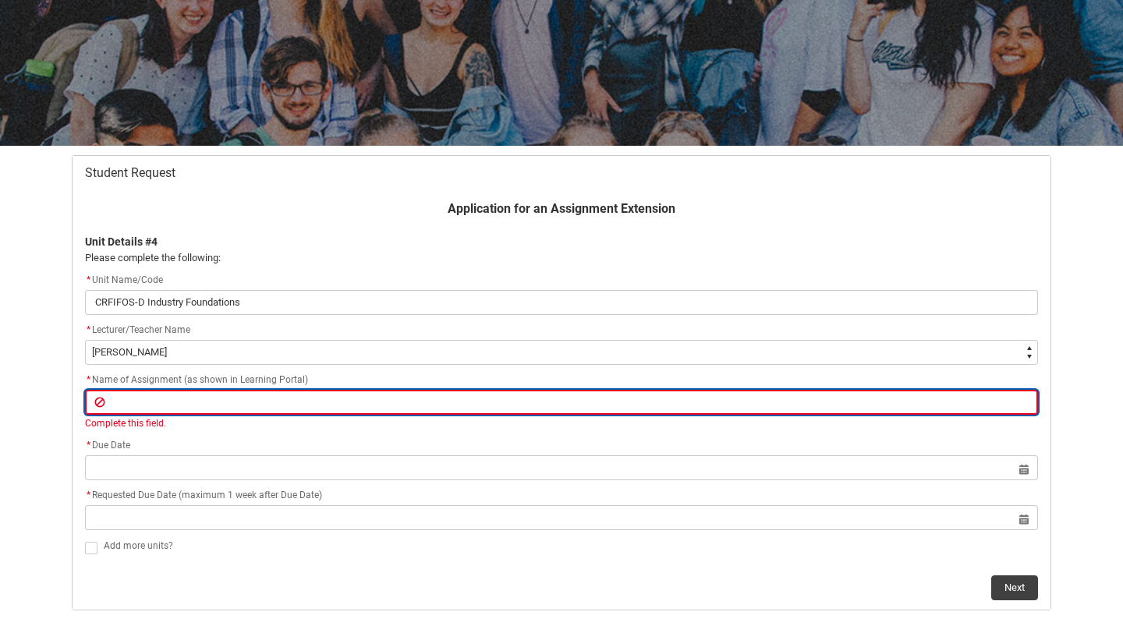
type lightning-primitive-input-simple "r"
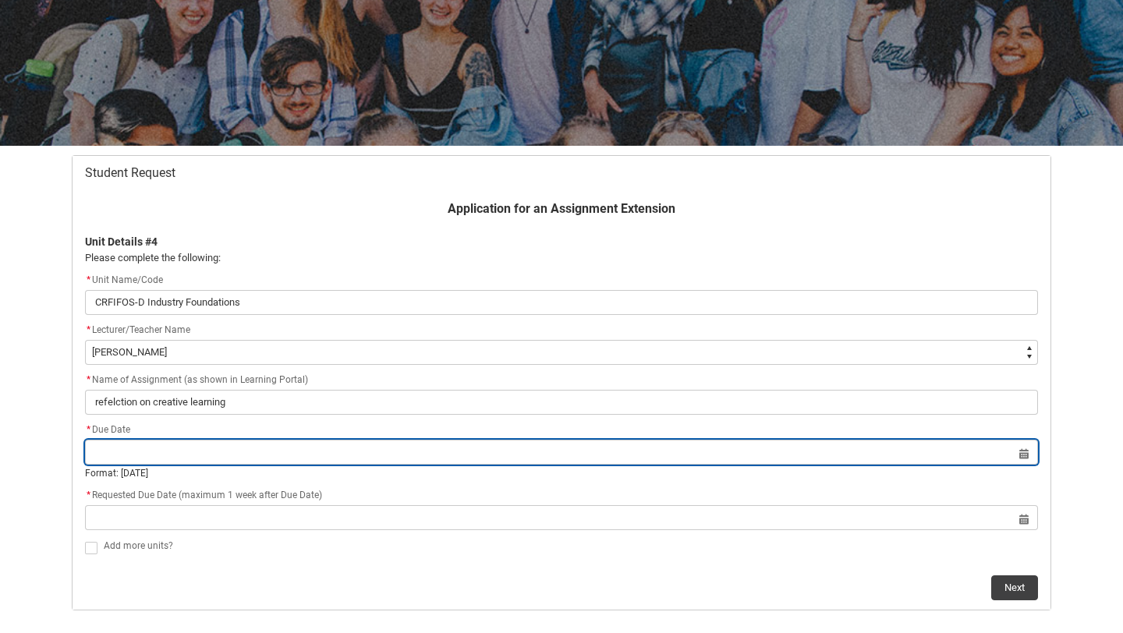
click at [153, 472] on lightning-datepicker "Select a date for Format: [DATE]" at bounding box center [561, 463] width 953 height 34
click at [295, 443] on input "Redu_Student_Request flow" at bounding box center [561, 452] width 953 height 25
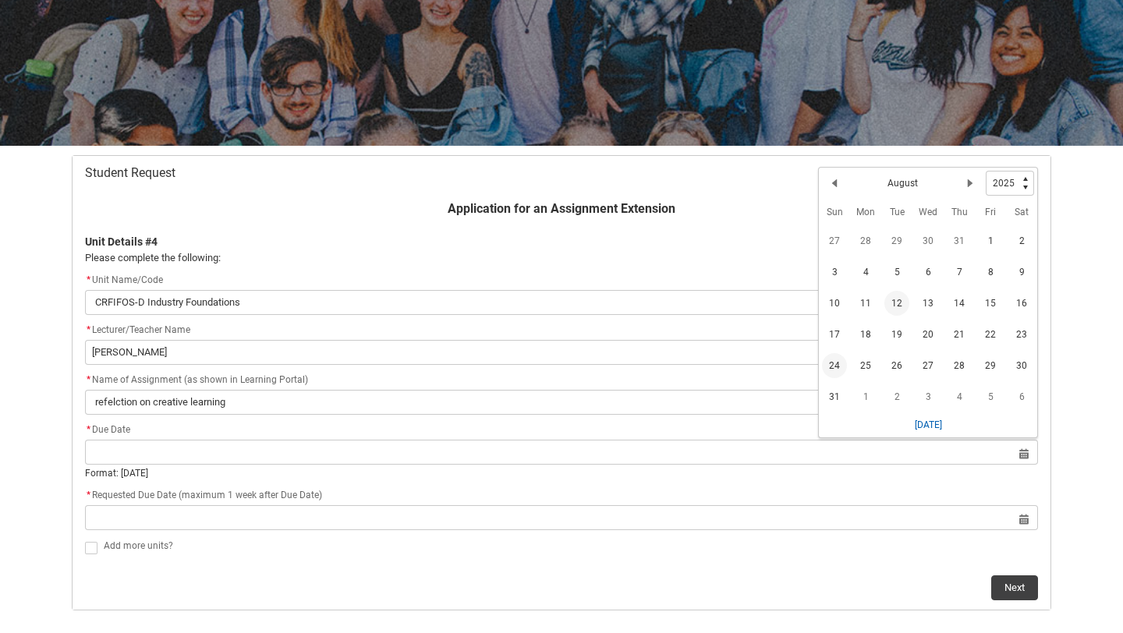
click at [839, 367] on span "24" at bounding box center [834, 365] width 25 height 25
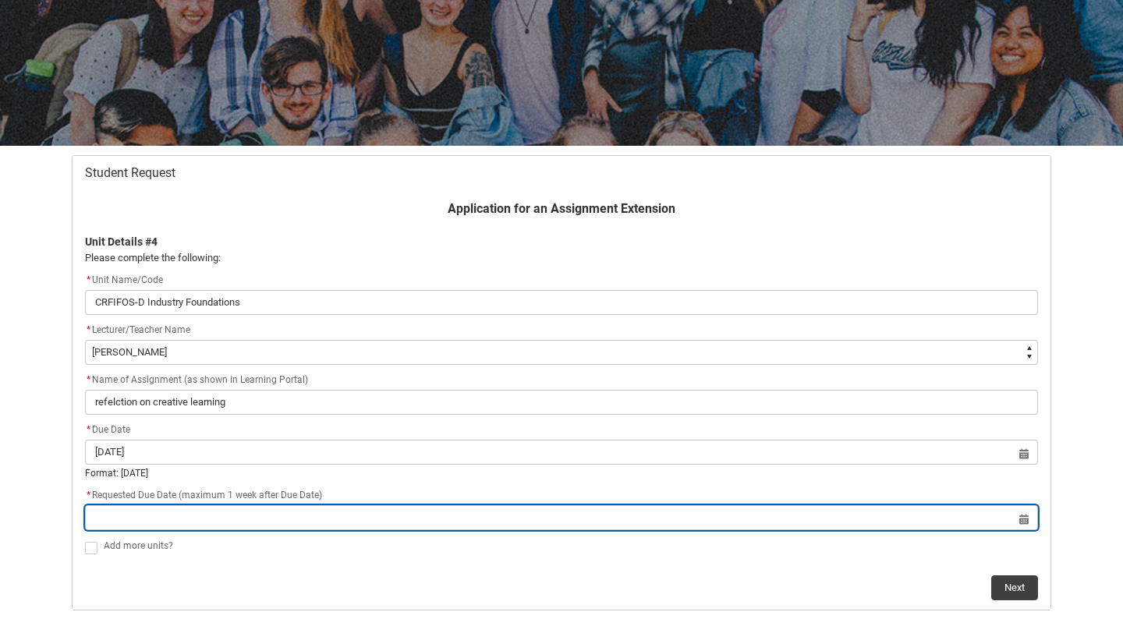
click at [726, 520] on input "Redu_Student_Request flow" at bounding box center [561, 517] width 953 height 25
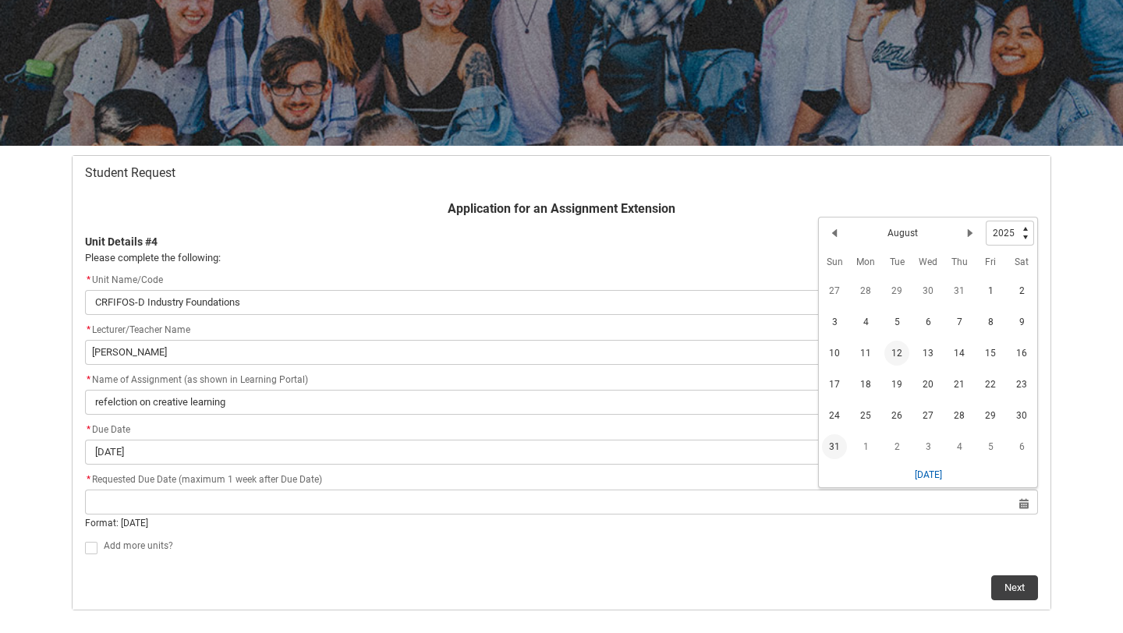
click at [842, 440] on span "31" at bounding box center [834, 447] width 25 height 25
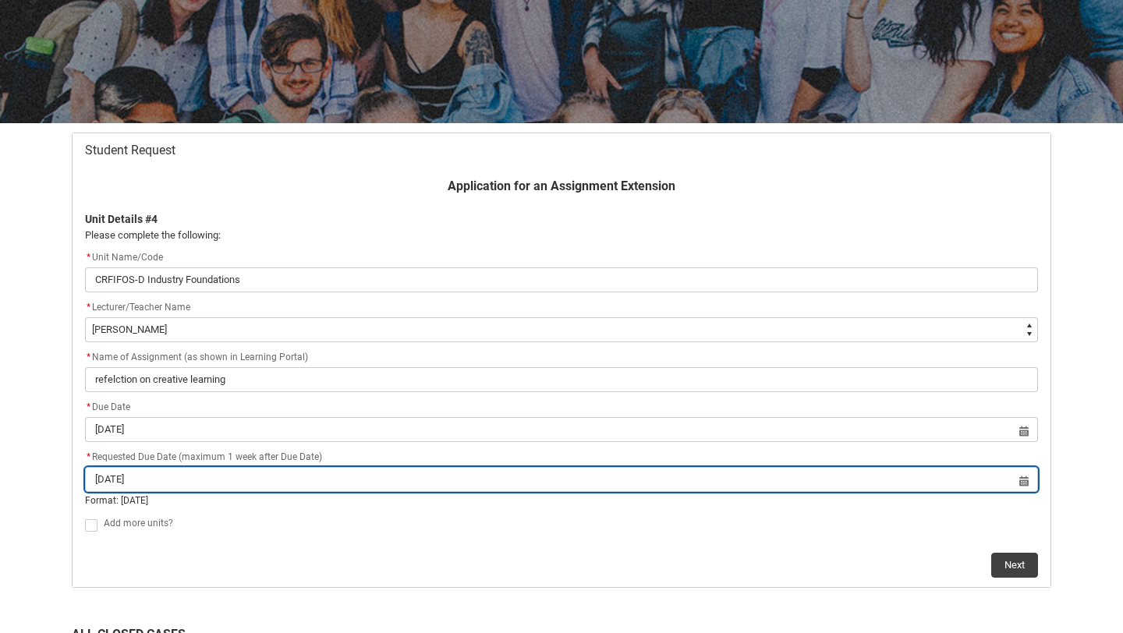
scroll to position [202, 0]
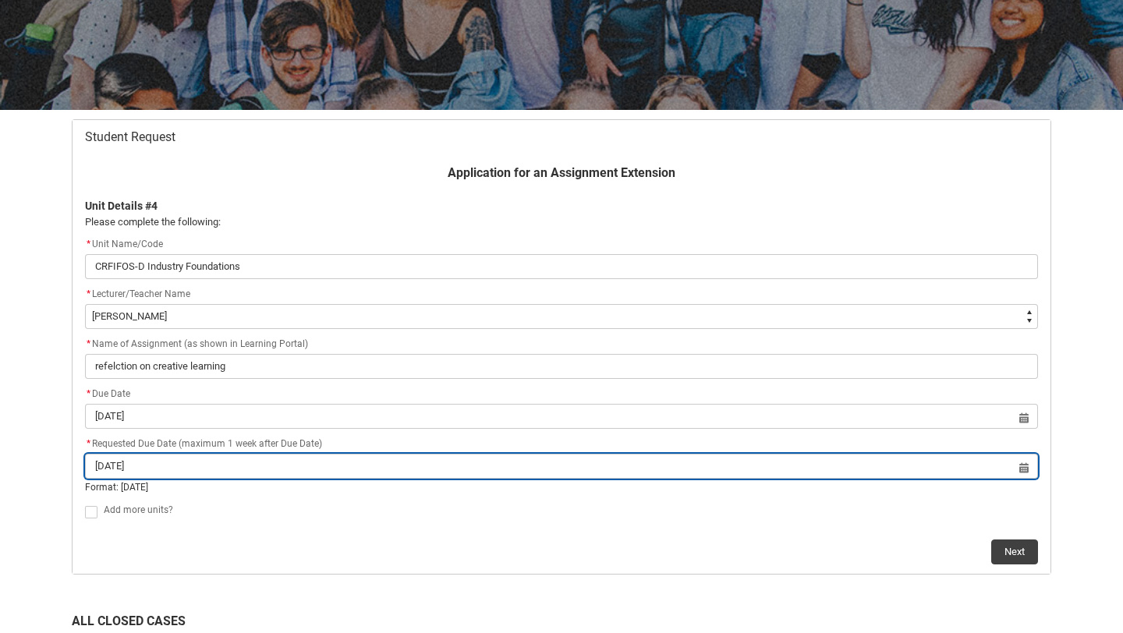
click at [1026, 469] on input "[DATE]" at bounding box center [561, 466] width 953 height 25
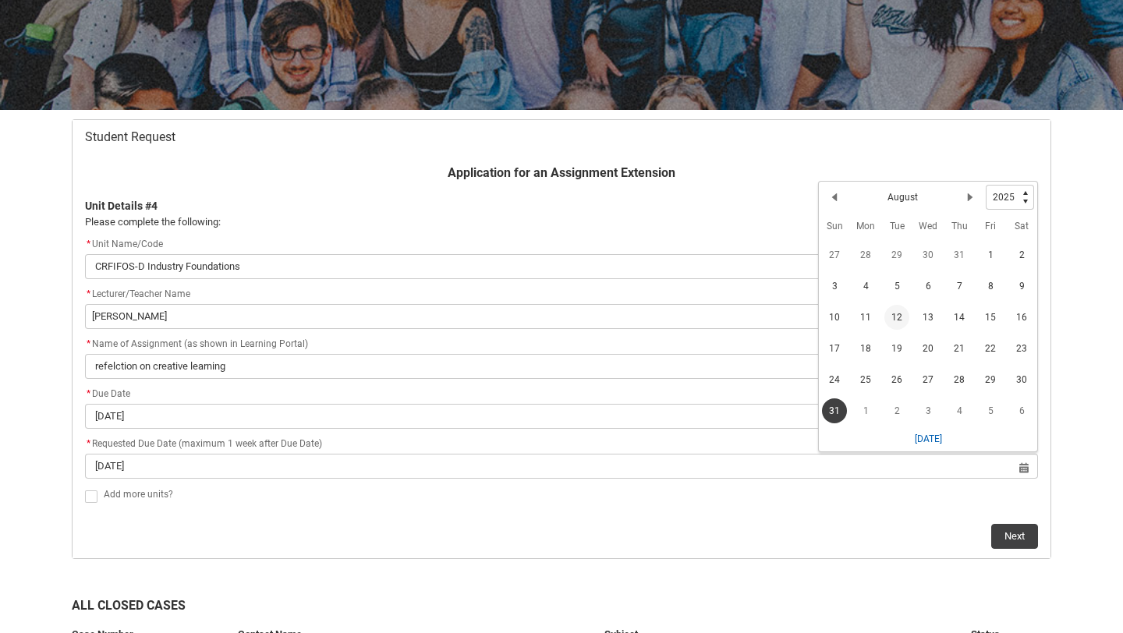
click at [907, 527] on div "Next" at bounding box center [561, 530] width 953 height 37
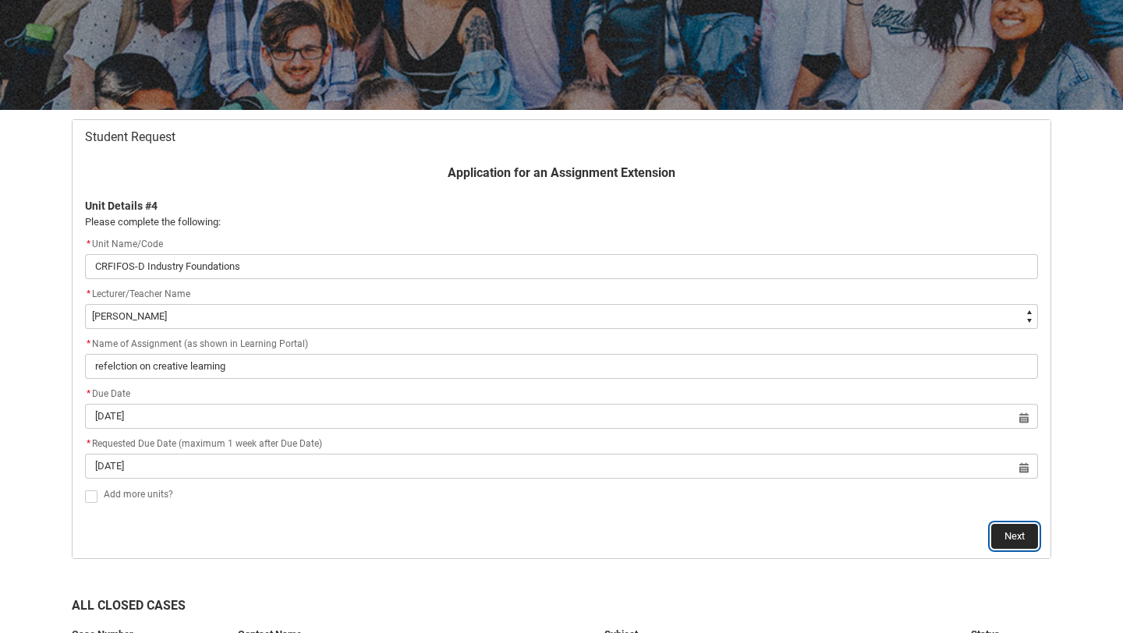
click at [1034, 535] on button "Next" at bounding box center [1014, 536] width 47 height 25
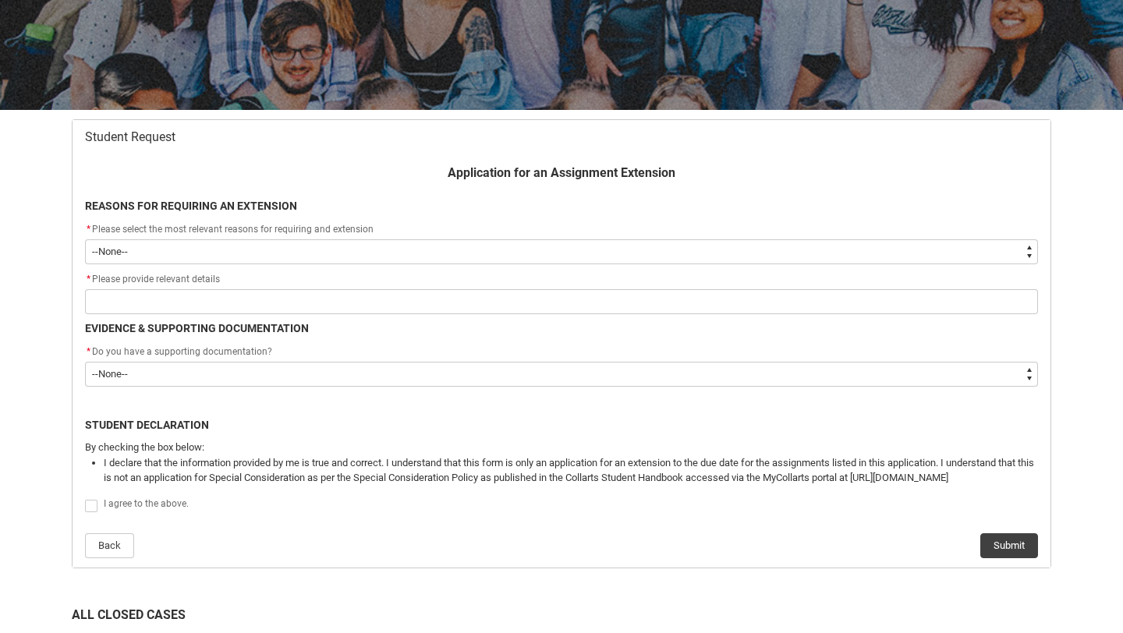
scroll to position [166, 0]
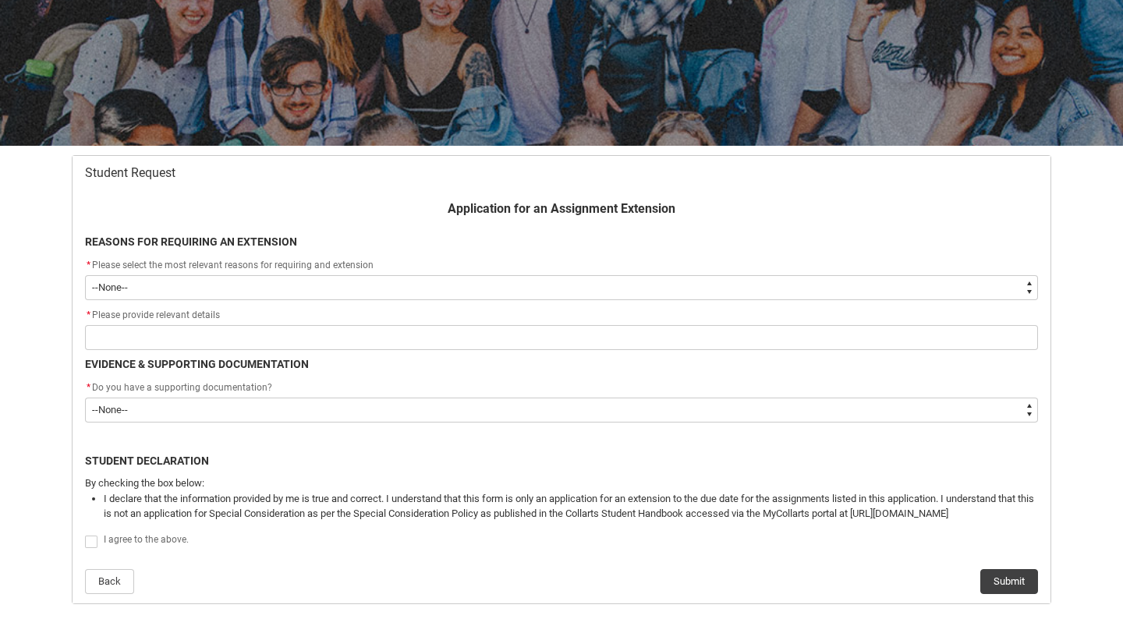
click at [452, 291] on select "--None-- Medical Reasons Work obligations Family obligations Academic Difficult…" at bounding box center [561, 287] width 953 height 25
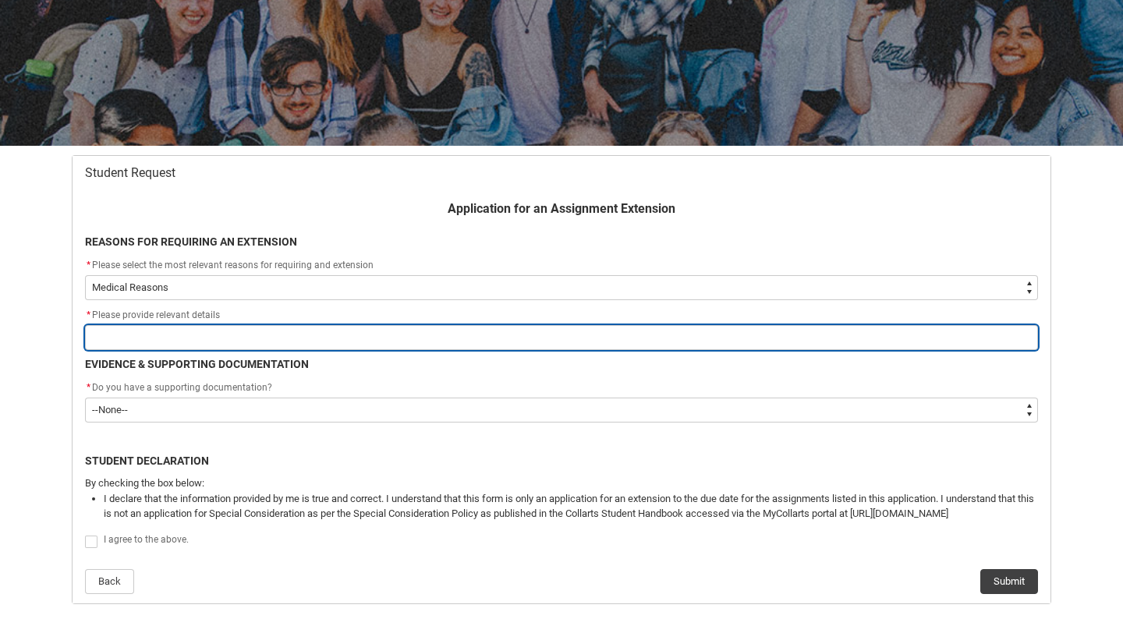
click at [340, 334] on input "Redu_Student_Request flow" at bounding box center [561, 337] width 953 height 25
click at [395, 333] on input "Redu_Student_Request flow" at bounding box center [561, 337] width 953 height 25
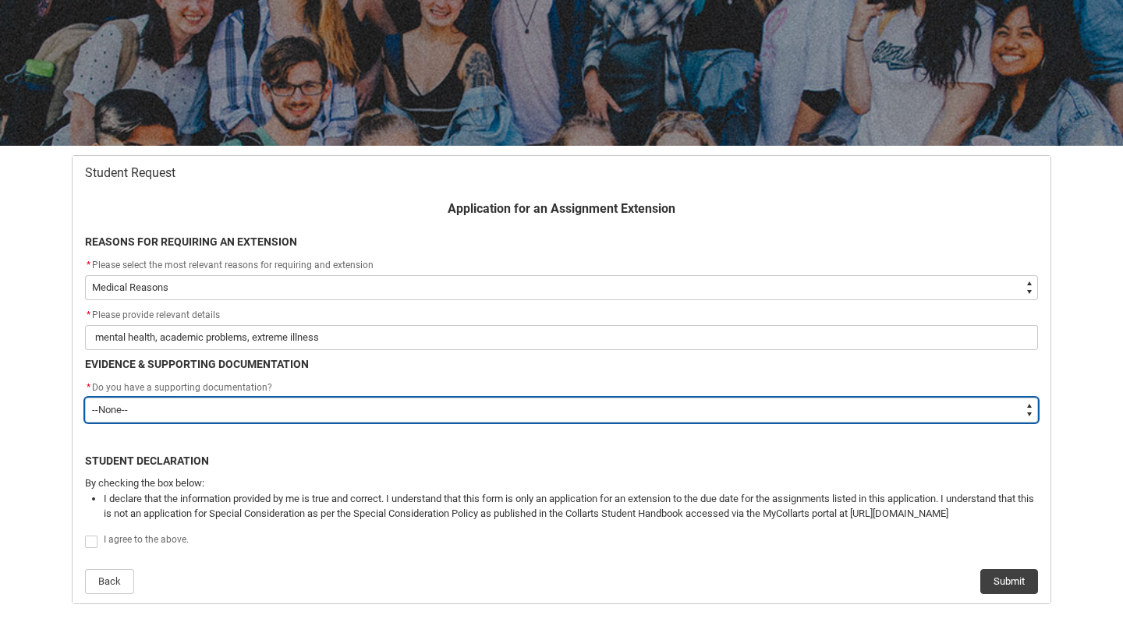
click at [303, 403] on select "--None-- Yes No" at bounding box center [561, 410] width 953 height 25
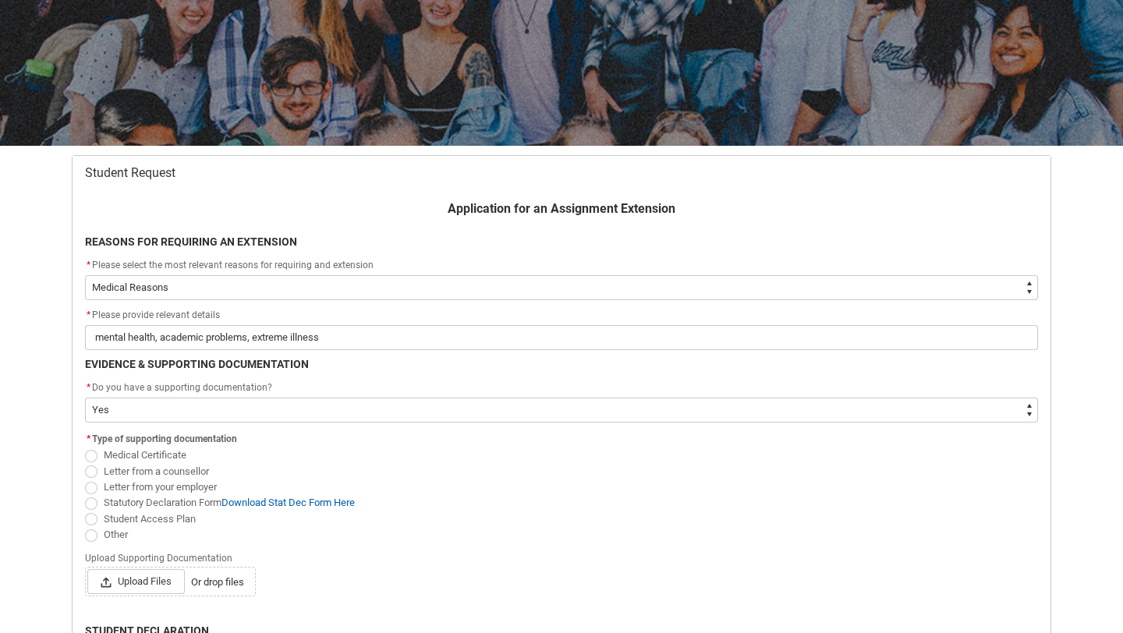
click at [86, 503] on span "Redu_Student_Request flow" at bounding box center [91, 504] width 12 height 12
click at [85, 495] on input "Statutory Declaration Form Download Stat Dec Form Here" at bounding box center [84, 494] width 1 height 1
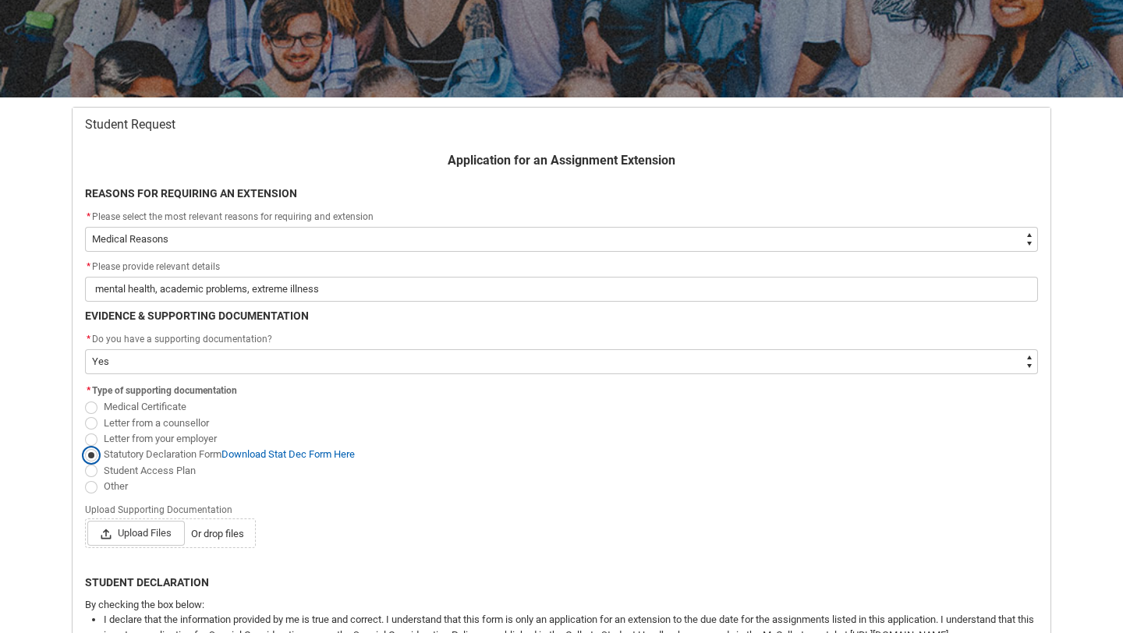
scroll to position [232, 0]
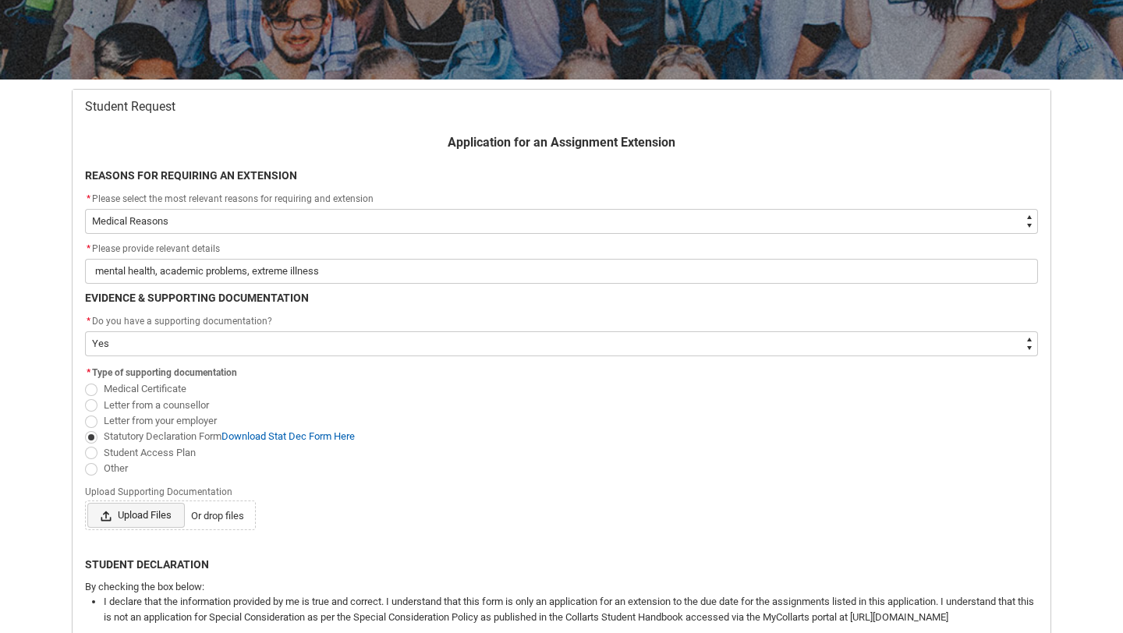
click at [137, 523] on span "Upload Files" at bounding box center [136, 515] width 98 height 25
click at [87, 503] on input "Upload Files Or drop files" at bounding box center [87, 502] width 1 height 1
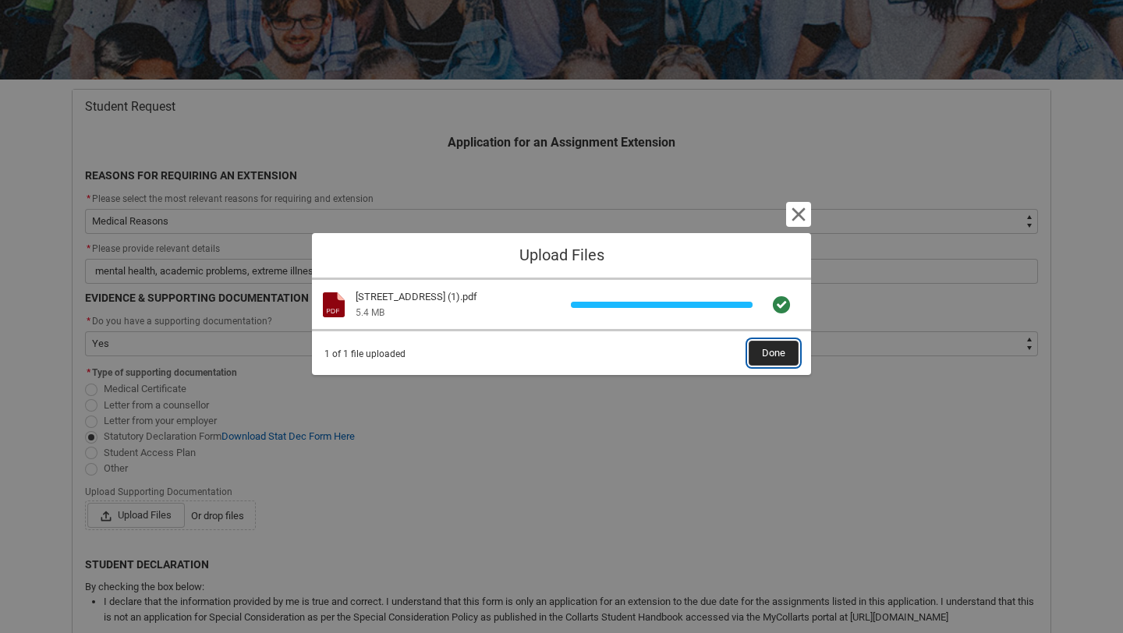
click at [763, 354] on span "Done" at bounding box center [773, 353] width 23 height 23
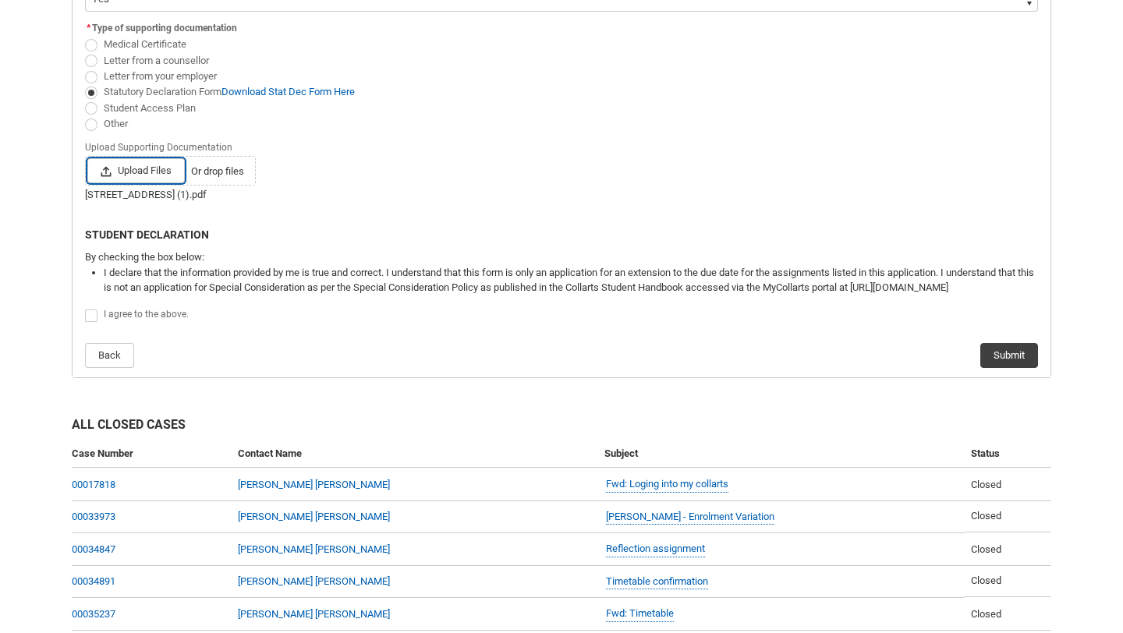
scroll to position [595, 0]
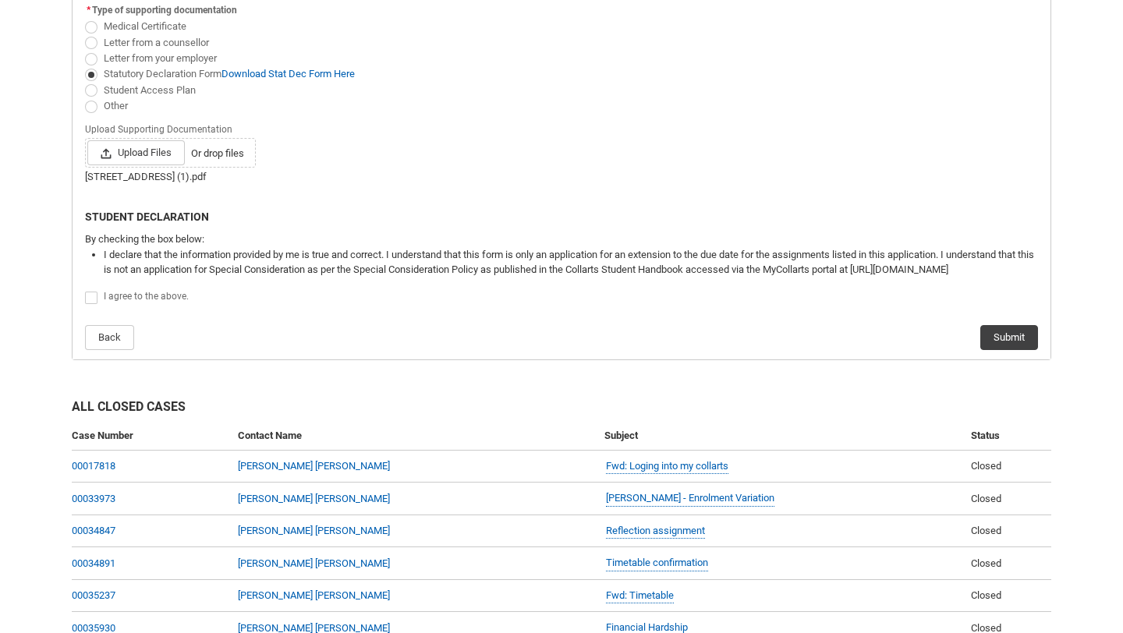
click at [94, 302] on span "Redu_Student_Request flow" at bounding box center [91, 298] width 12 height 12
click at [85, 290] on input "Redu_Student_Request flow" at bounding box center [84, 289] width 1 height 1
click at [1020, 335] on button "Submit" at bounding box center [1010, 337] width 58 height 25
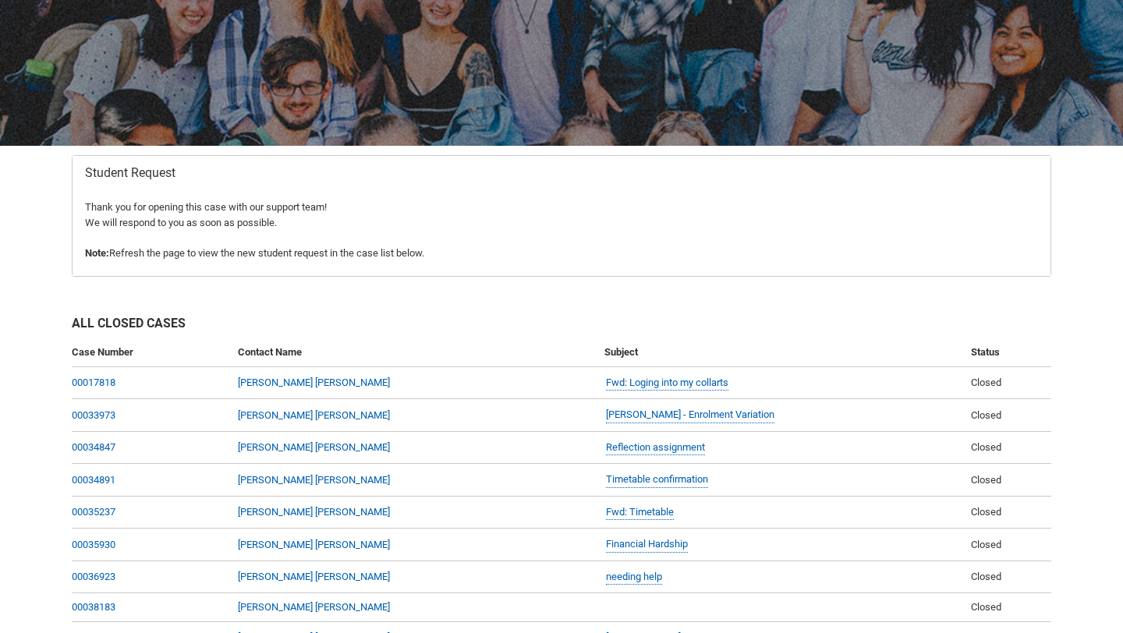
scroll to position [0, 0]
